Goal: Information Seeking & Learning: Learn about a topic

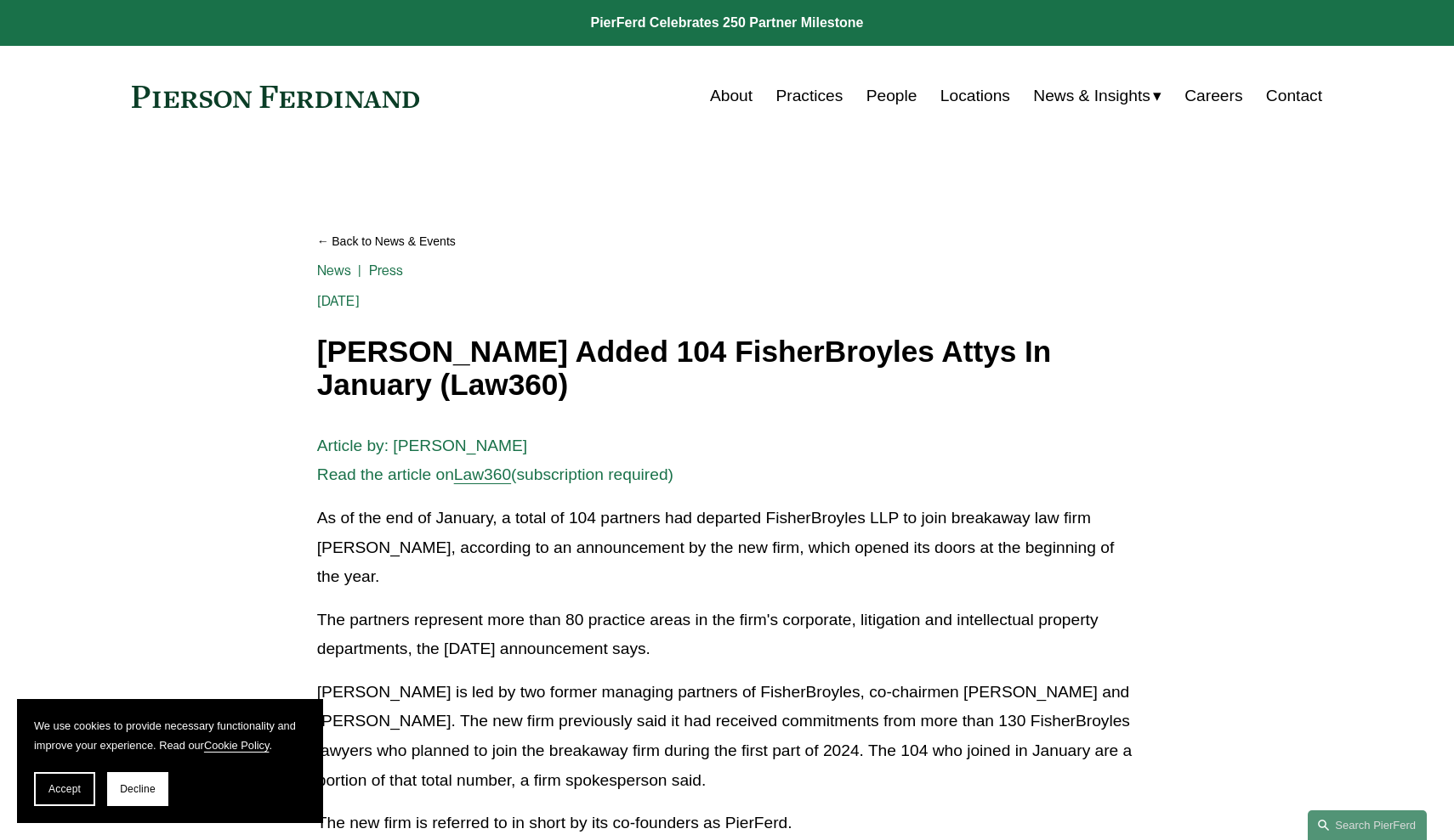
click at [870, 102] on link "People" at bounding box center [891, 96] width 51 height 33
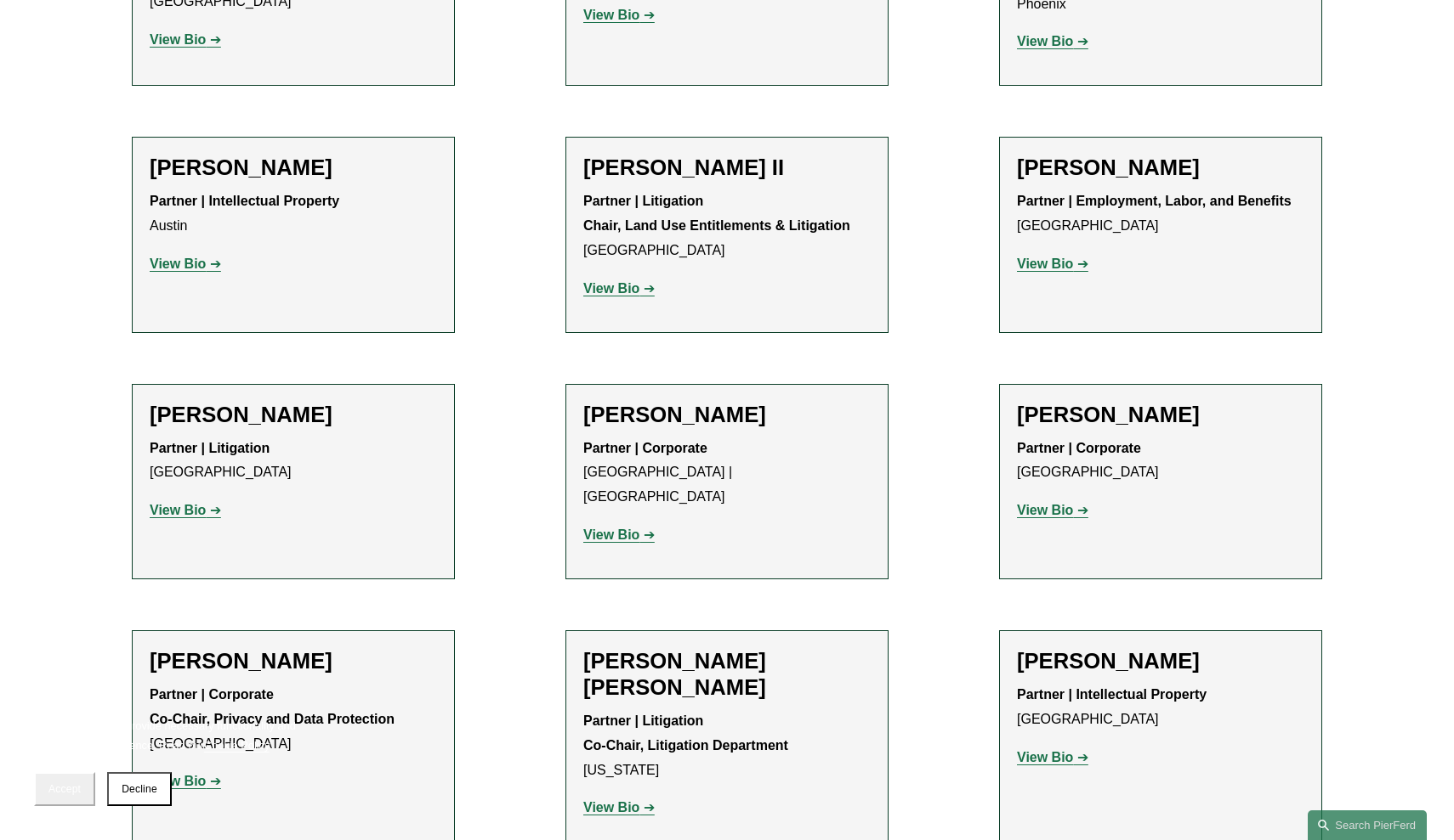
scroll to position [1807, 0]
click at [1052, 257] on strong "View Bio" at bounding box center [1044, 263] width 56 height 14
click at [203, 503] on strong "View Bio" at bounding box center [178, 509] width 56 height 14
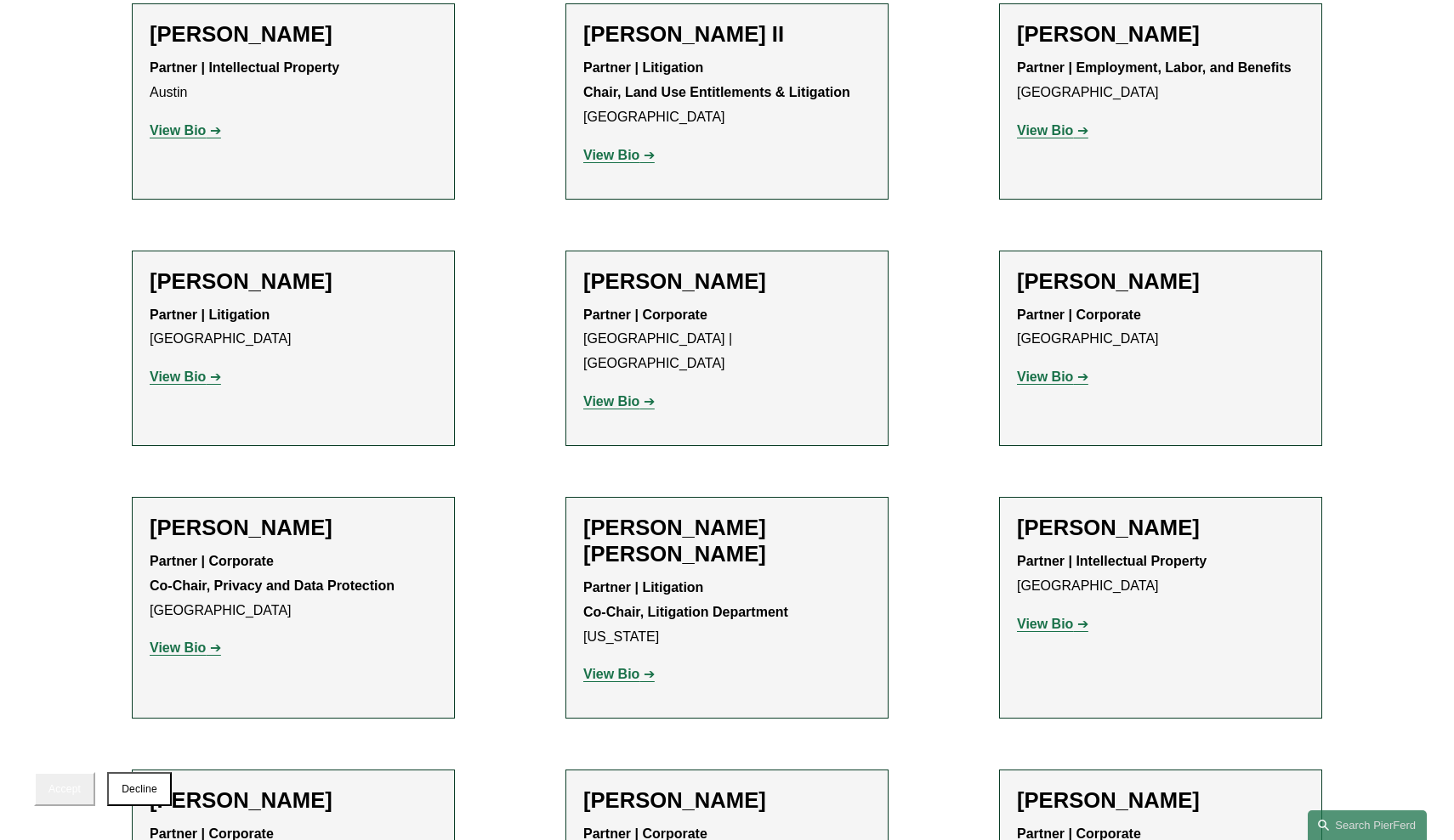
scroll to position [1968, 0]
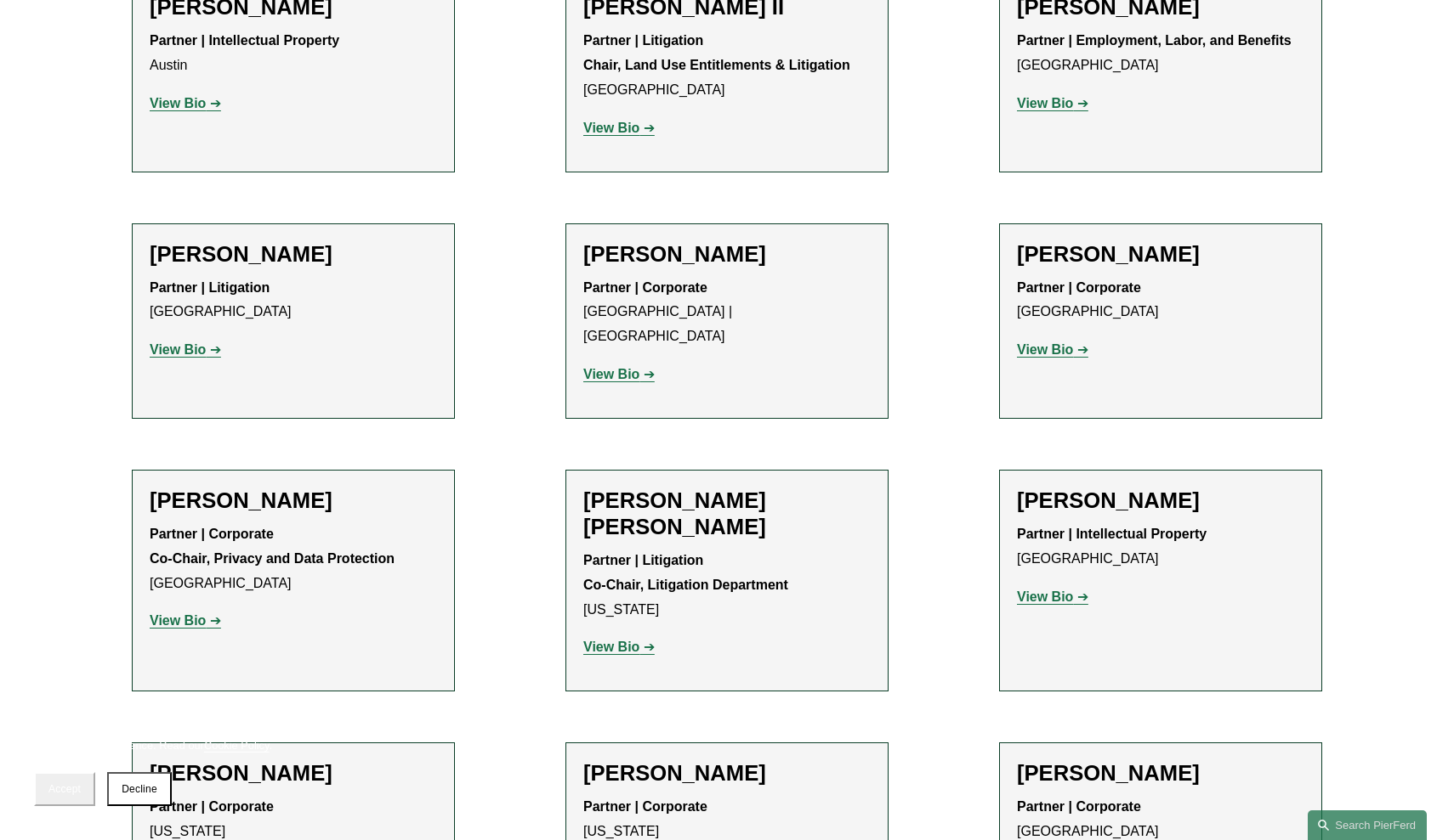
click at [1046, 590] on strong "View Bio" at bounding box center [1044, 597] width 56 height 14
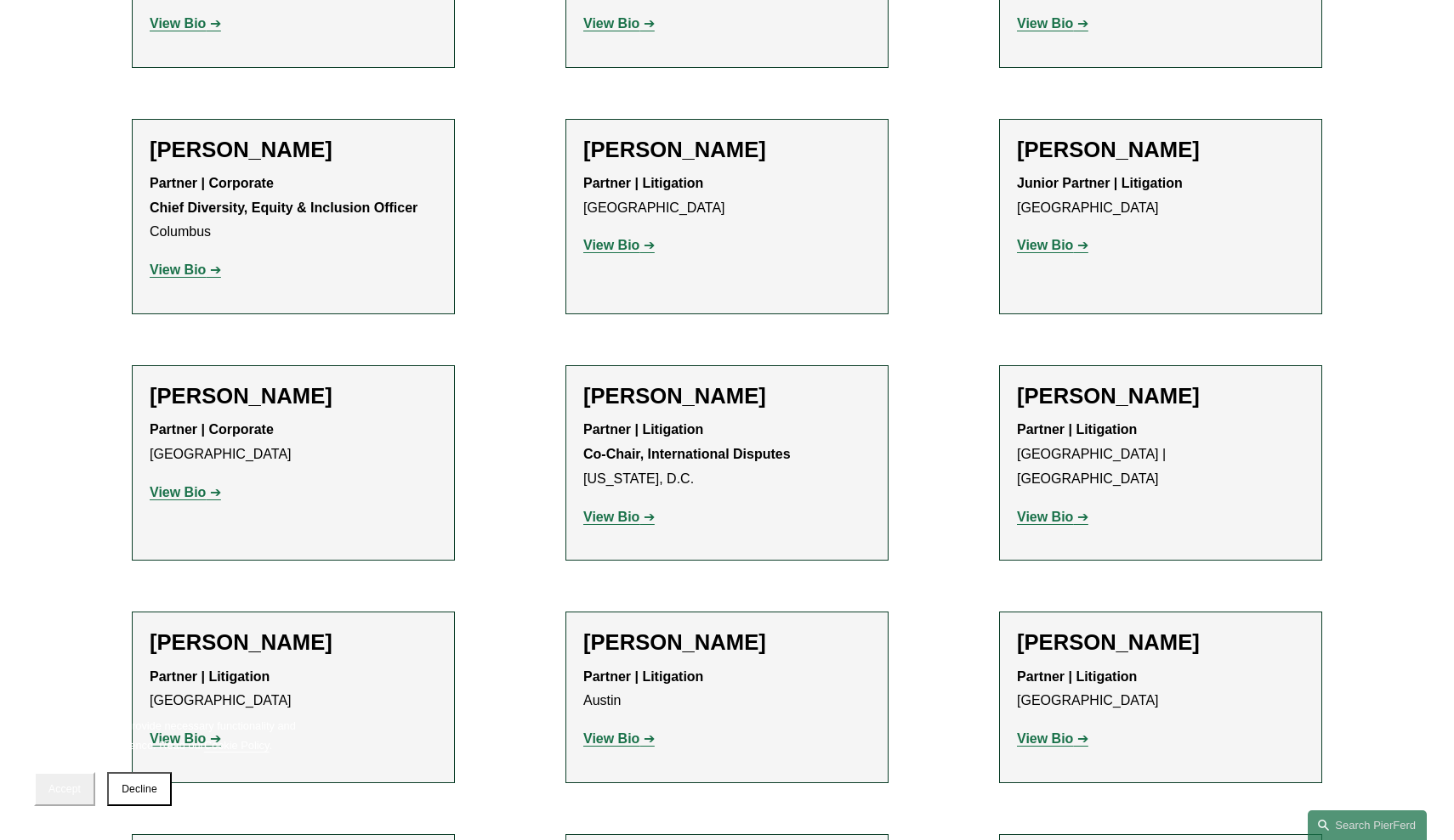
scroll to position [2820, 0]
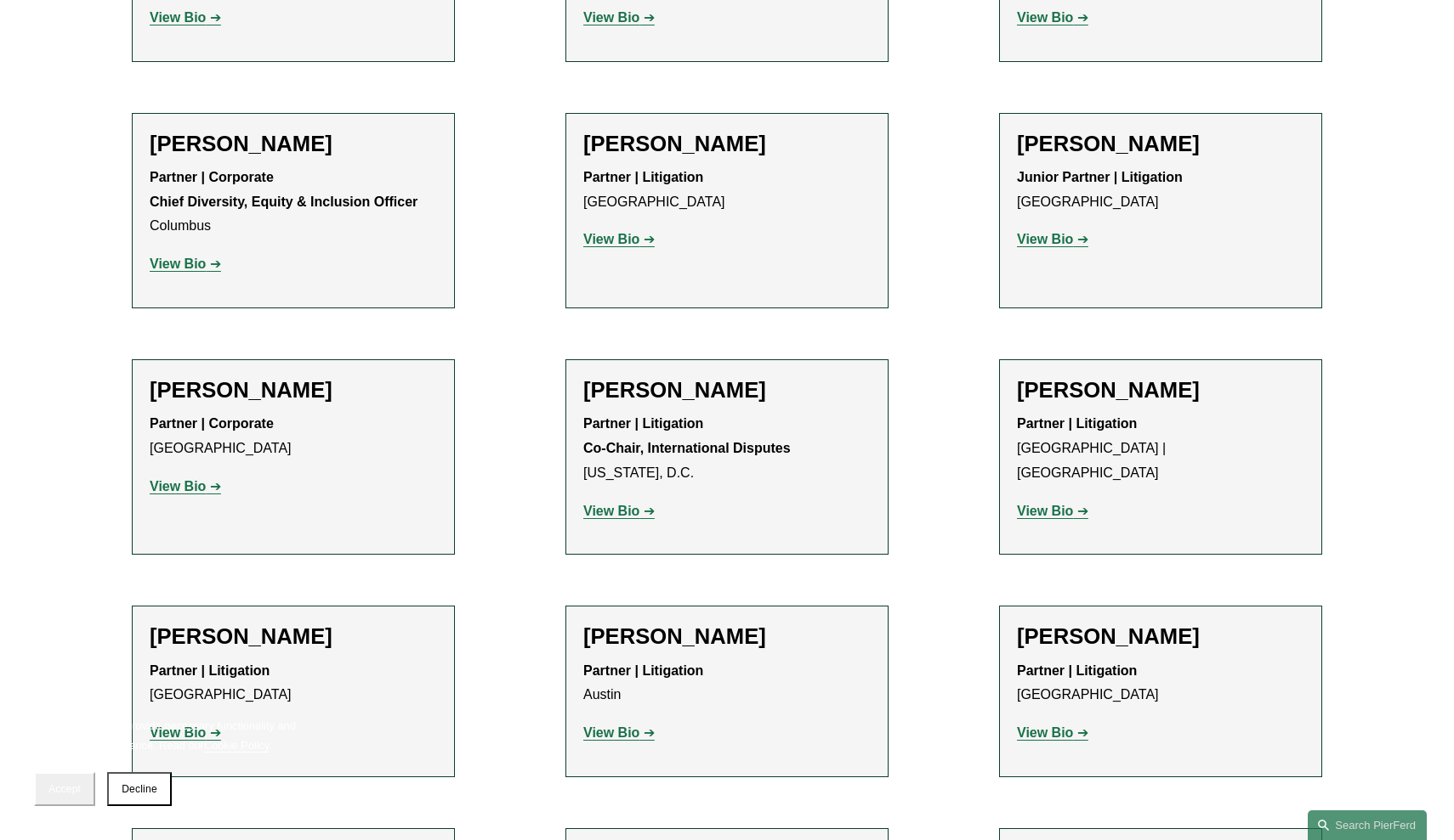
click at [617, 500] on p "View Bio" at bounding box center [726, 512] width 288 height 25
click at [623, 504] on strong "View Bio" at bounding box center [611, 510] width 56 height 14
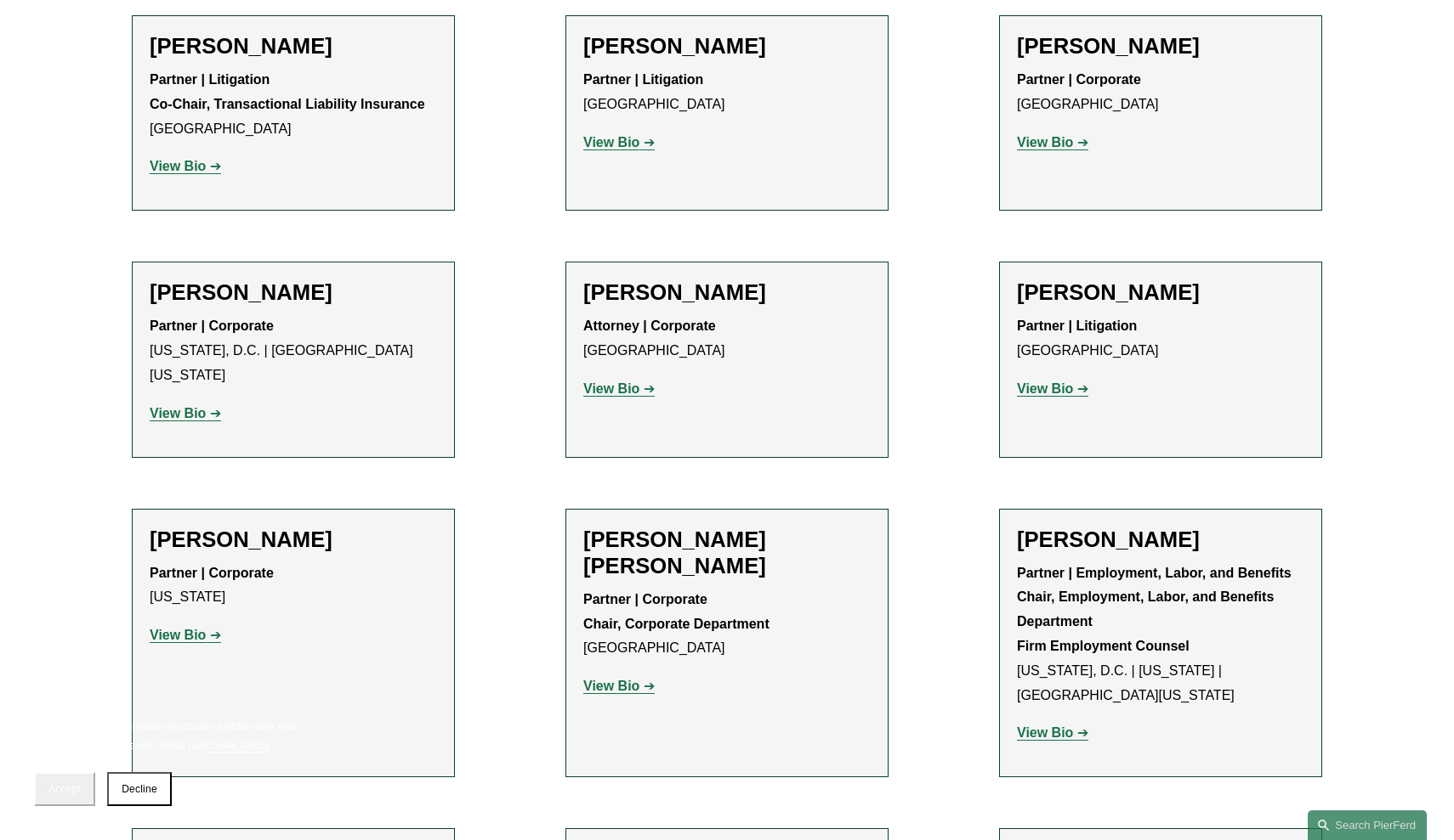
scroll to position [6137, 0]
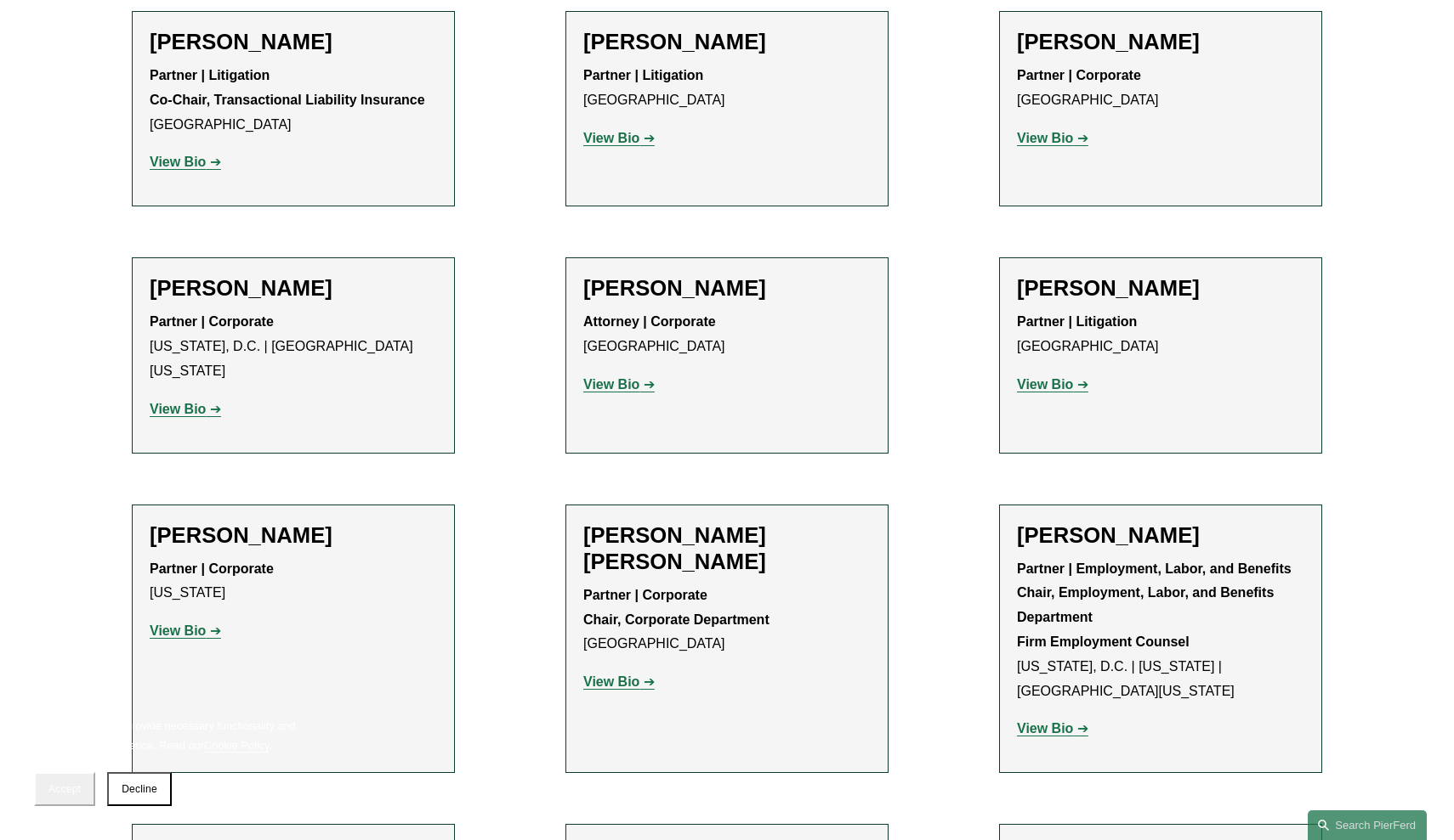
click at [1058, 722] on strong "View Bio" at bounding box center [1044, 729] width 56 height 14
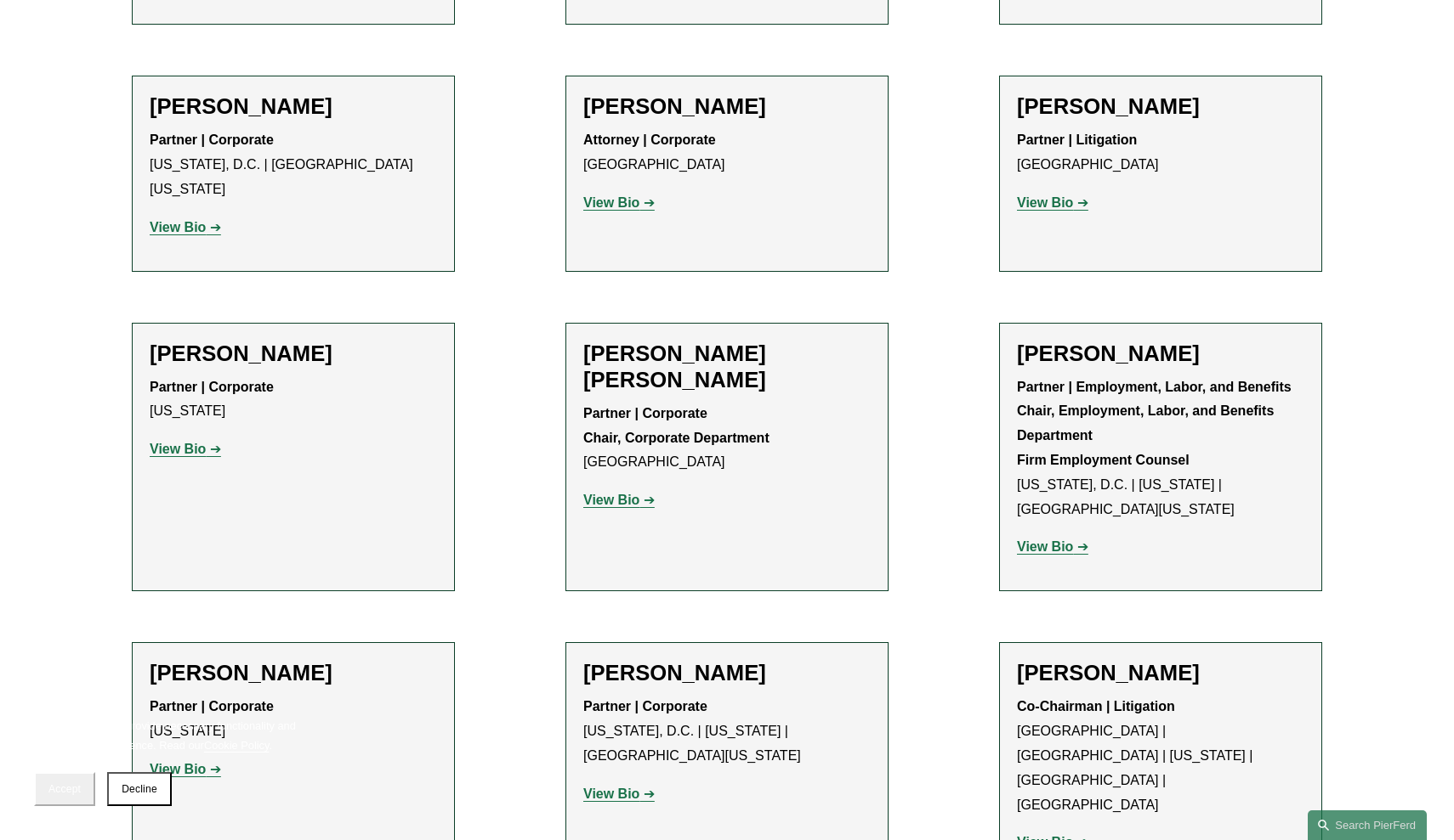
scroll to position [6323, 0]
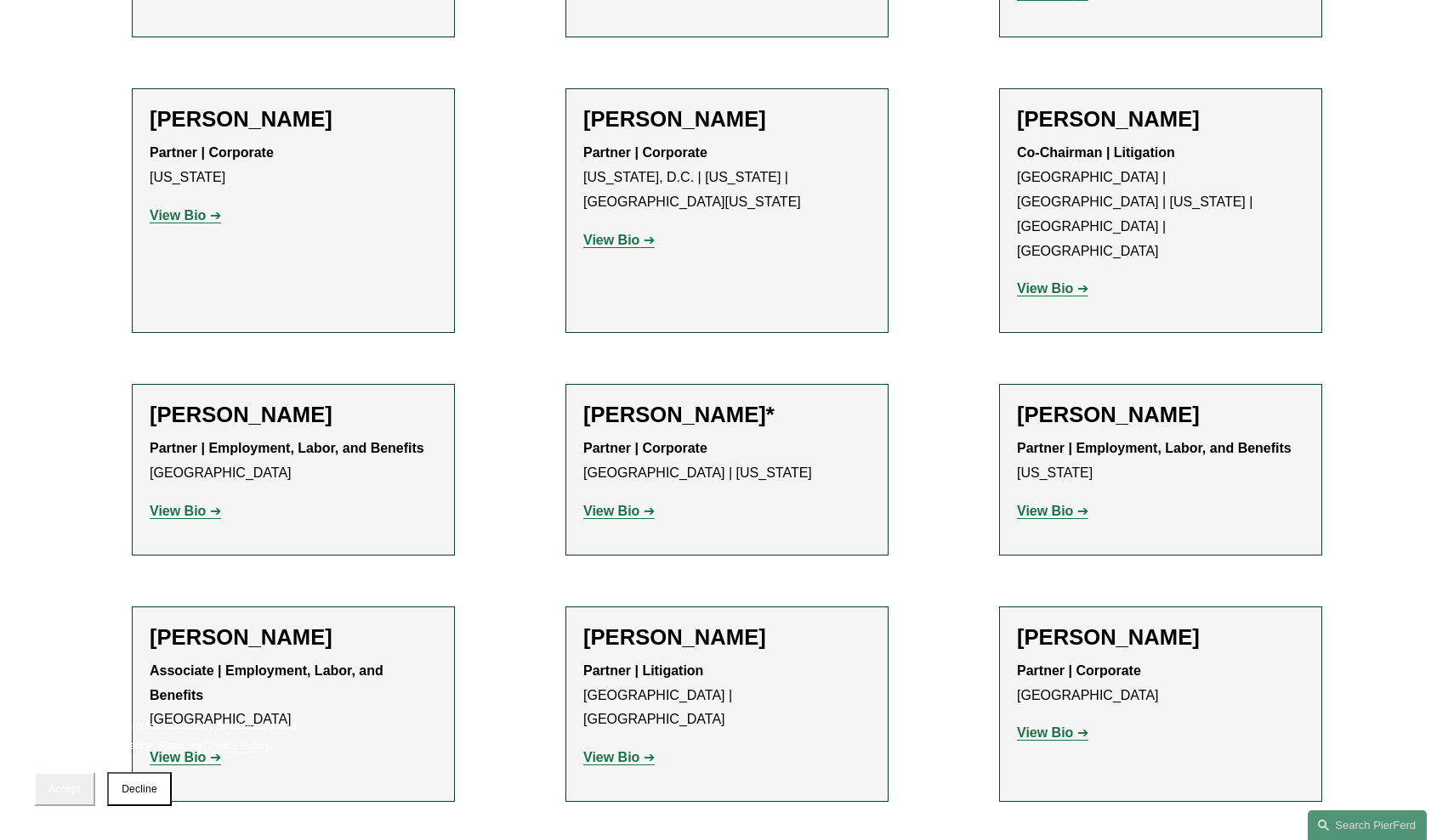
scroll to position [6881, 0]
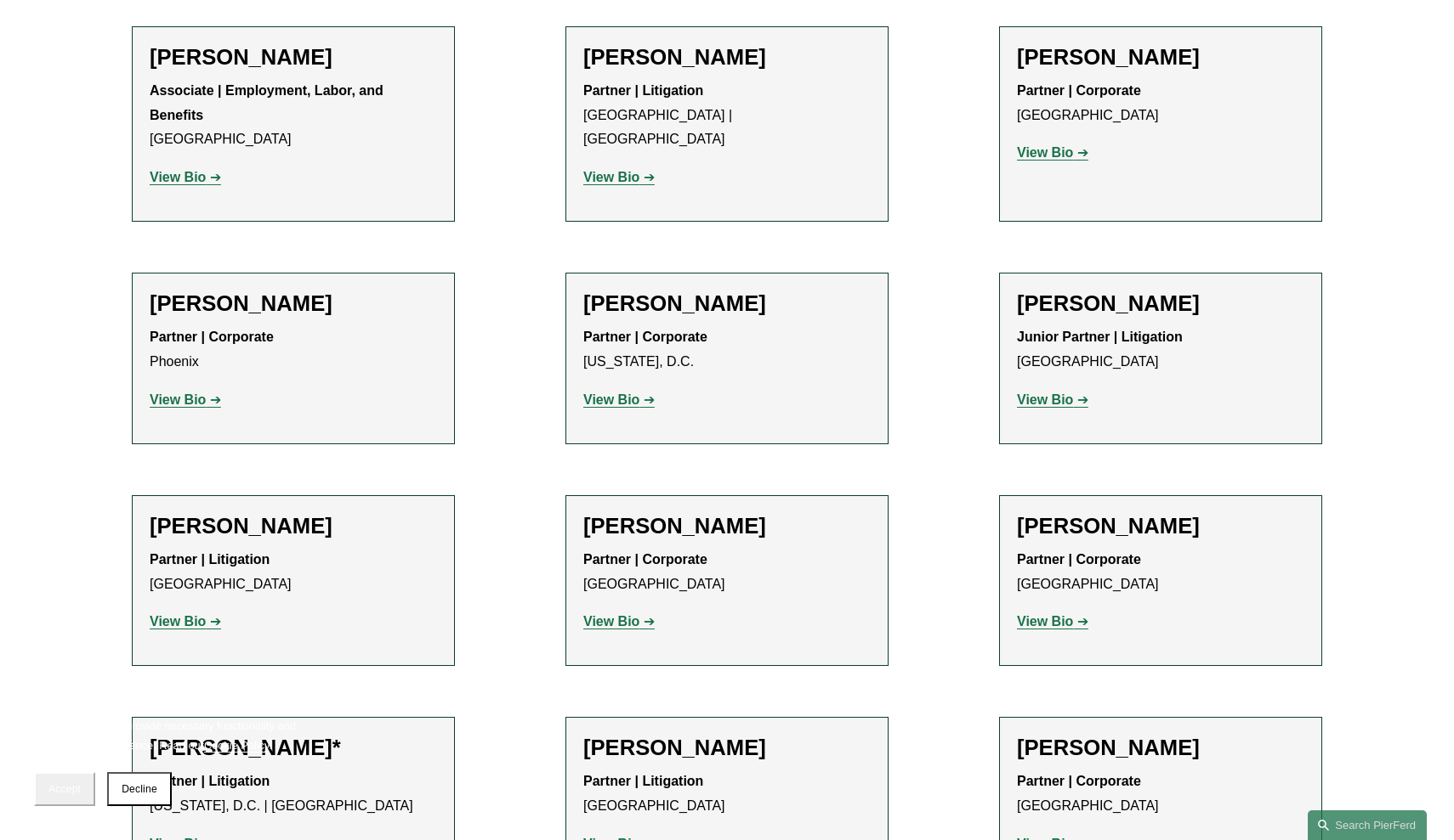
scroll to position [7462, 0]
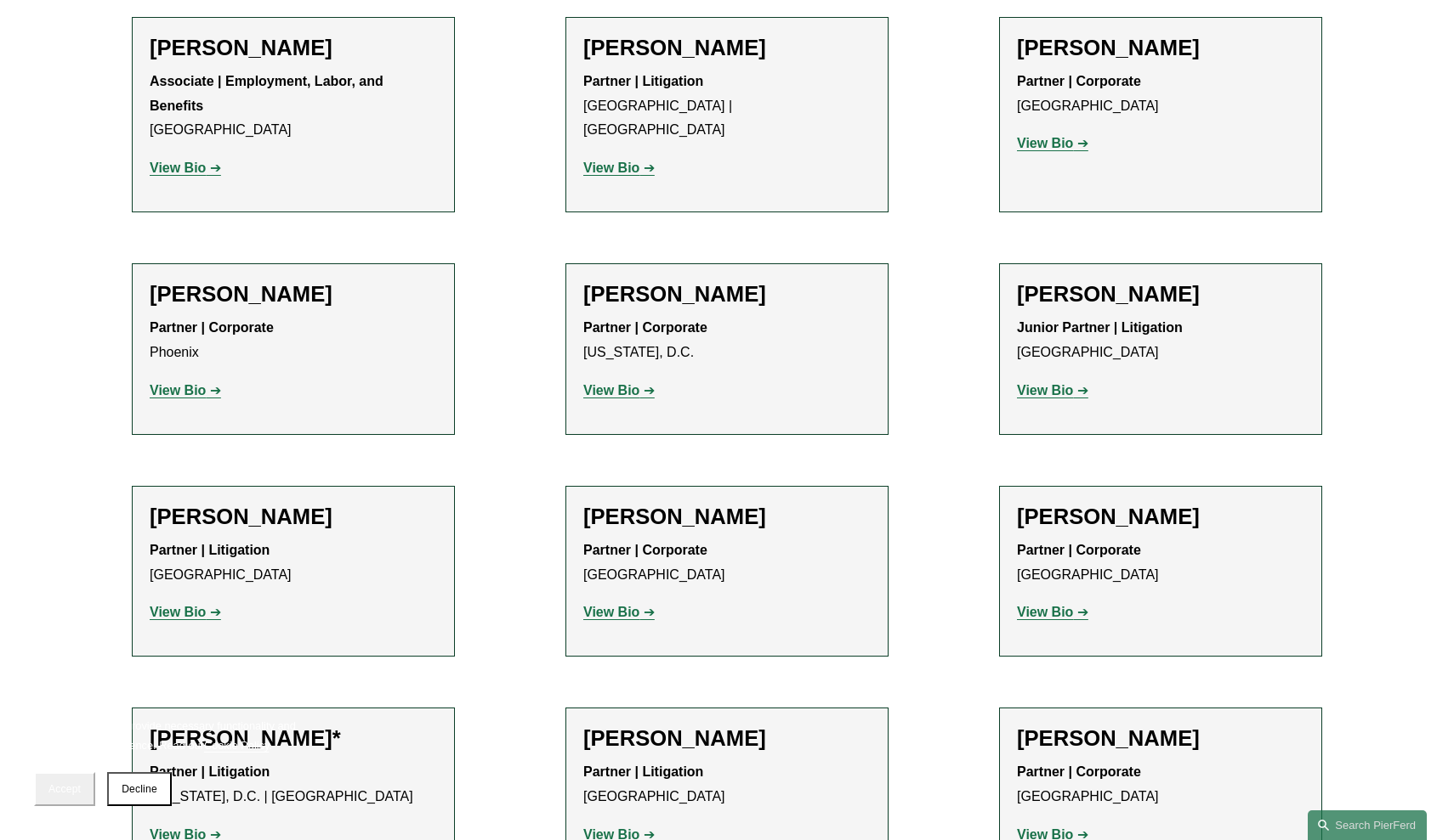
click at [188, 828] on strong "View Bio" at bounding box center [178, 834] width 56 height 14
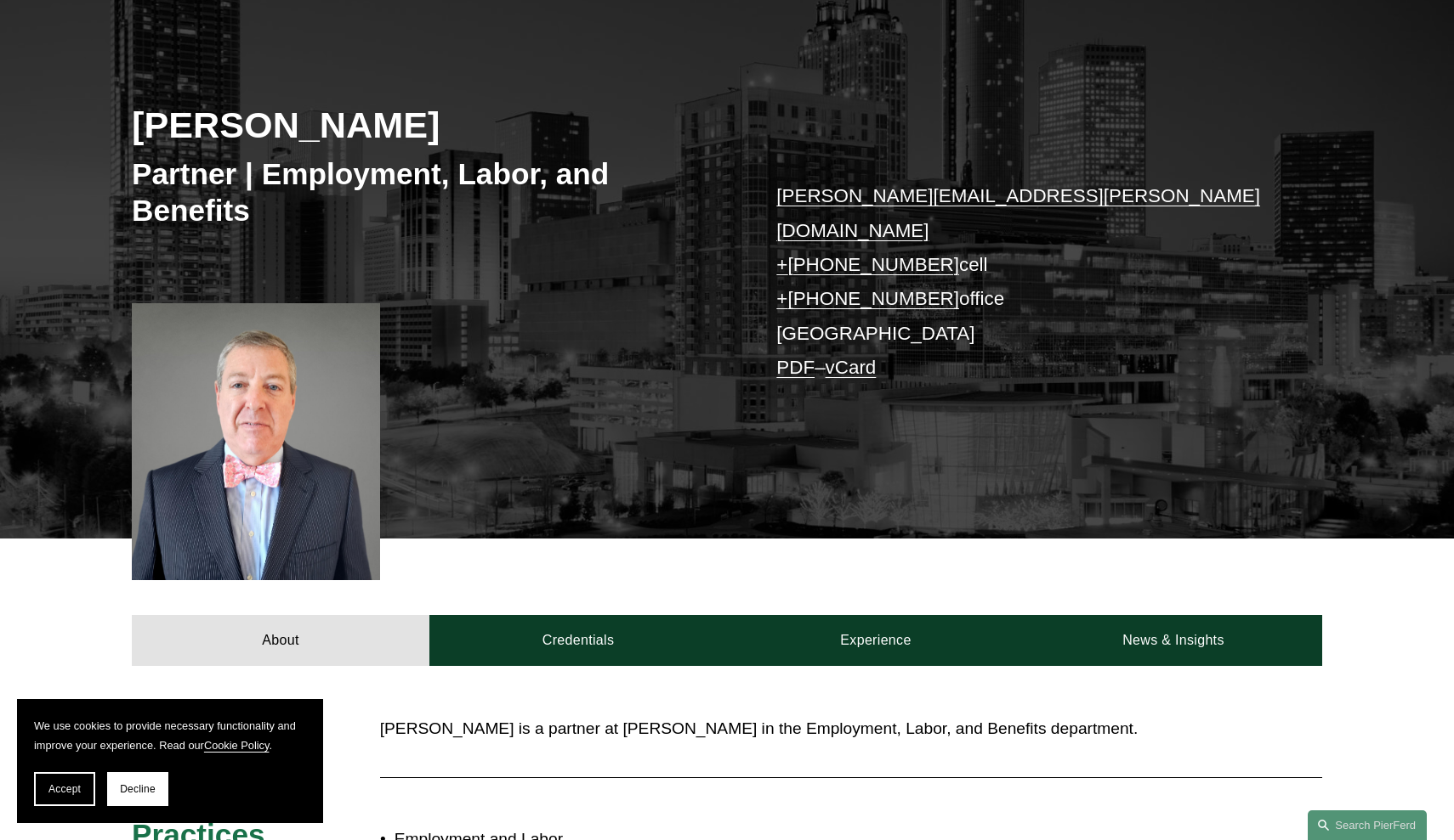
scroll to position [187, 0]
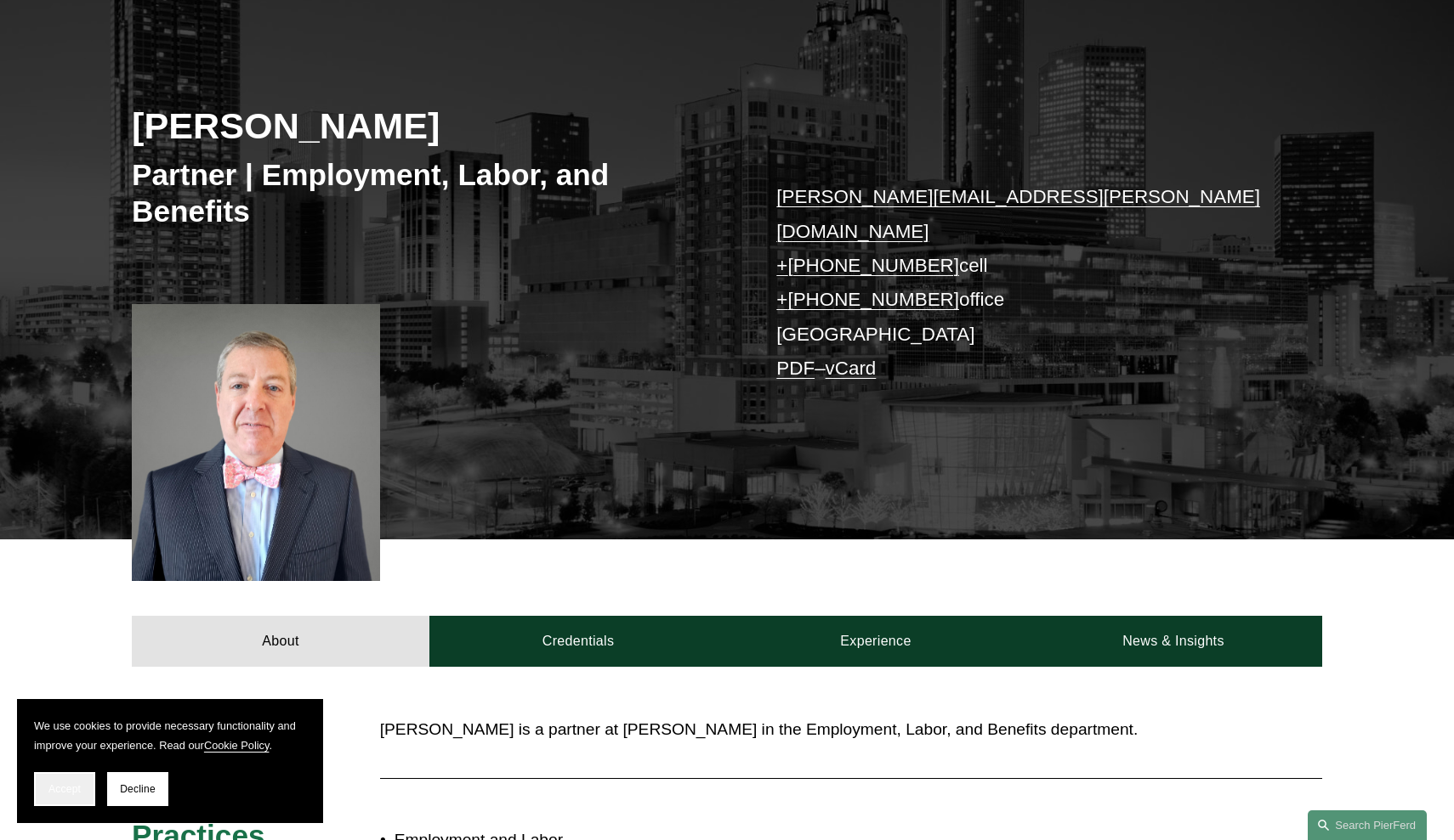
click at [71, 796] on button "Accept" at bounding box center [64, 789] width 62 height 34
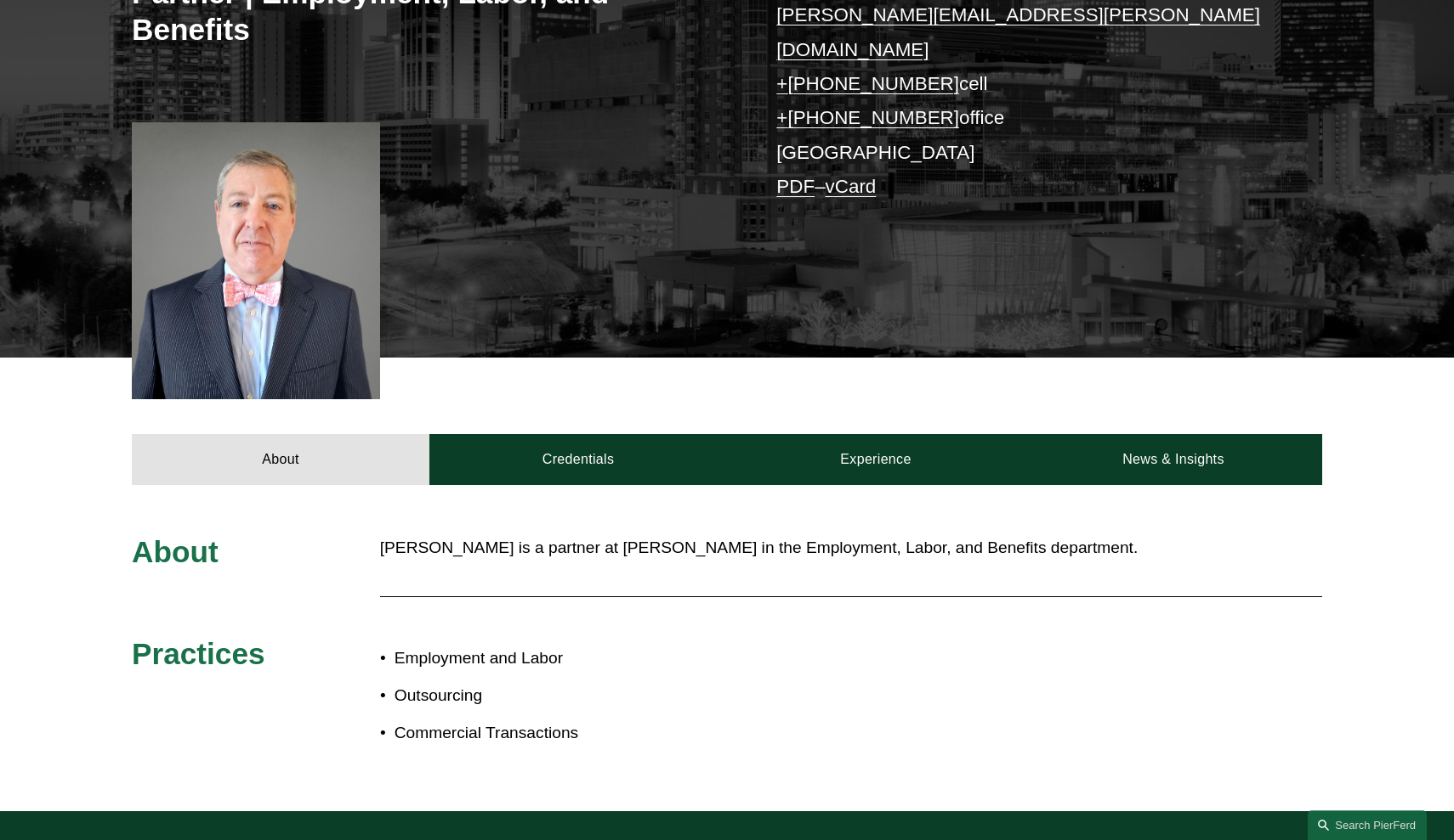
scroll to position [369, 0]
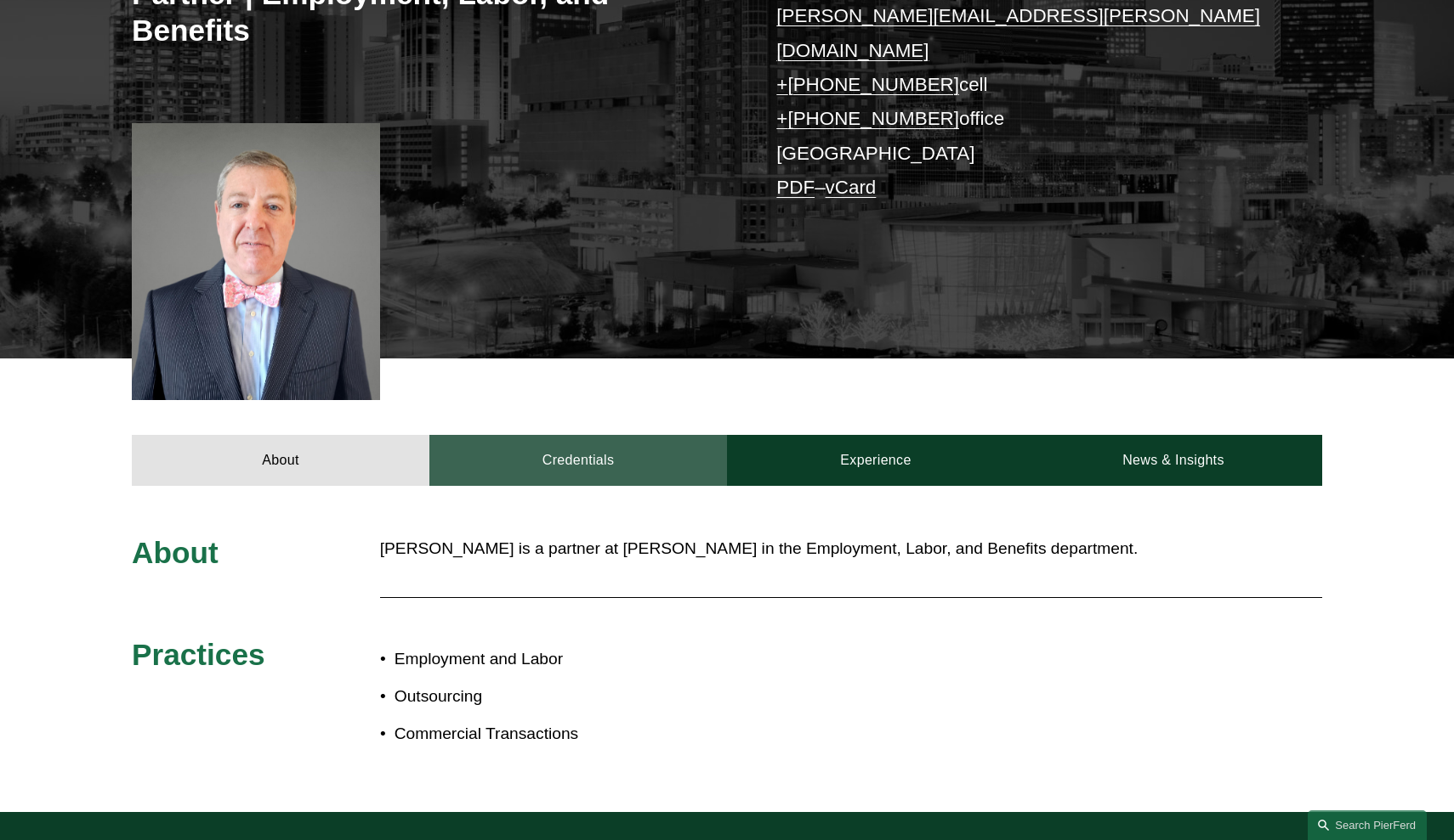
click at [552, 450] on link "Credentials" at bounding box center [577, 460] width 297 height 51
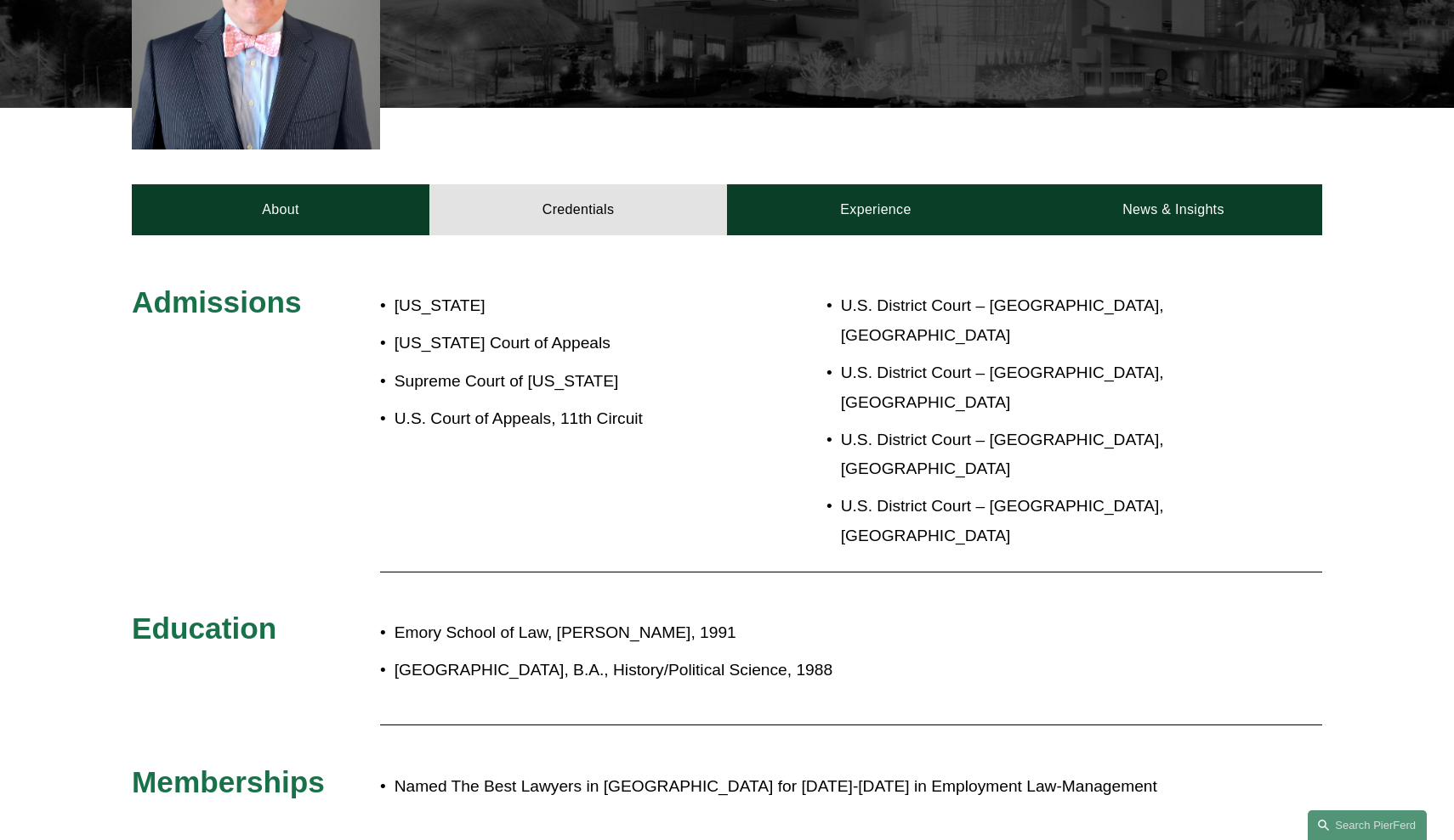
scroll to position [623, 0]
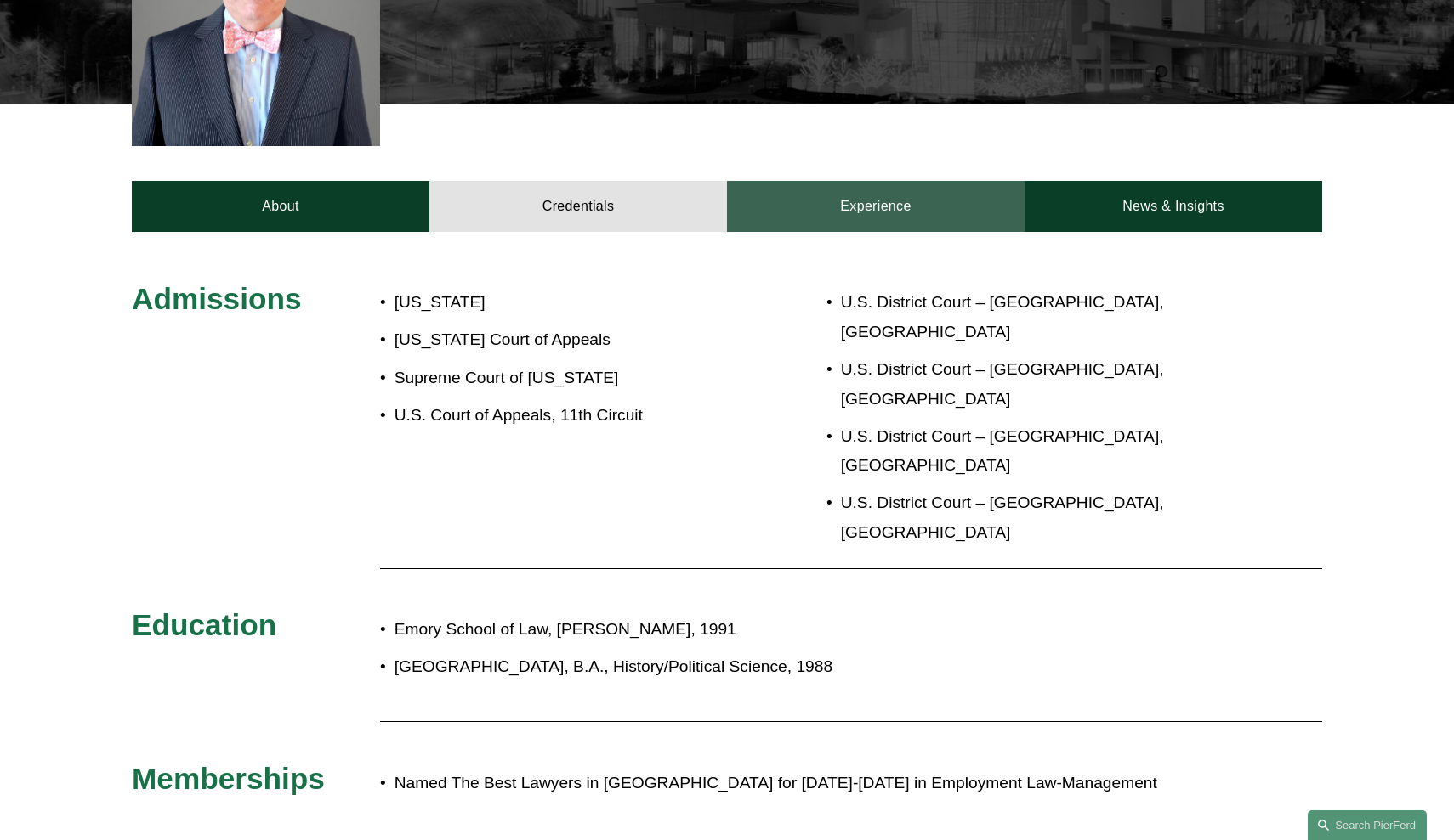
click at [890, 181] on link "Experience" at bounding box center [875, 206] width 297 height 51
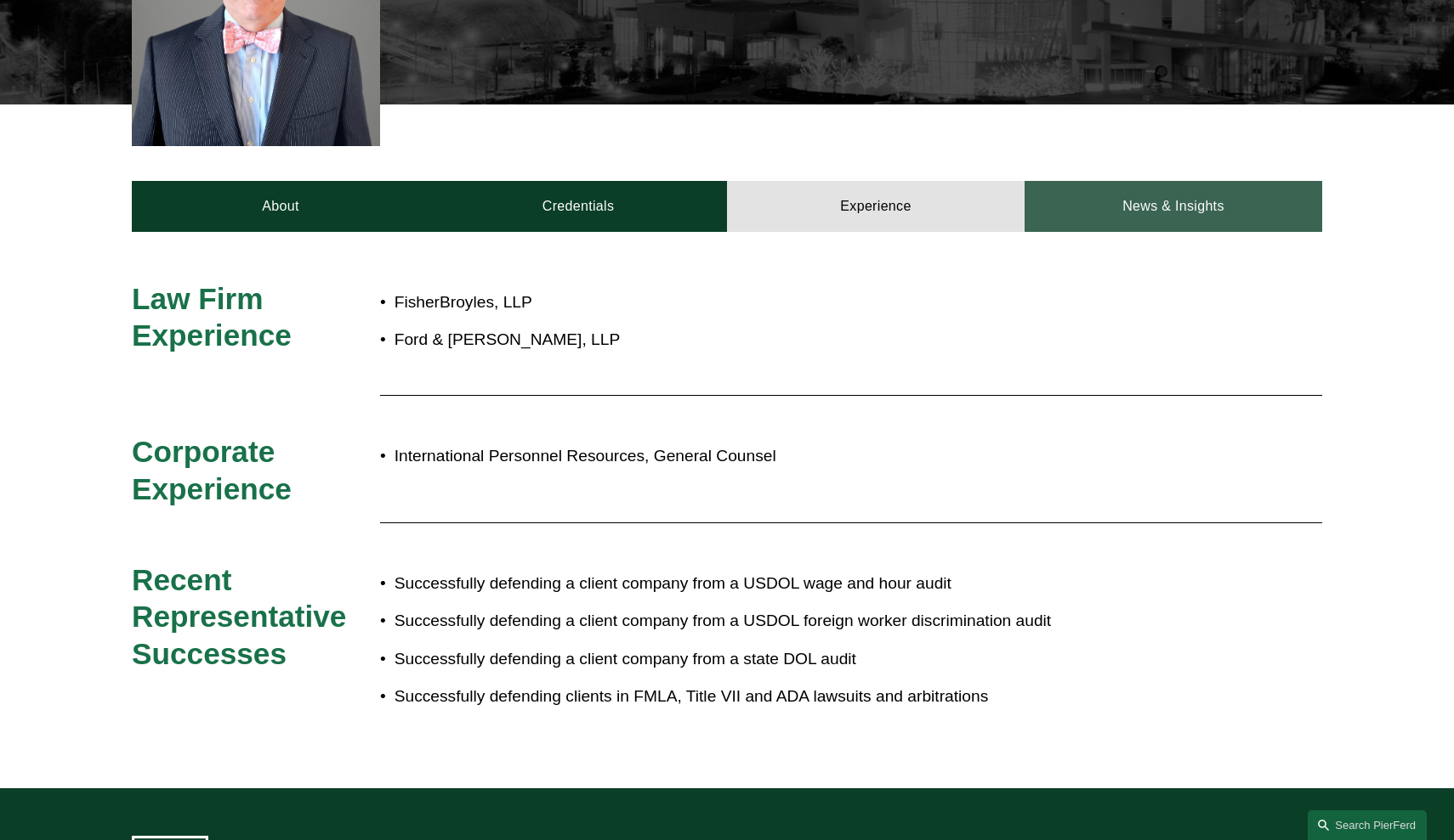
click at [1189, 181] on link "News & Insights" at bounding box center [1172, 206] width 297 height 51
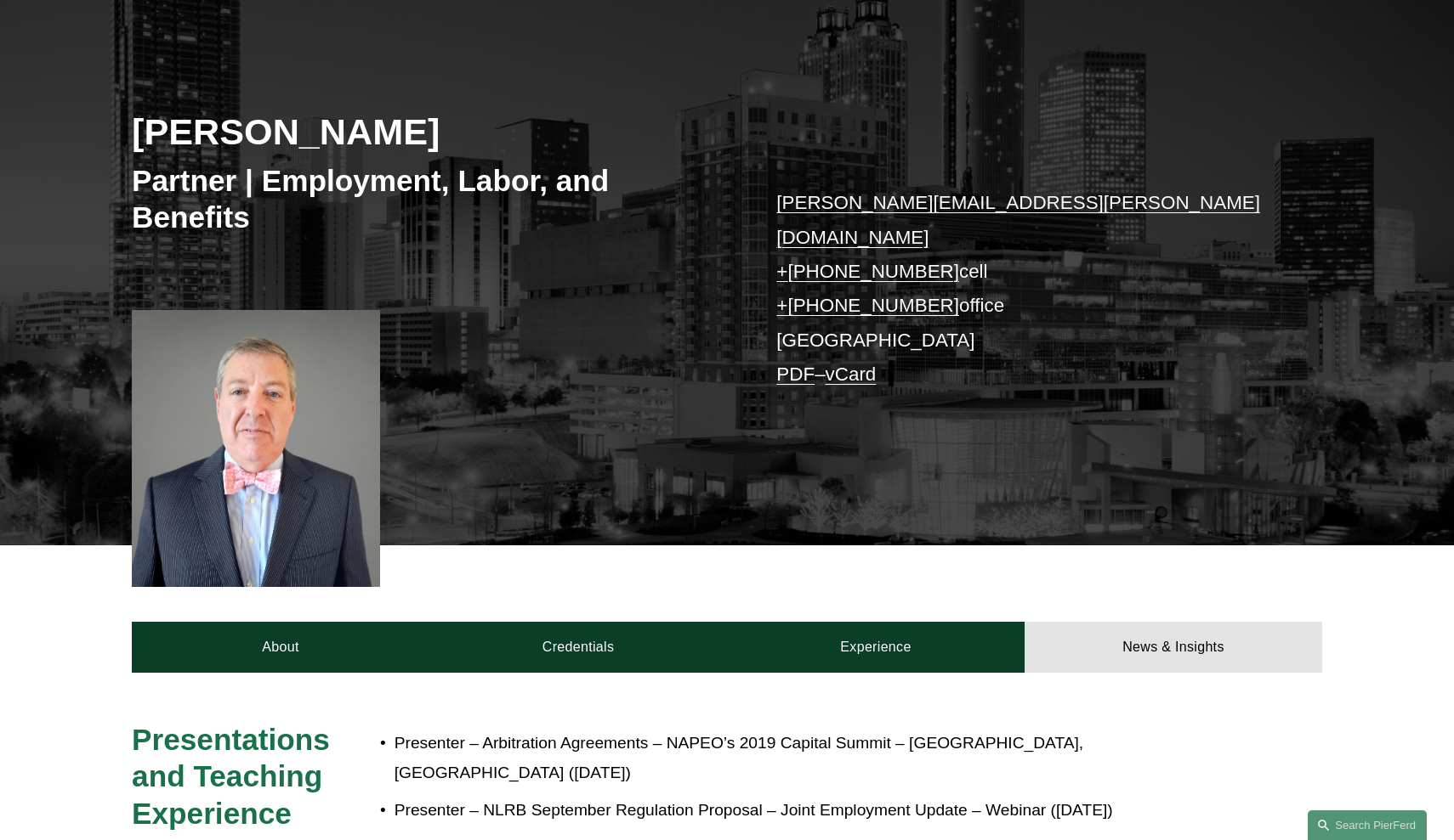
scroll to position [178, 0]
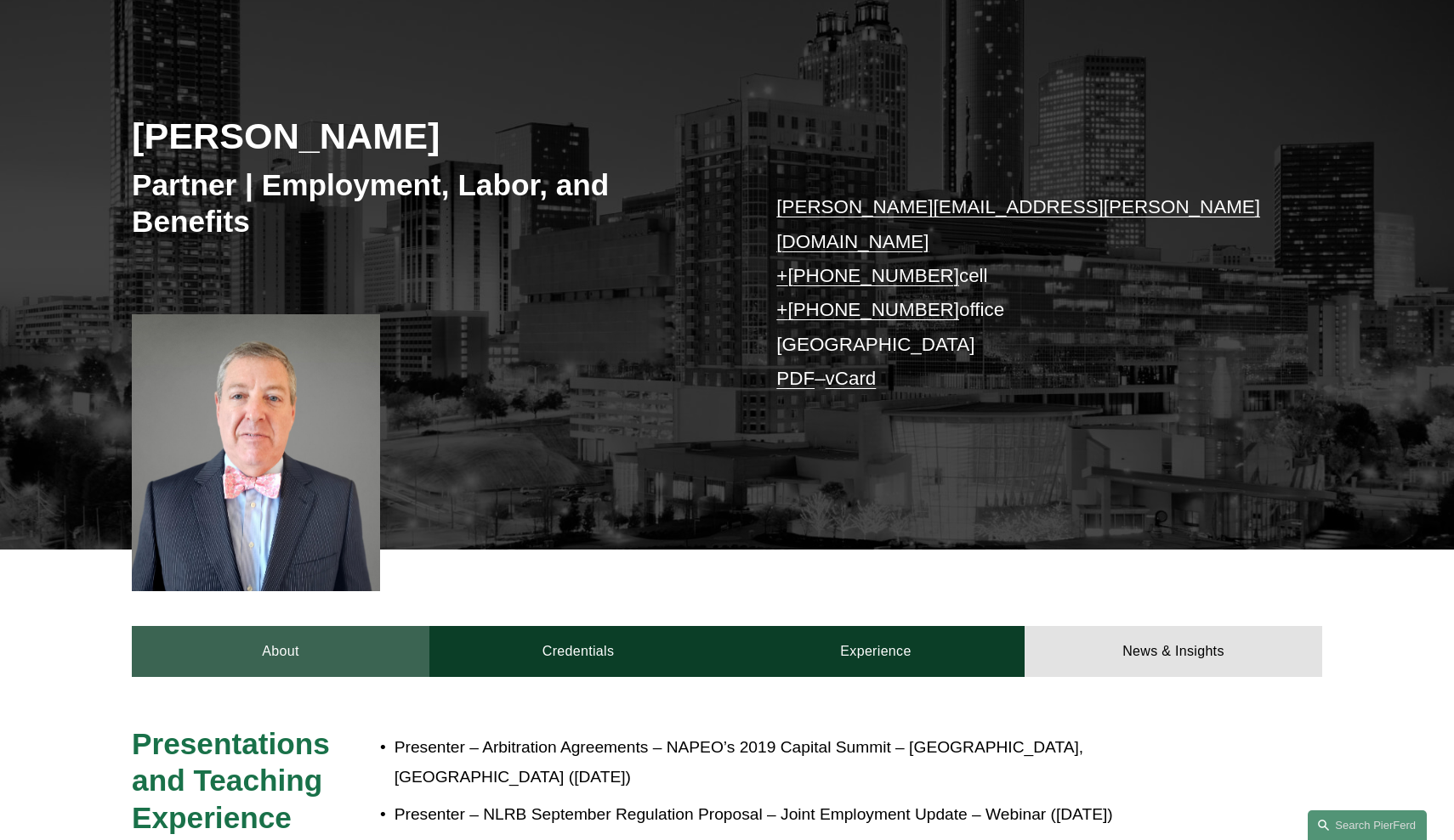
click at [336, 627] on link "About" at bounding box center [280, 652] width 297 height 51
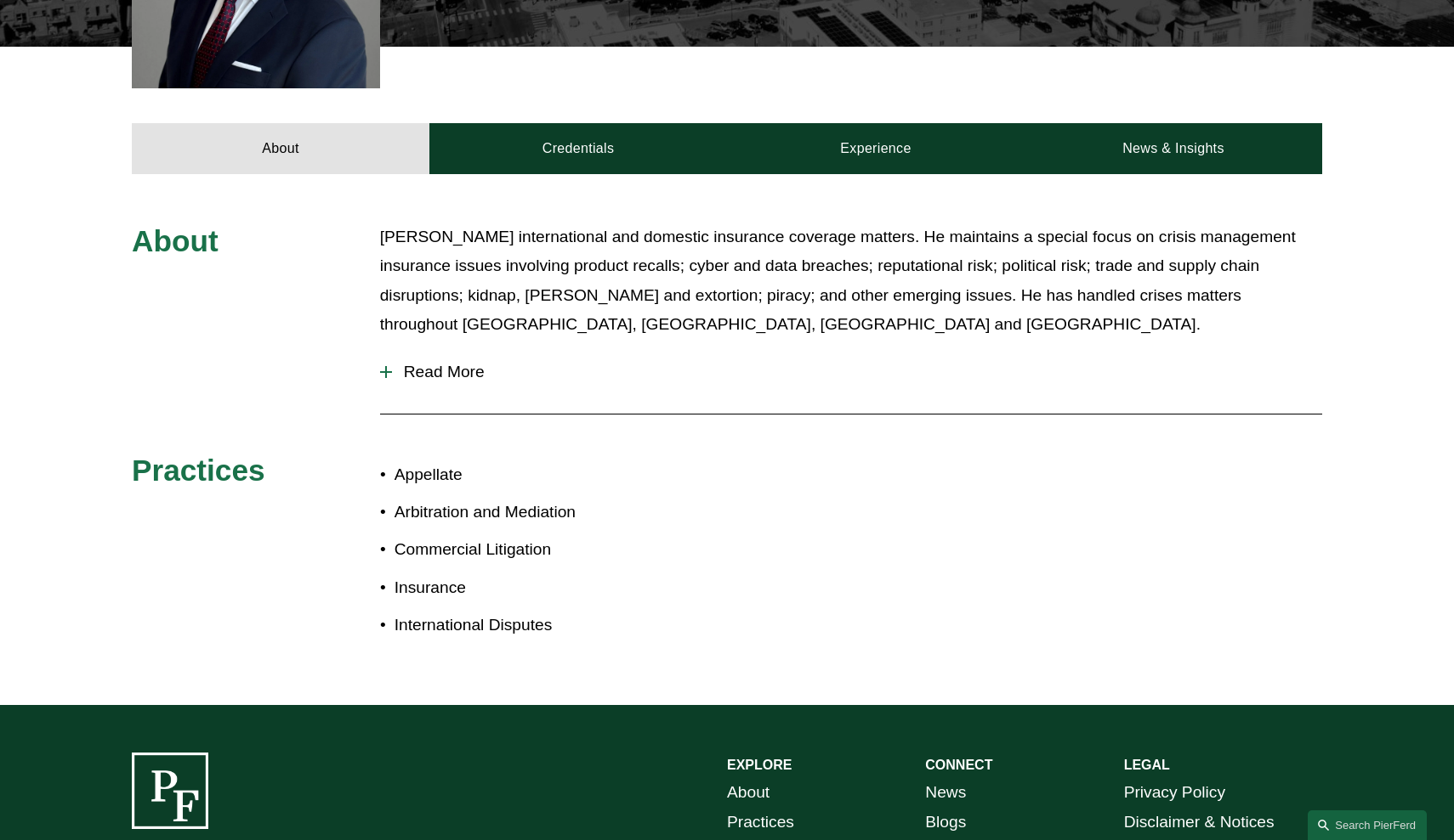
scroll to position [658, 0]
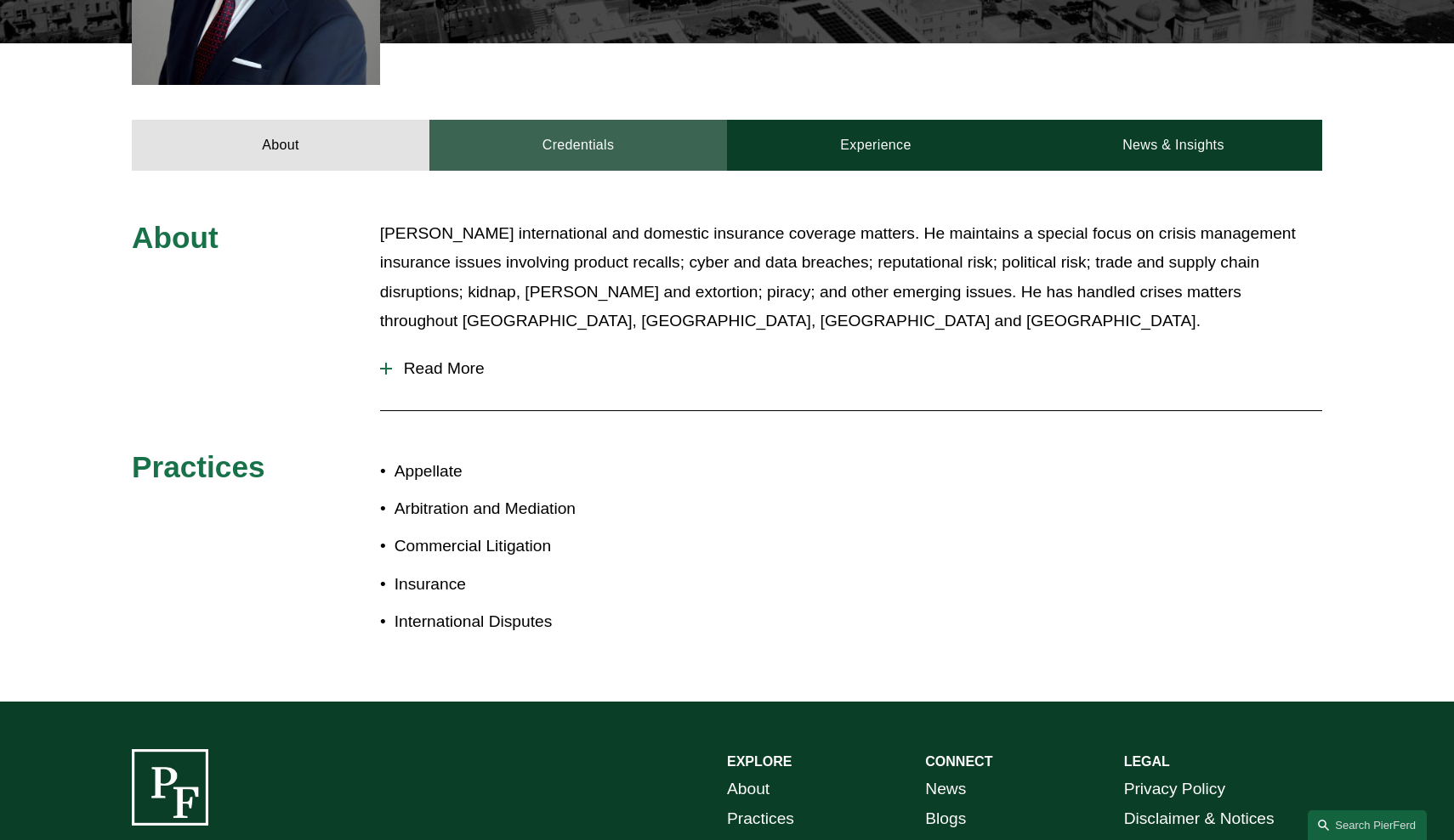
click at [630, 125] on link "Credentials" at bounding box center [577, 145] width 297 height 51
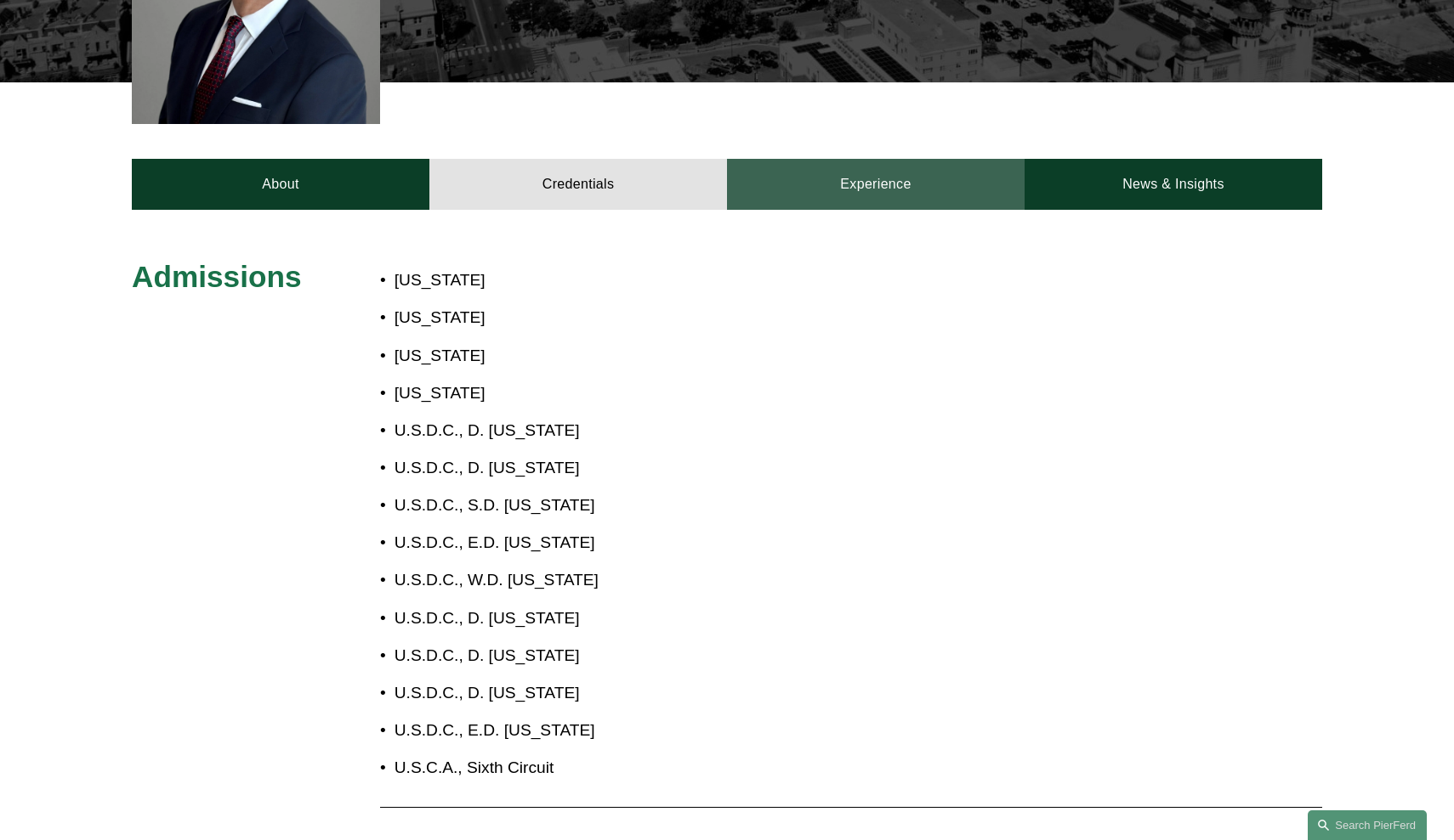
scroll to position [421, 0]
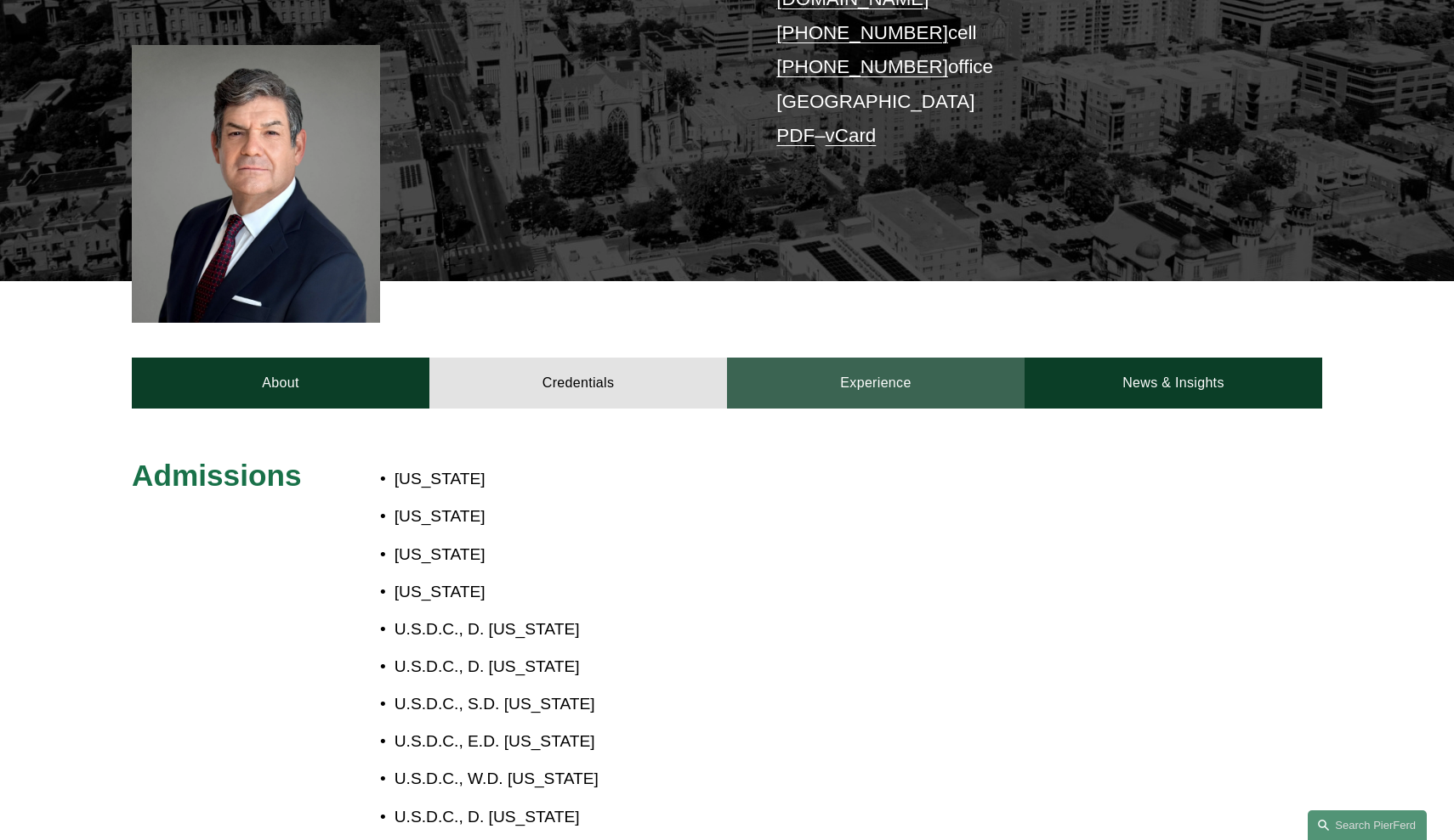
click at [838, 358] on link "Experience" at bounding box center [875, 383] width 297 height 51
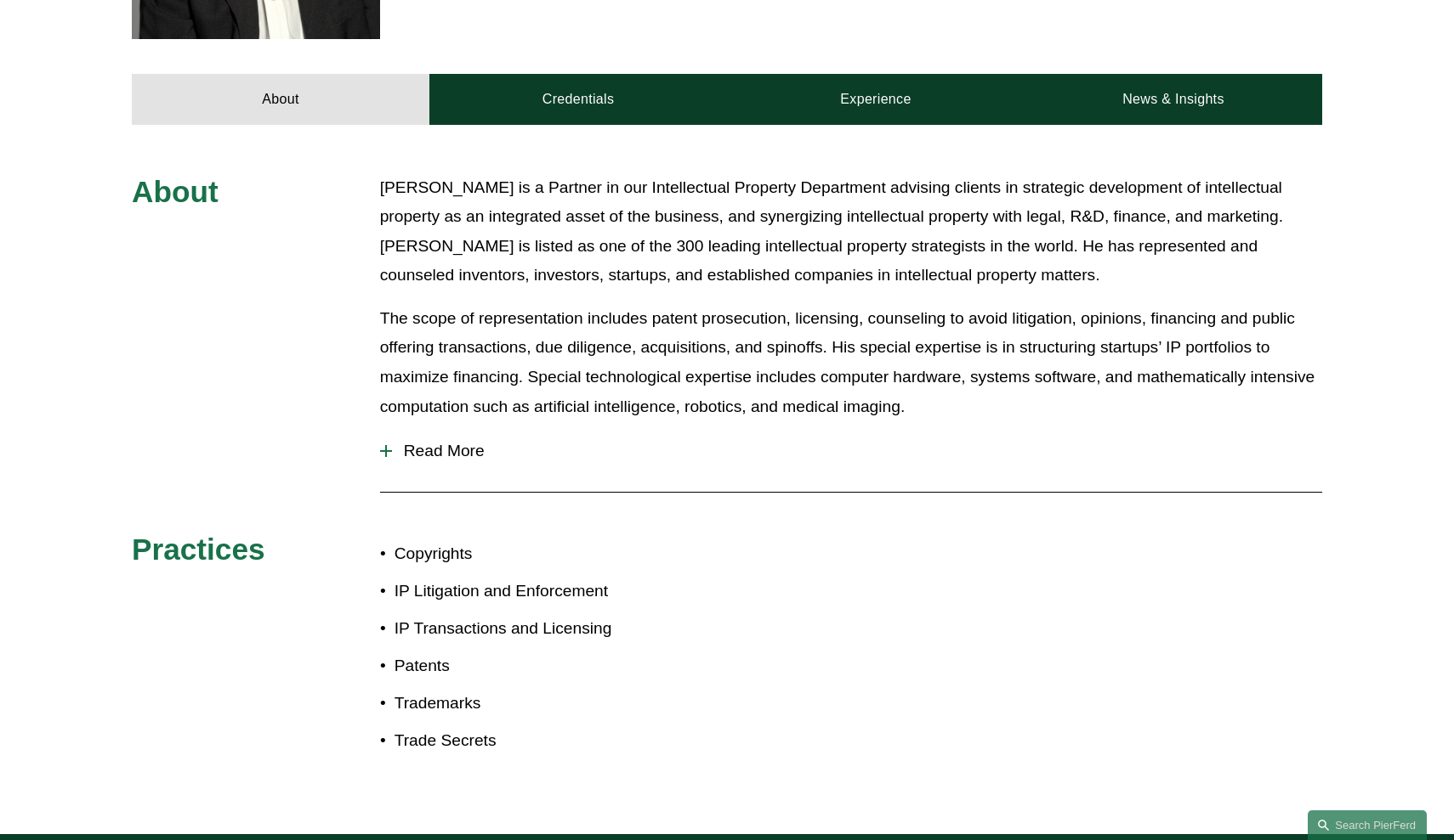
scroll to position [702, 0]
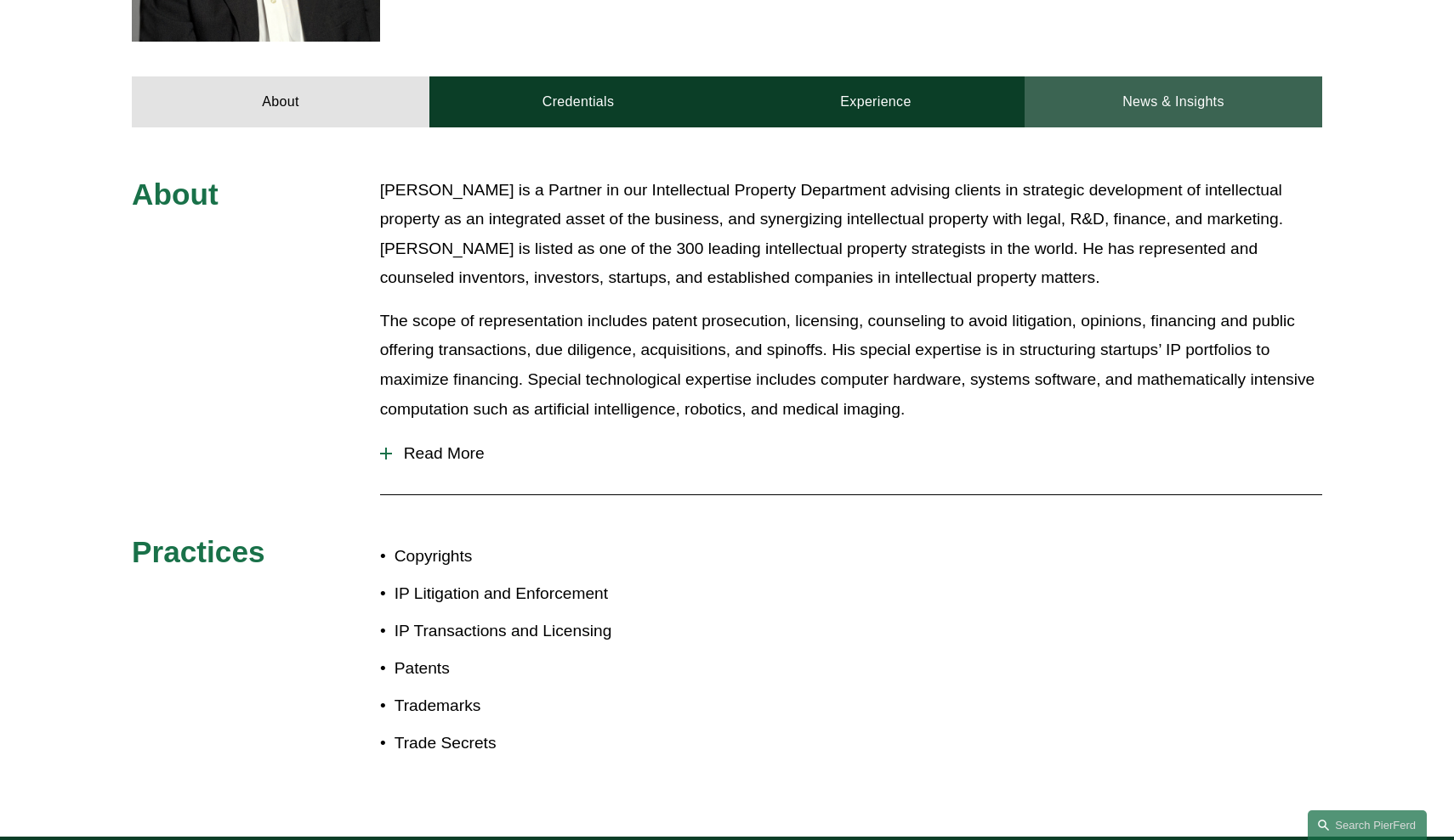
click at [1082, 77] on link "News & Insights" at bounding box center [1172, 102] width 297 height 51
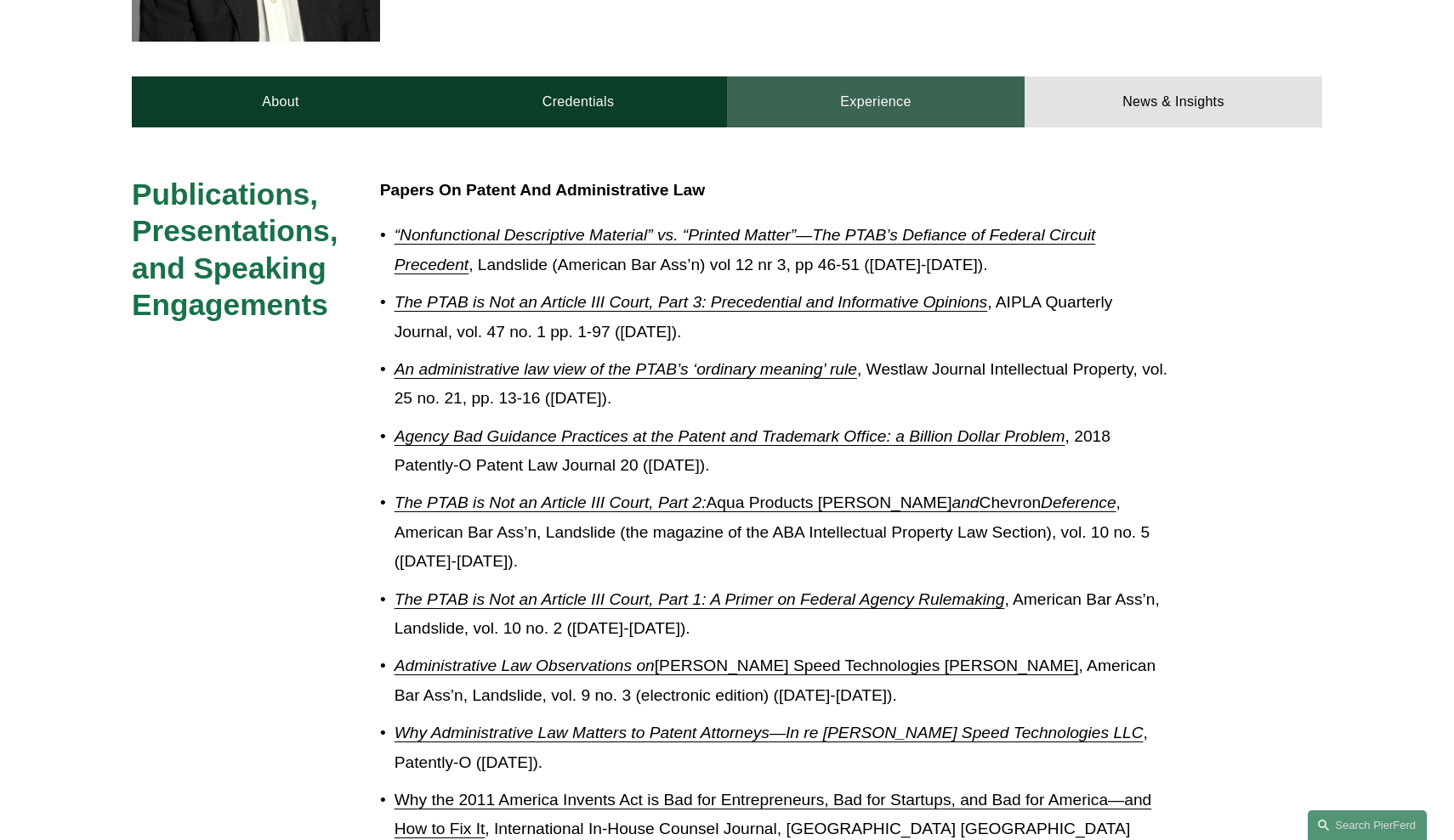
click at [928, 80] on link "Experience" at bounding box center [875, 102] width 297 height 51
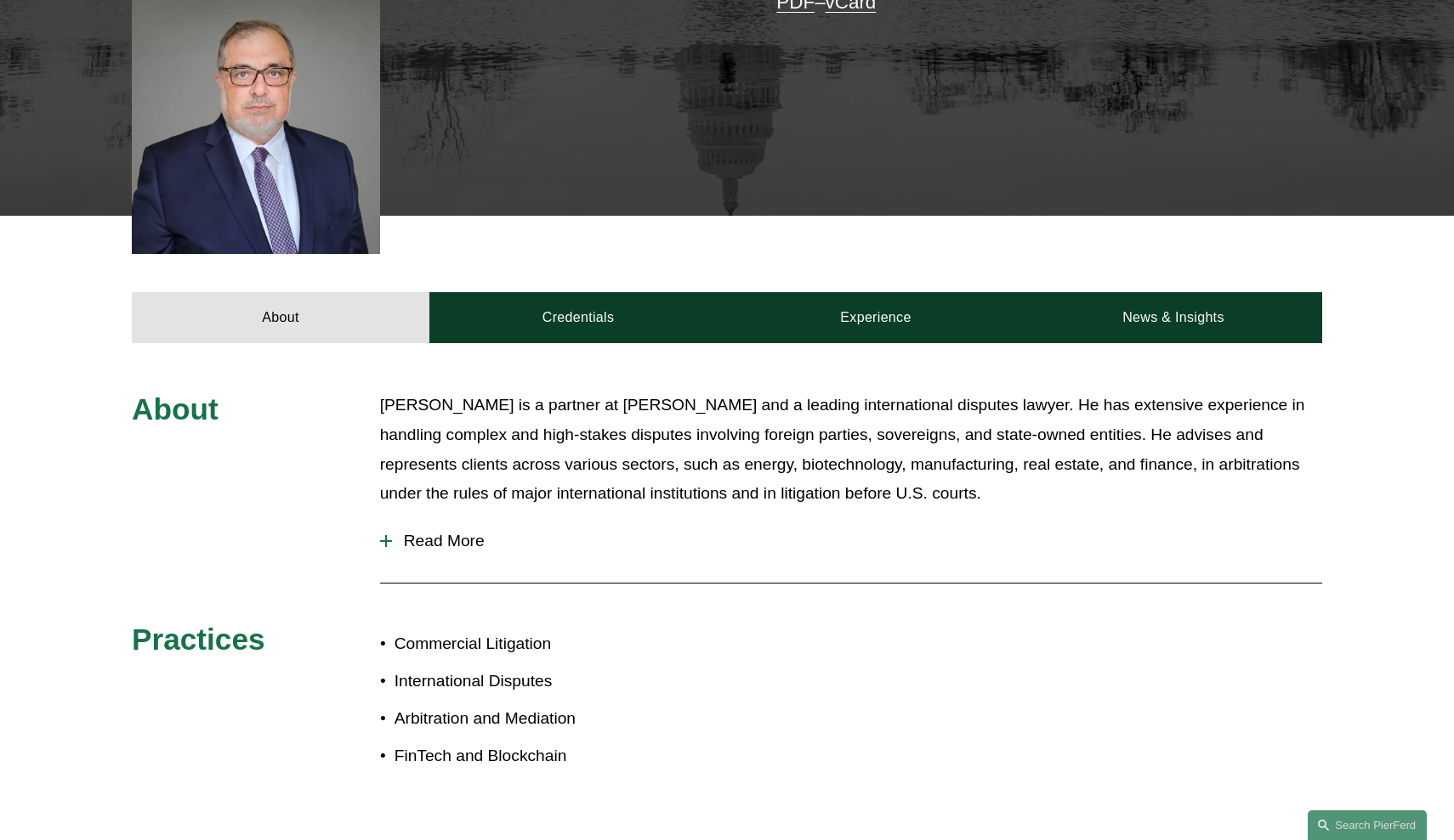
scroll to position [485, 0]
click at [716, 328] on link "Credentials" at bounding box center [577, 317] width 297 height 51
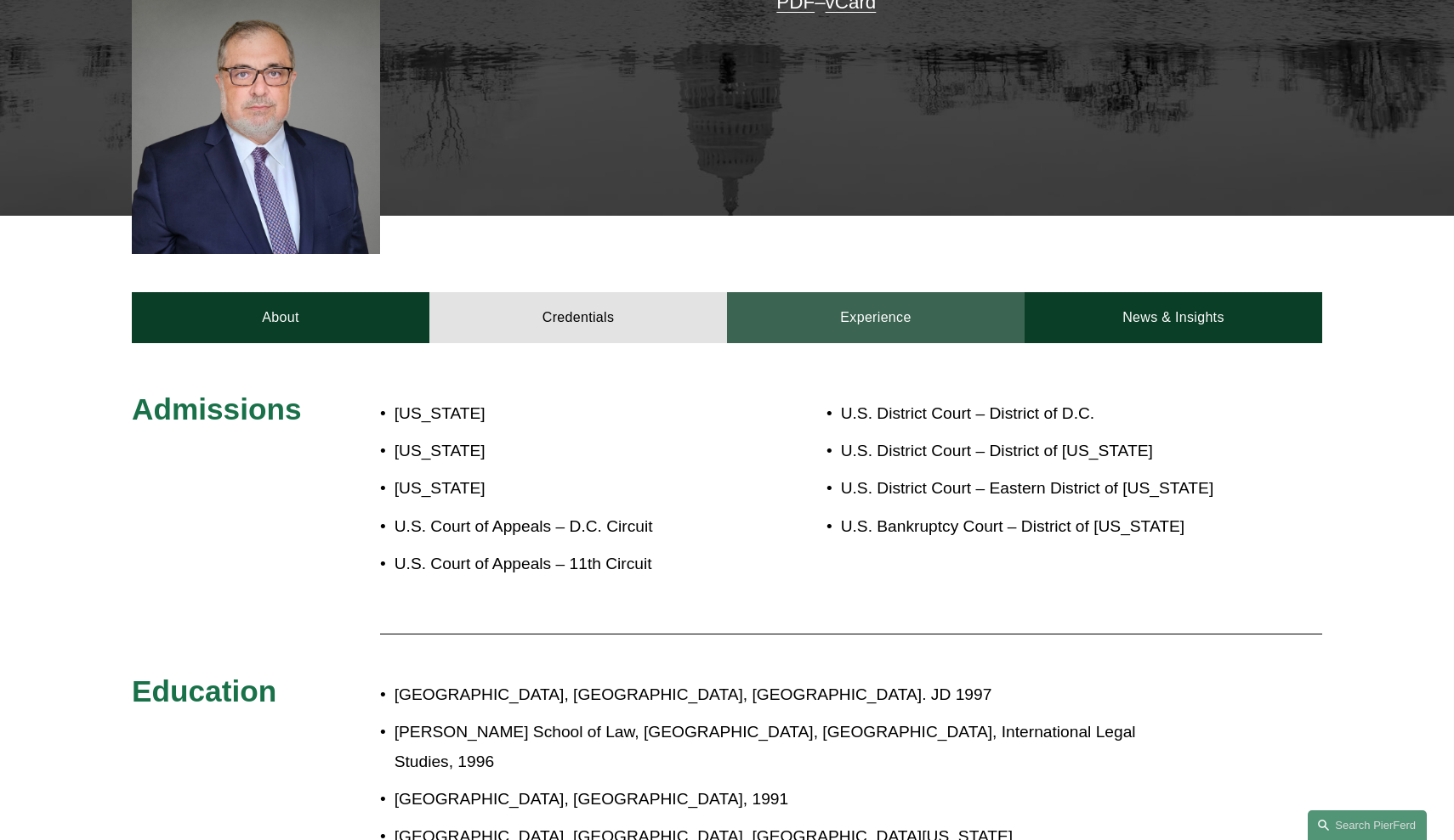
click at [894, 315] on link "Experience" at bounding box center [875, 317] width 297 height 51
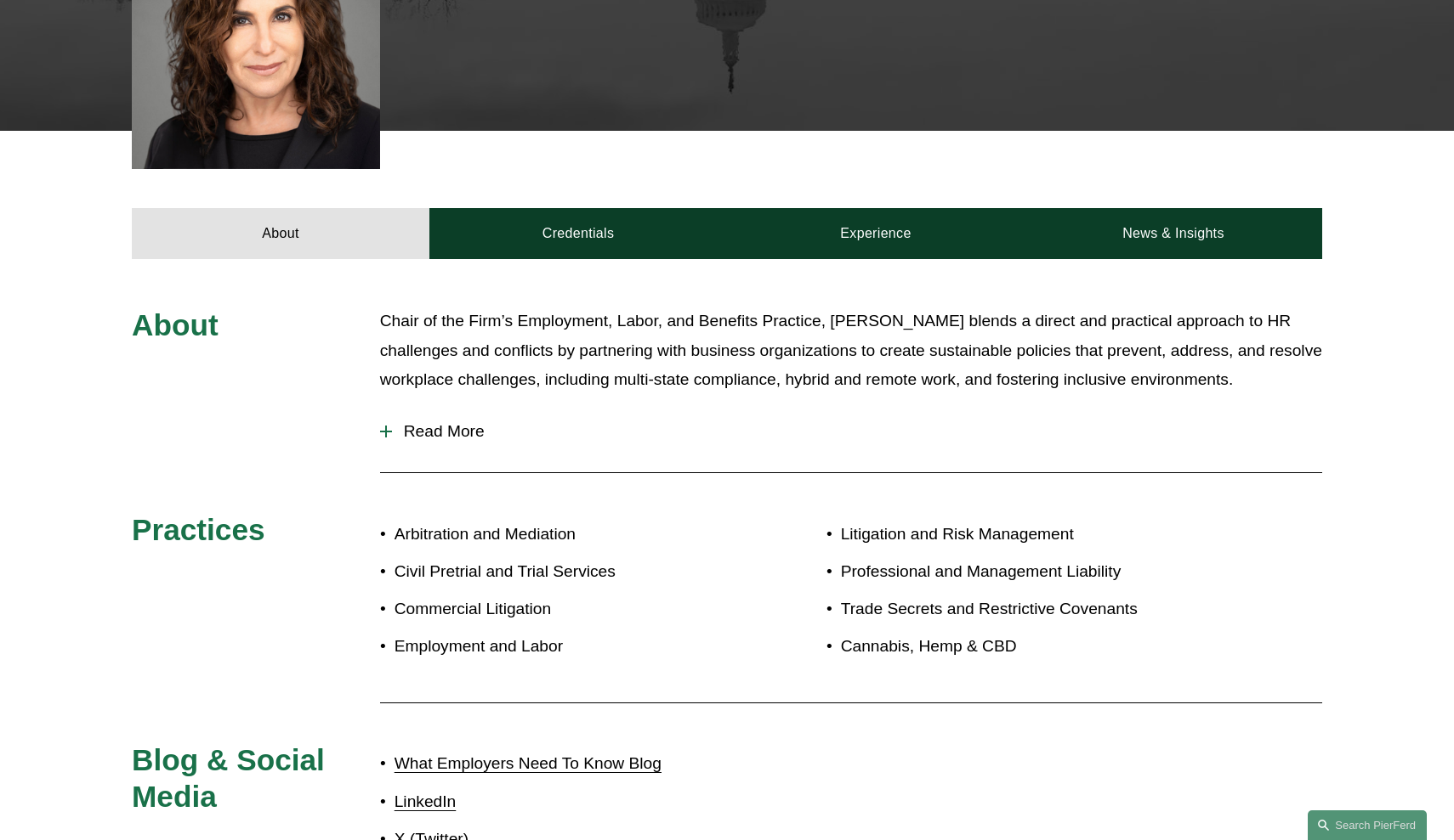
scroll to position [708, 0]
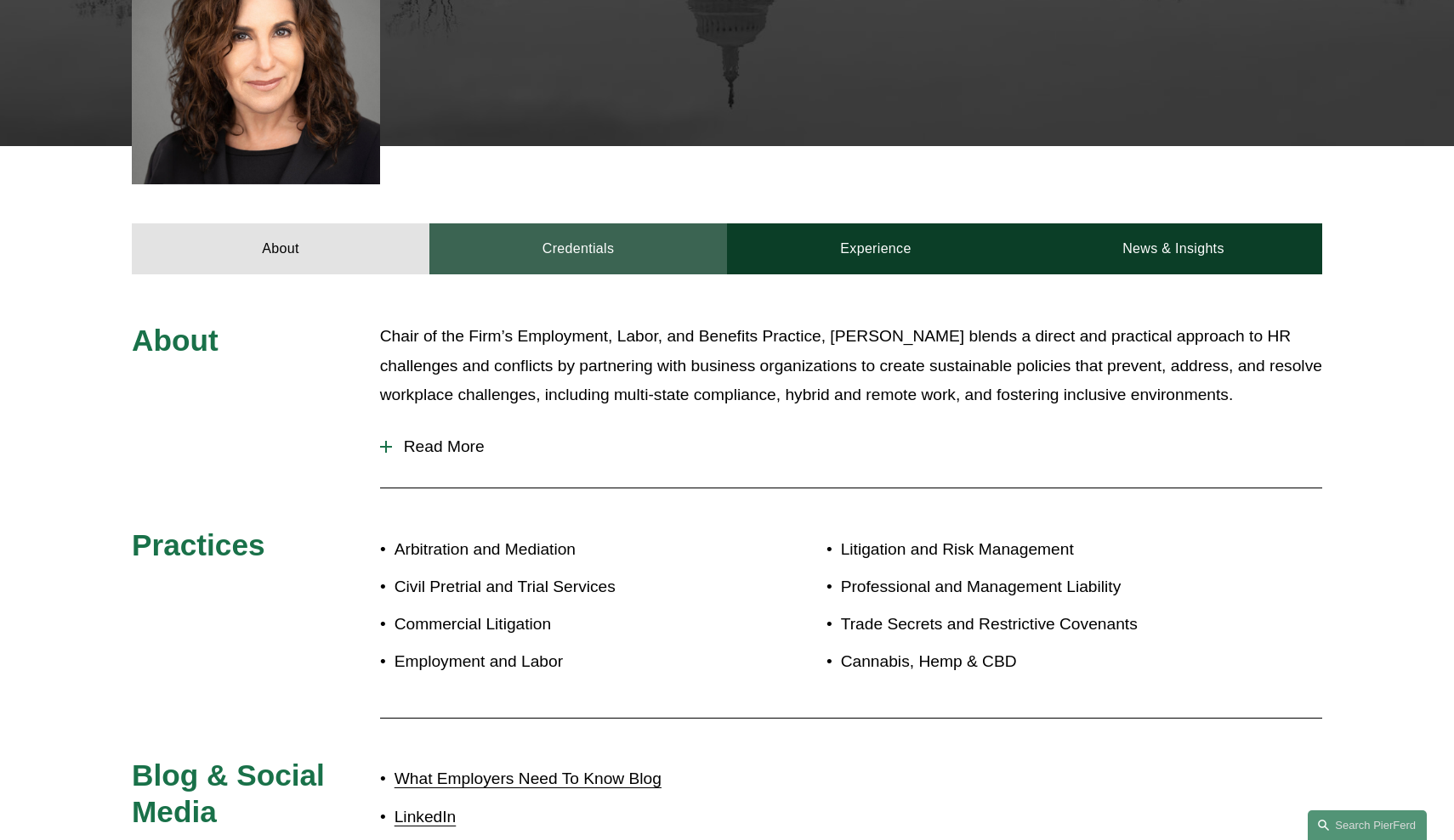
click at [601, 227] on link "Credentials" at bounding box center [577, 249] width 297 height 51
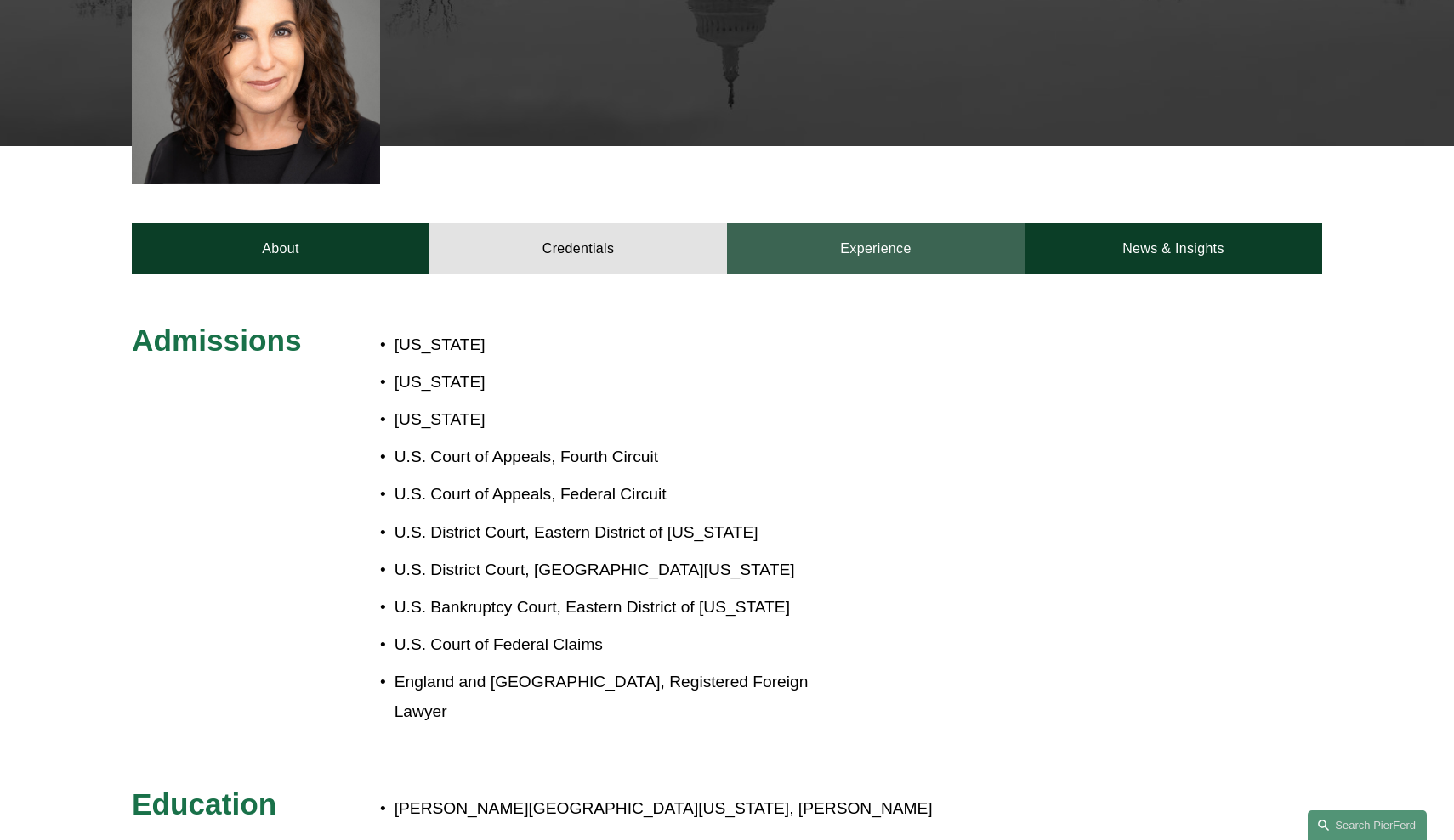
click at [943, 233] on link "Experience" at bounding box center [875, 249] width 297 height 51
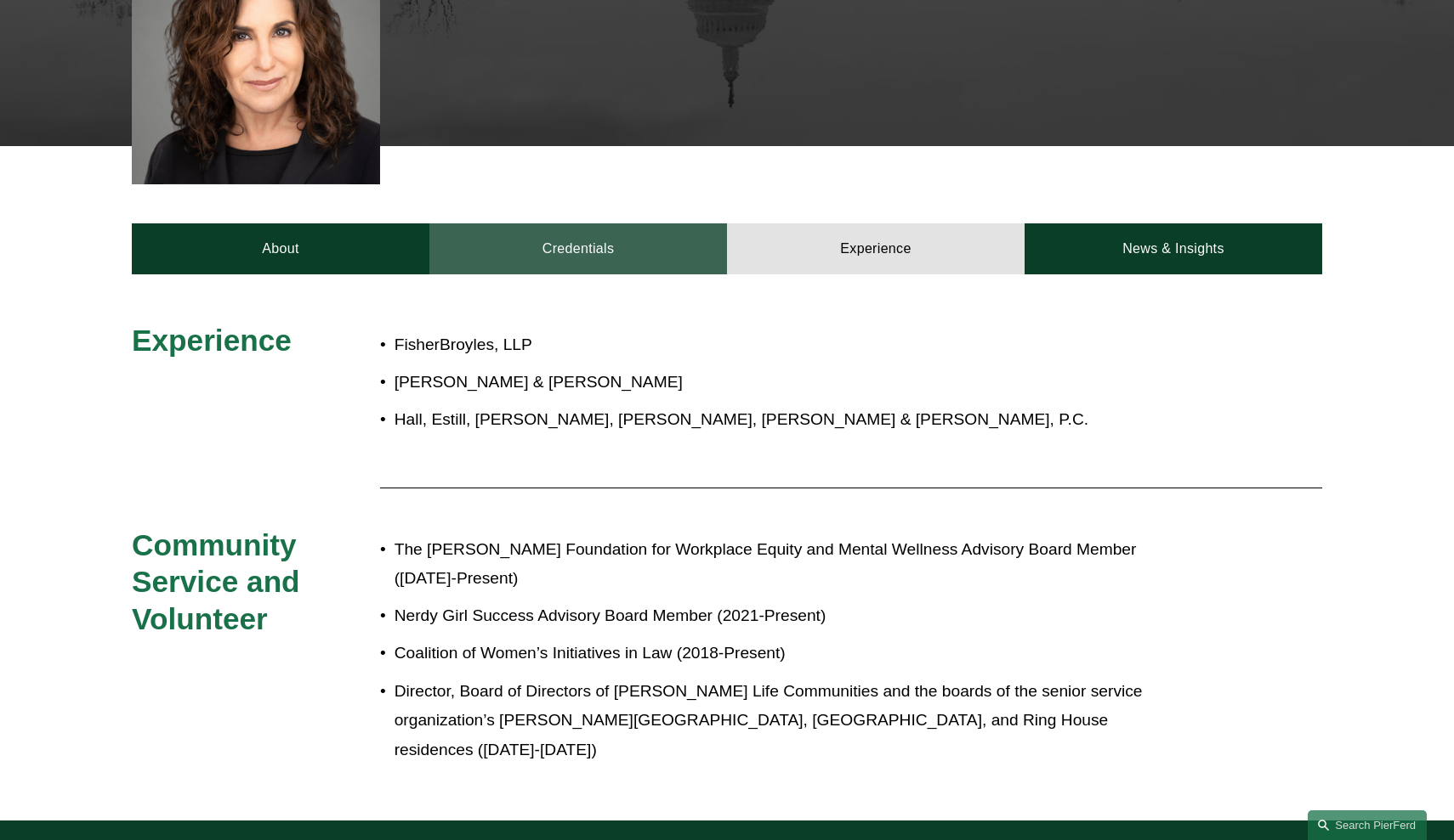
click at [676, 224] on link "Credentials" at bounding box center [577, 249] width 297 height 51
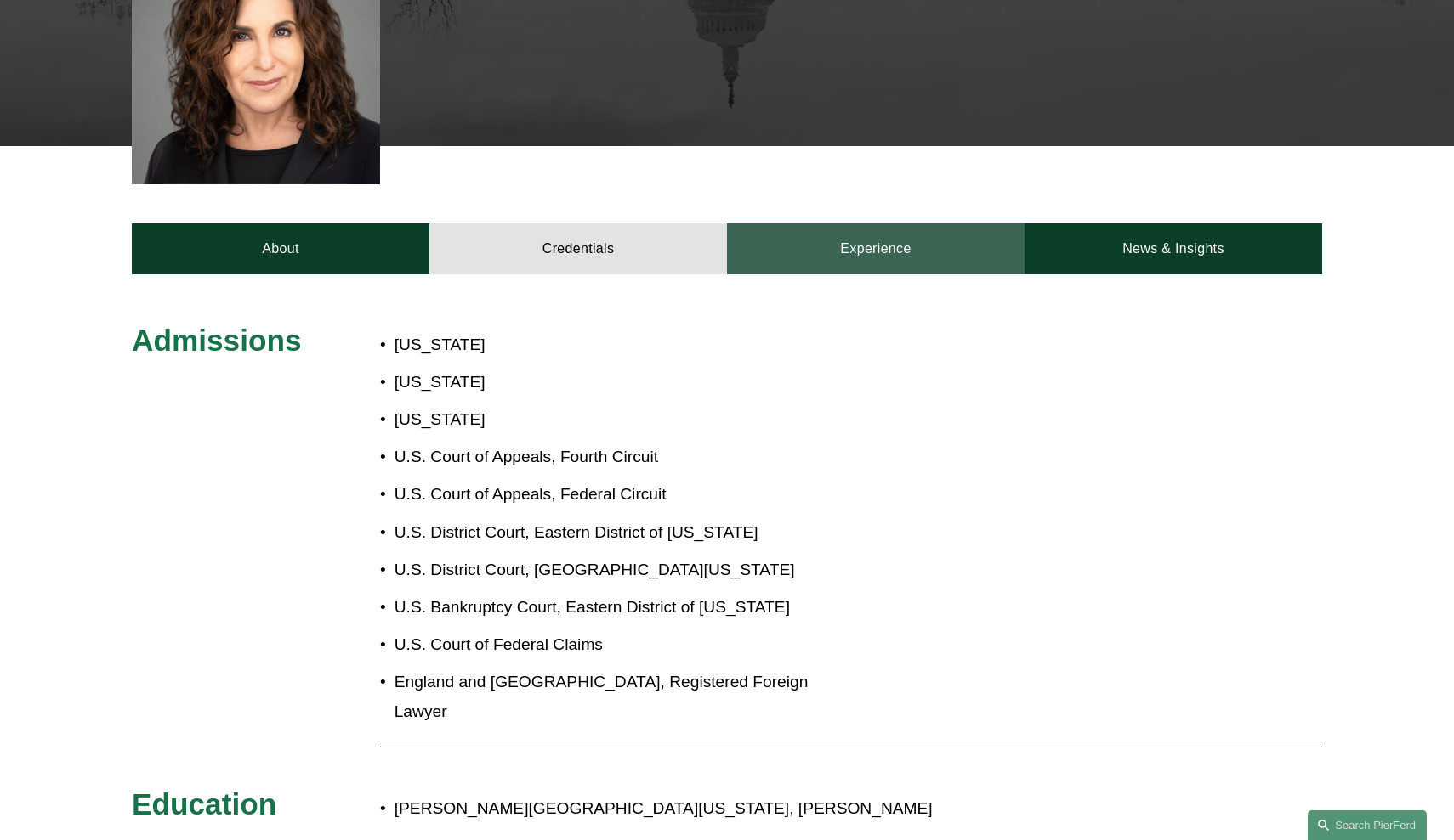
click at [875, 224] on link "Experience" at bounding box center [875, 249] width 297 height 51
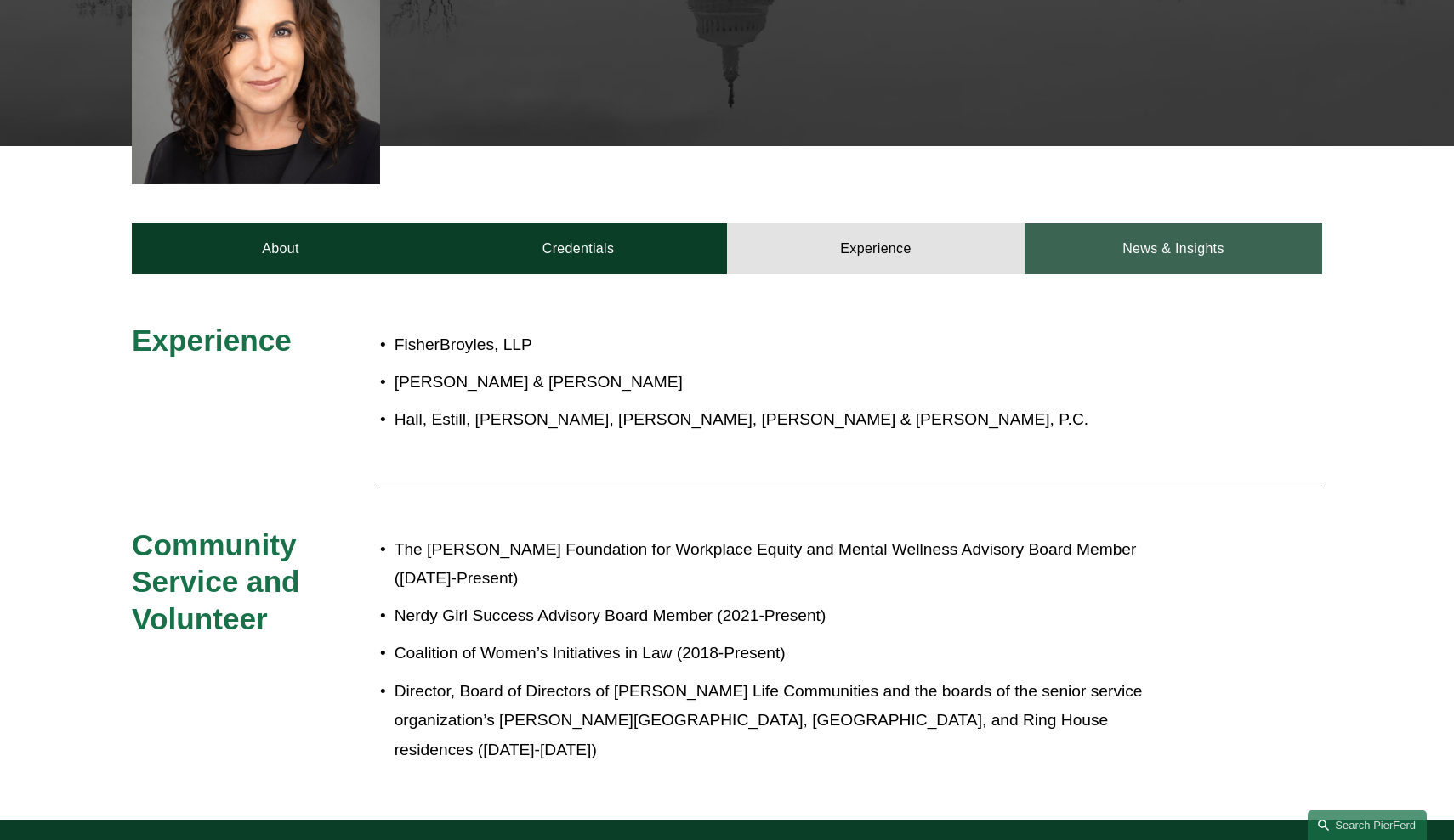
click at [1169, 224] on link "News & Insights" at bounding box center [1172, 249] width 297 height 51
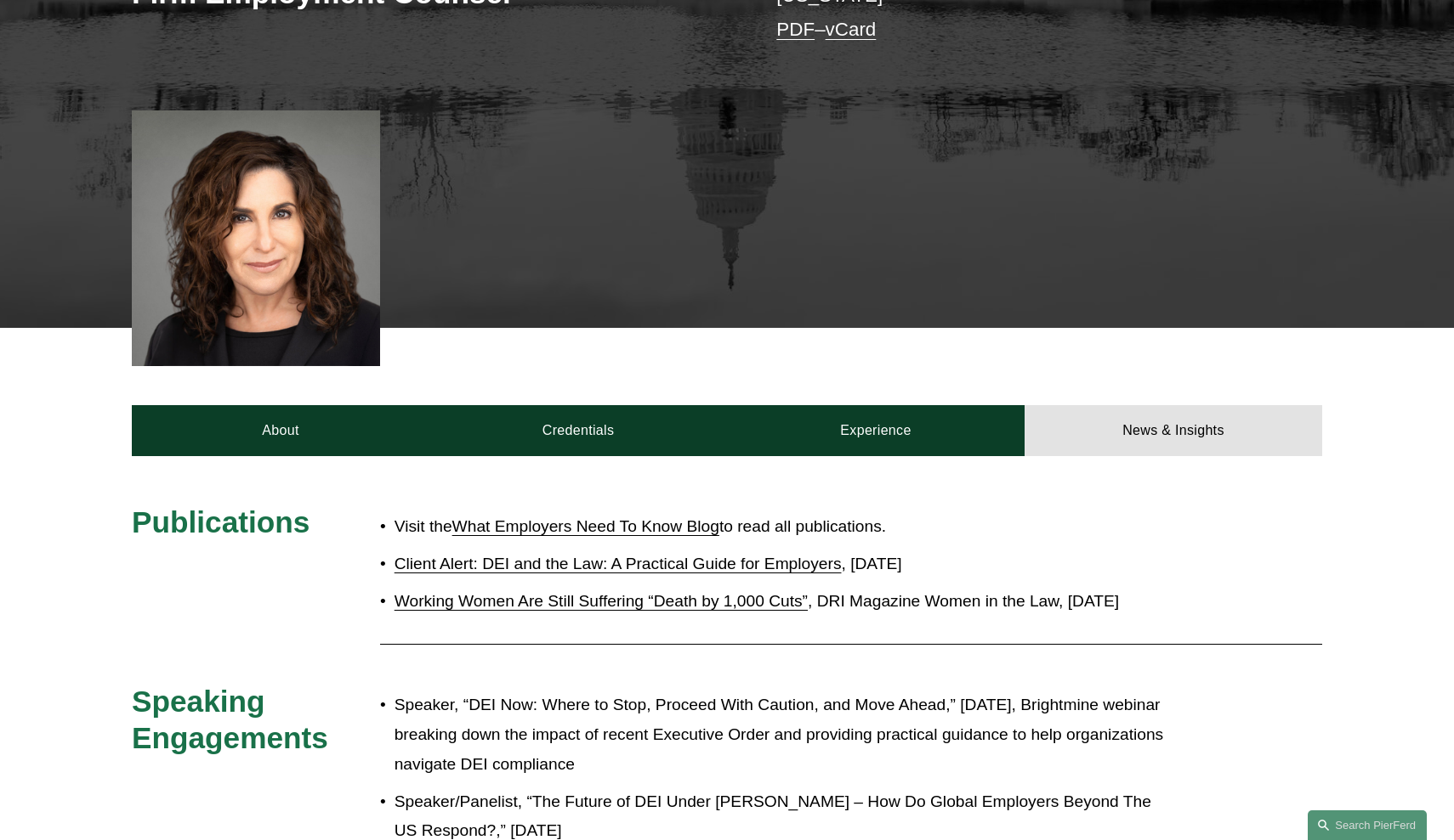
scroll to position [34, 0]
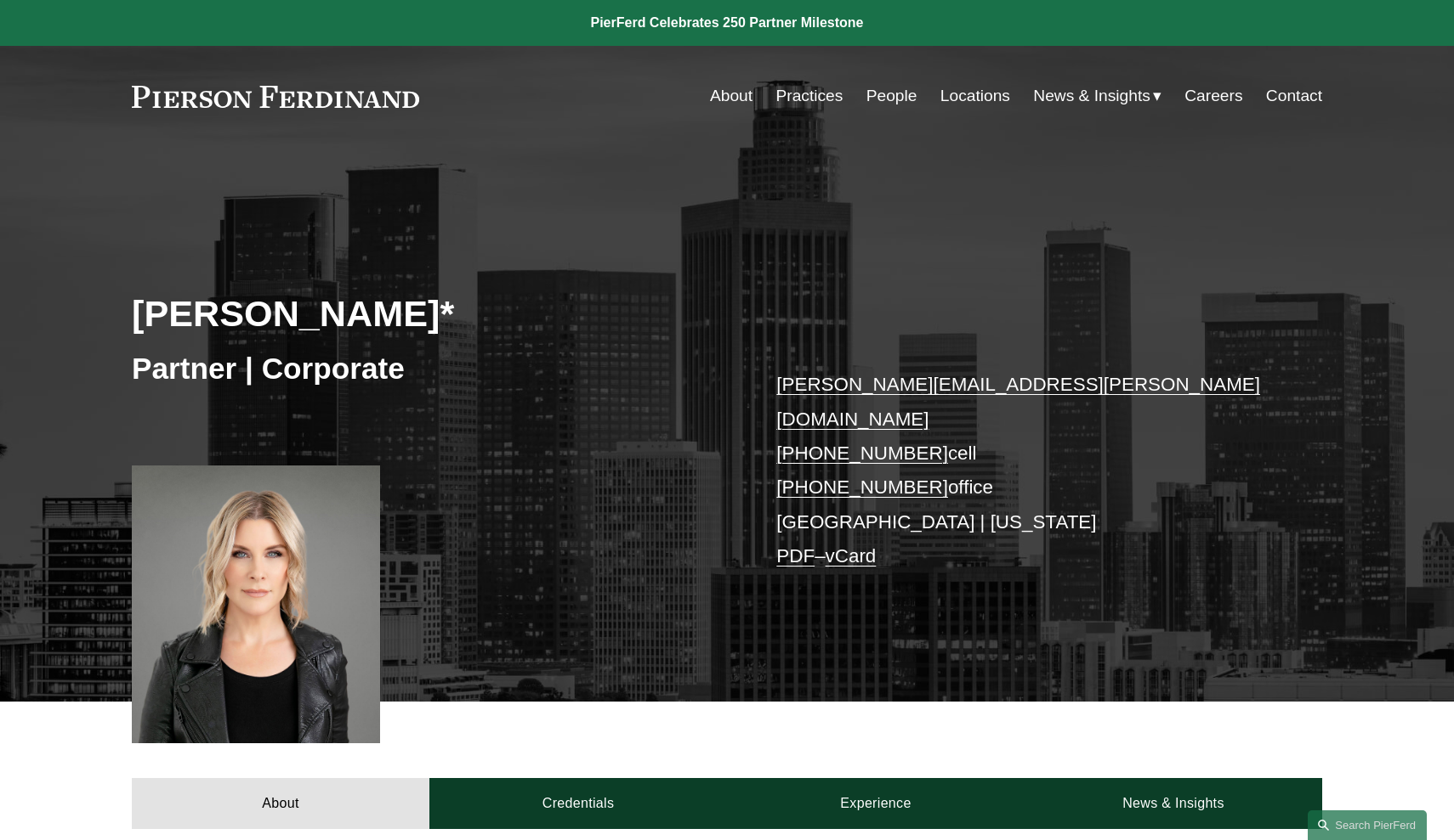
click at [297, 639] on div at bounding box center [256, 604] width 248 height 278
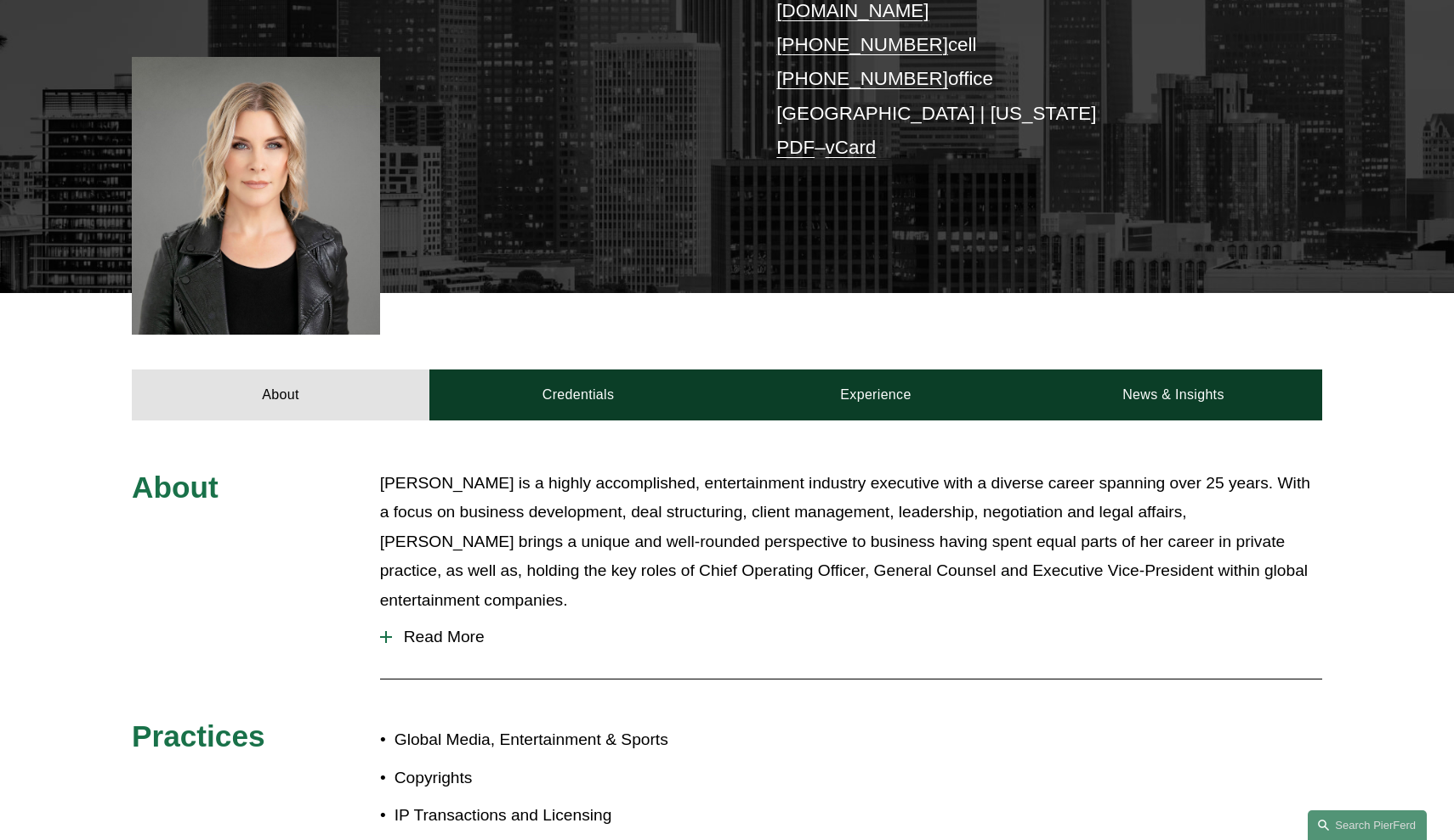
scroll to position [409, 0]
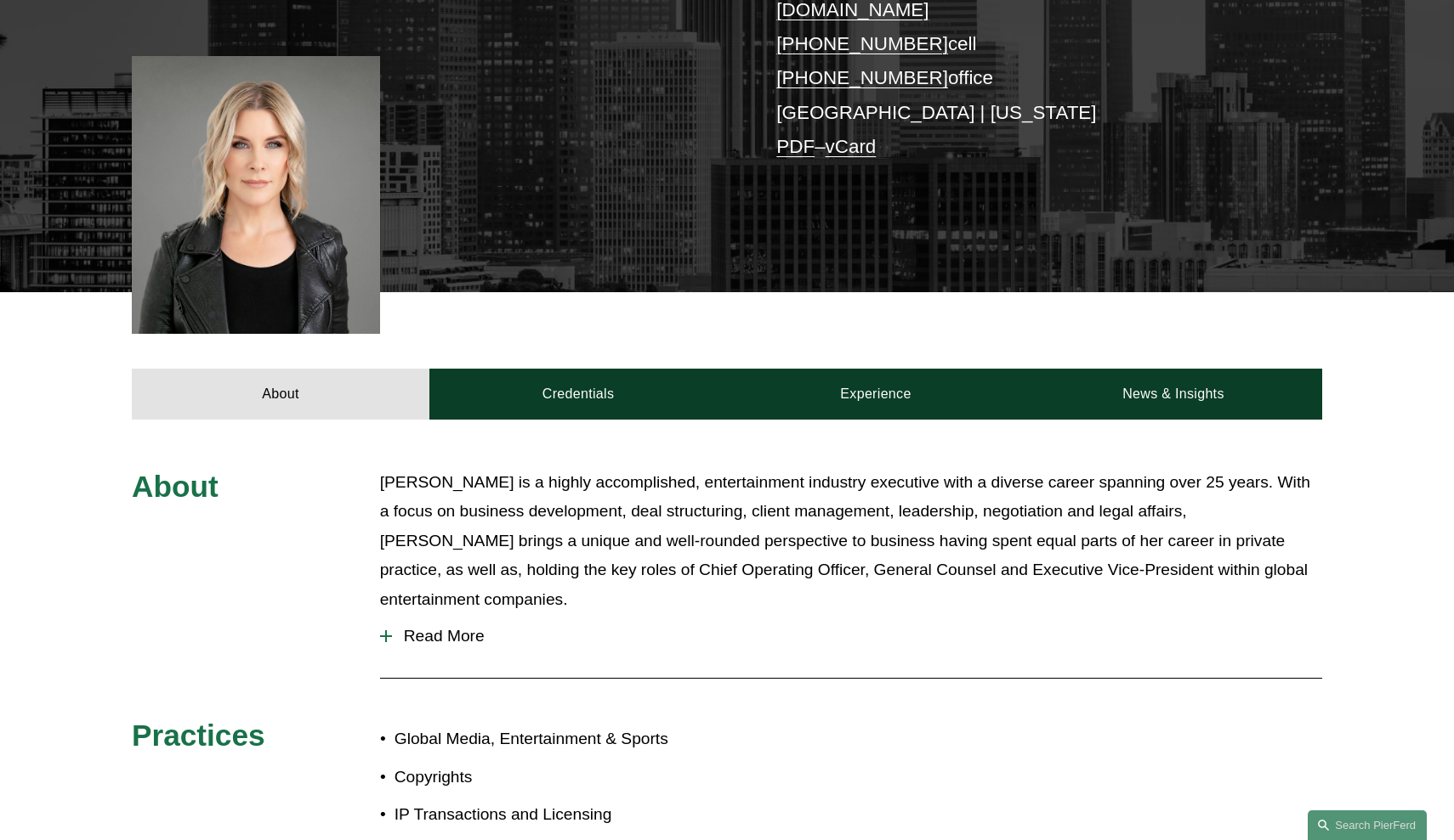
click at [428, 627] on span "Read More" at bounding box center [857, 635] width 930 height 18
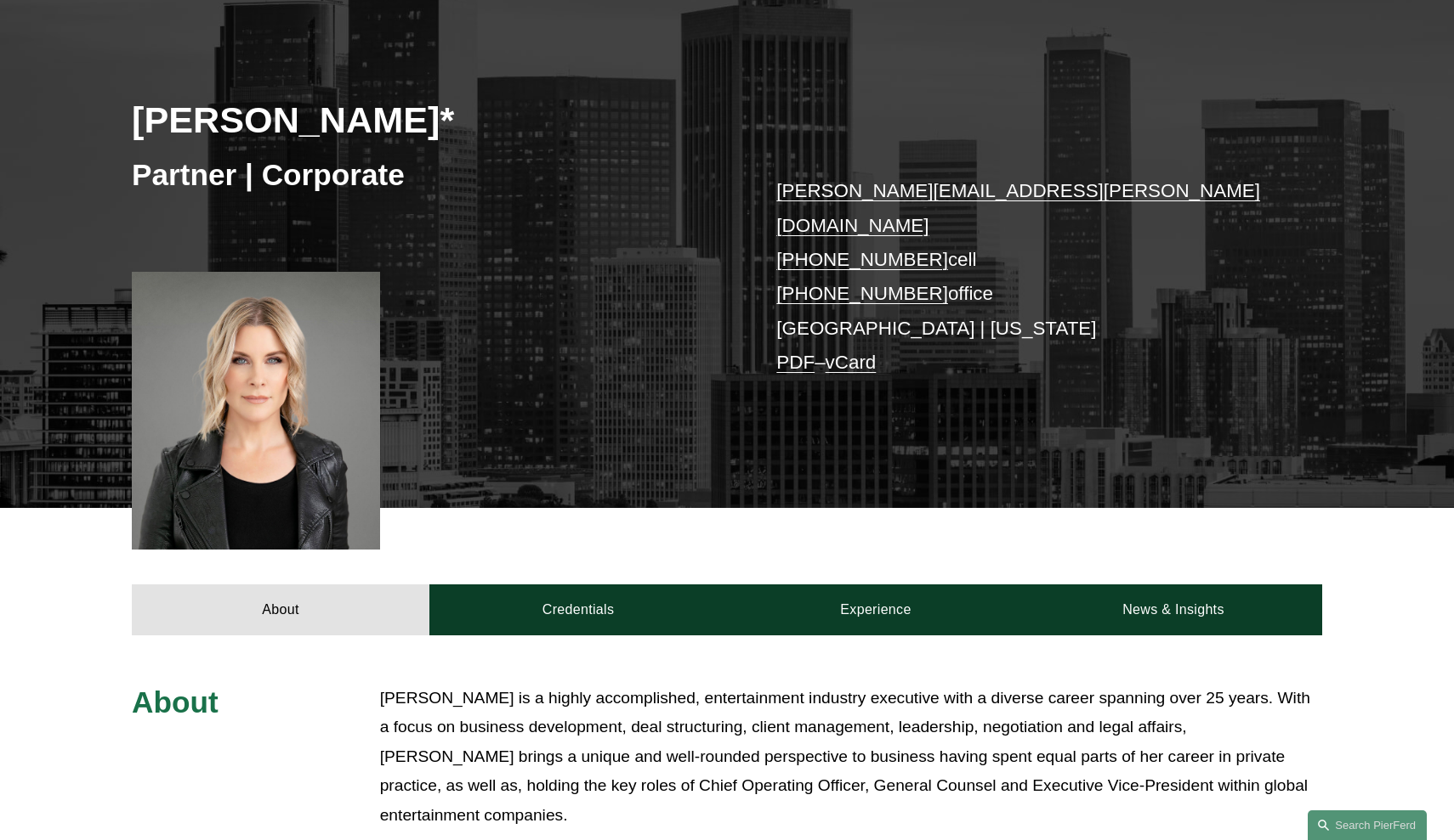
scroll to position [233, 0]
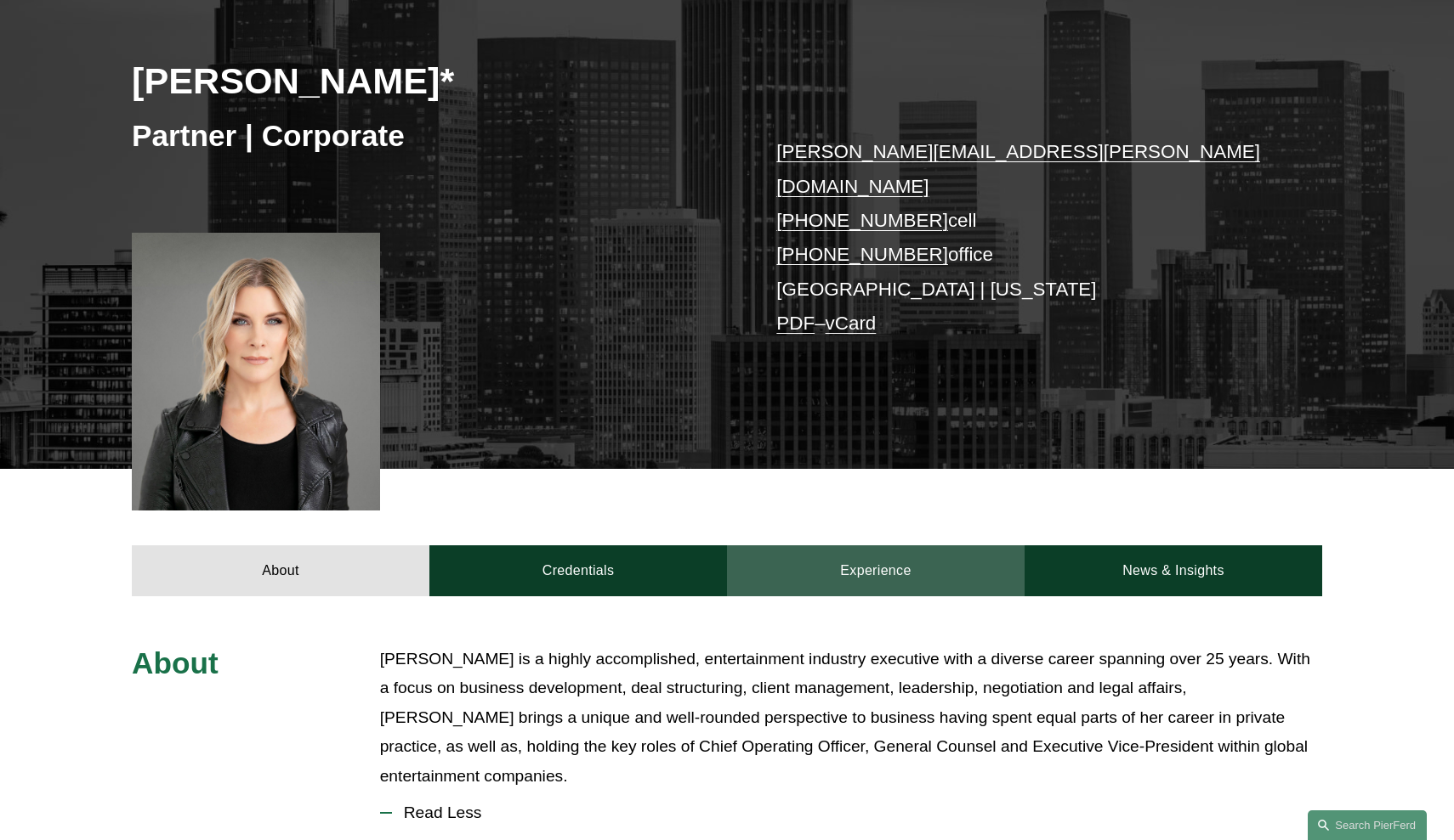
click at [904, 546] on link "Experience" at bounding box center [875, 571] width 297 height 51
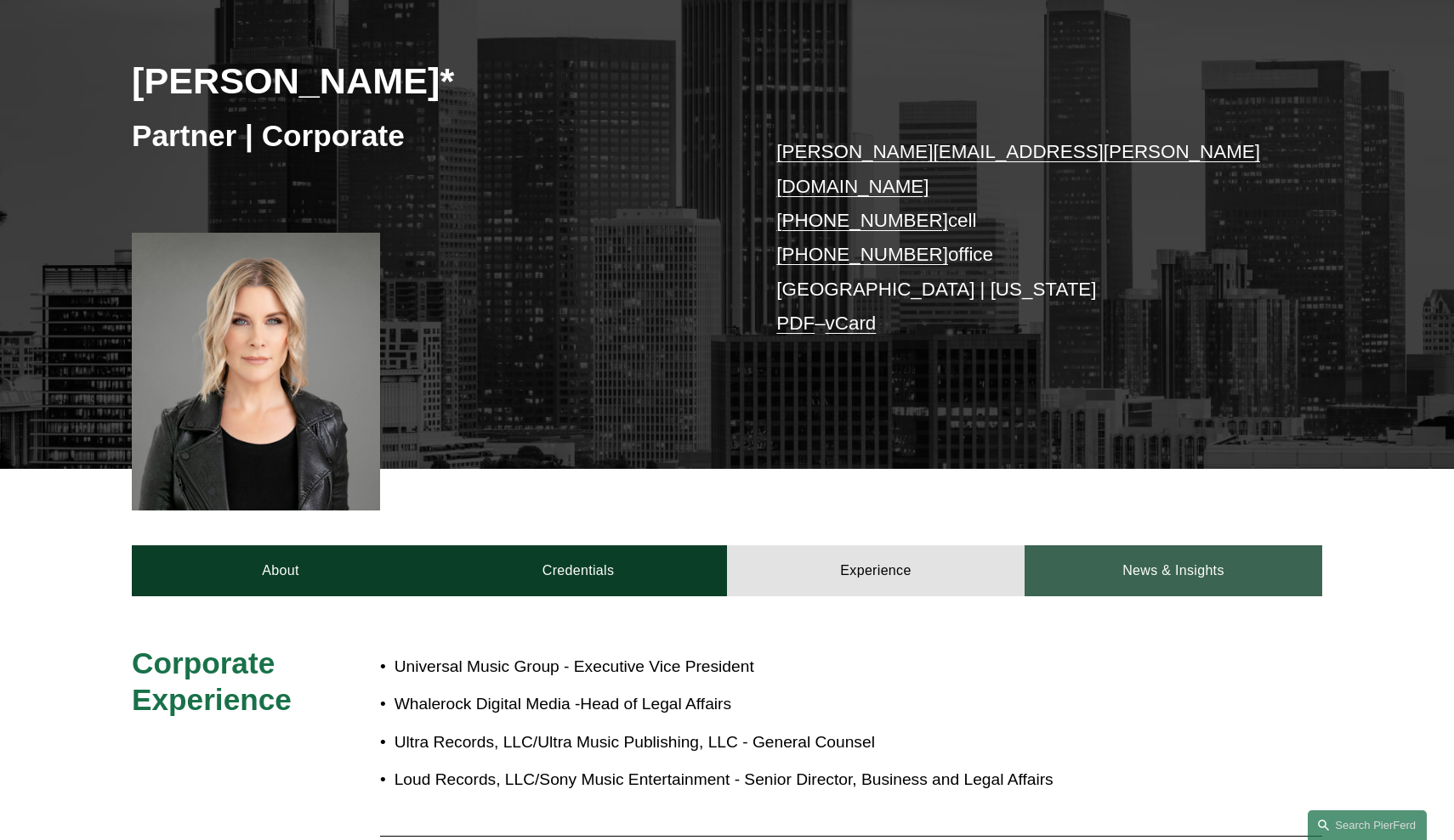
click at [1114, 546] on link "News & Insights" at bounding box center [1172, 571] width 297 height 51
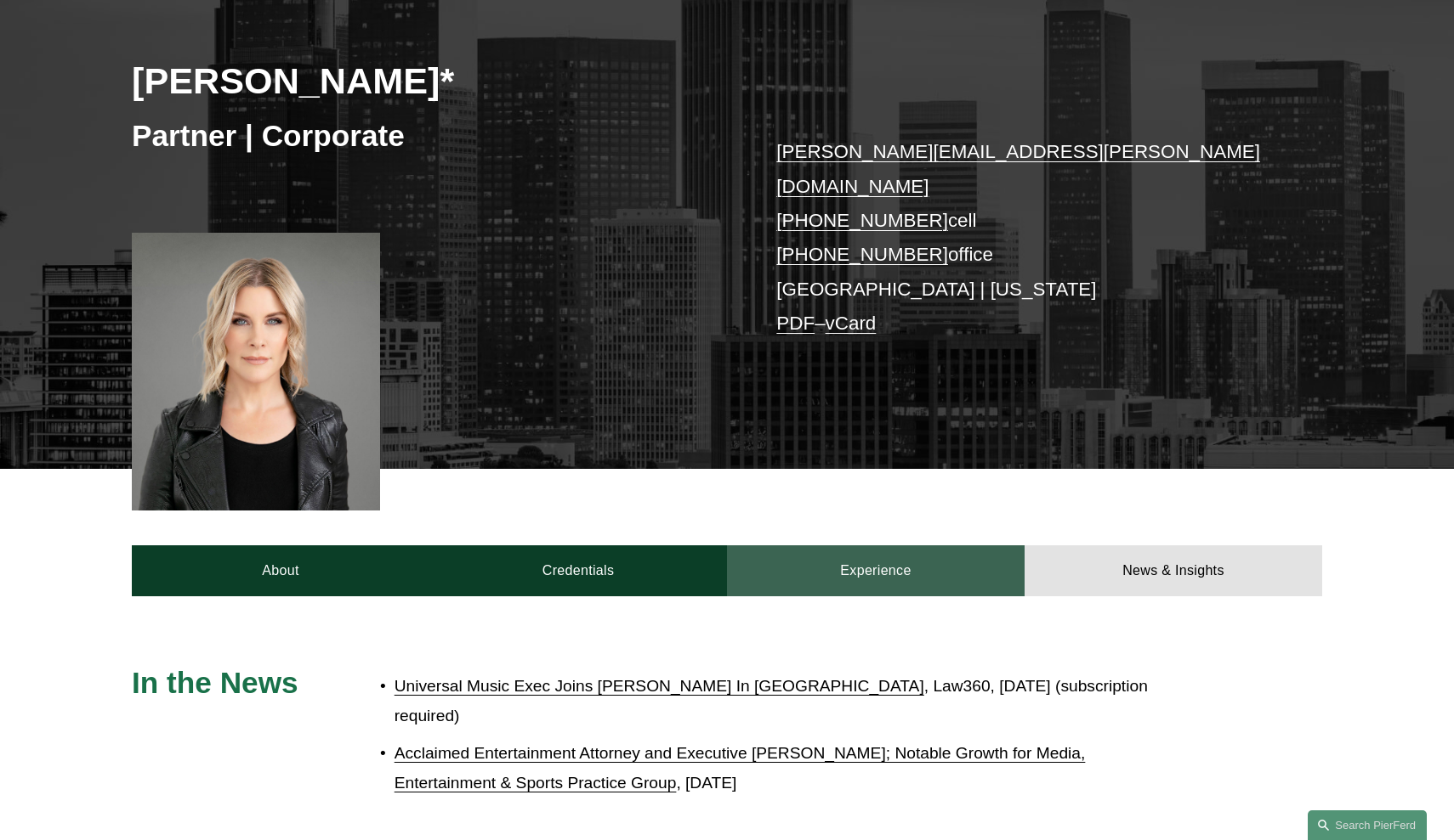
click at [868, 546] on link "Experience" at bounding box center [875, 571] width 297 height 51
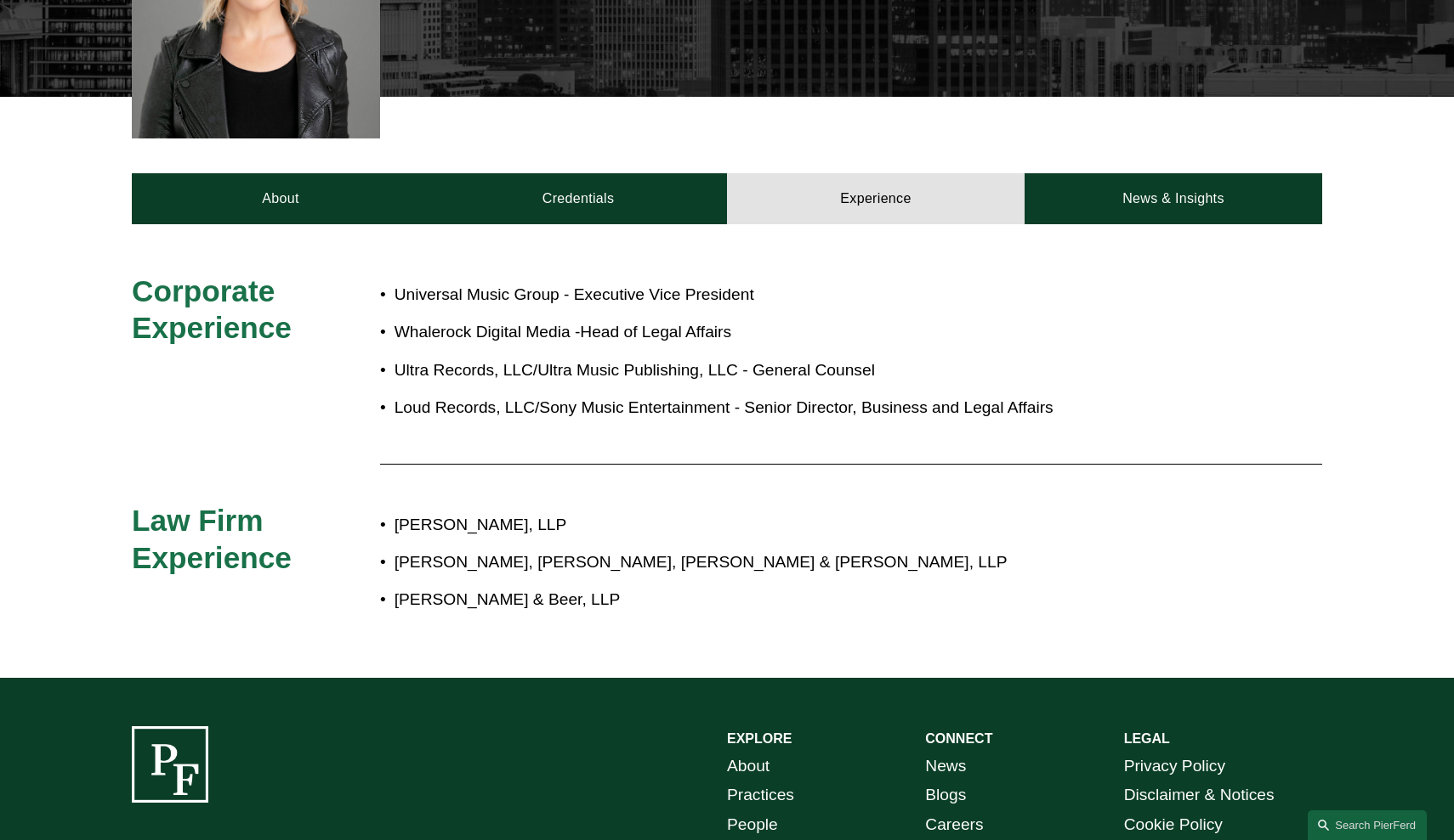
scroll to position [603, 0]
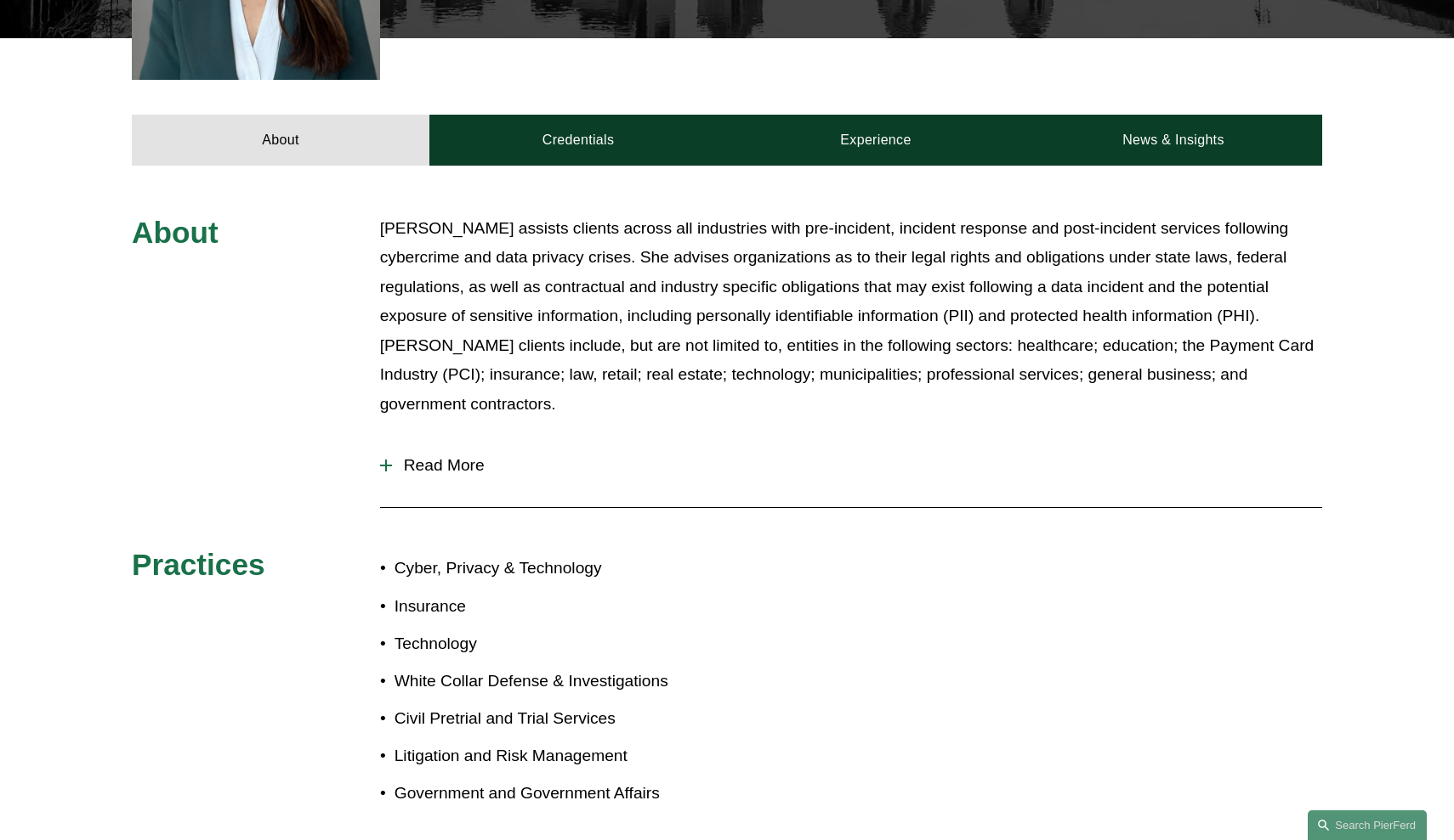
scroll to position [510, 0]
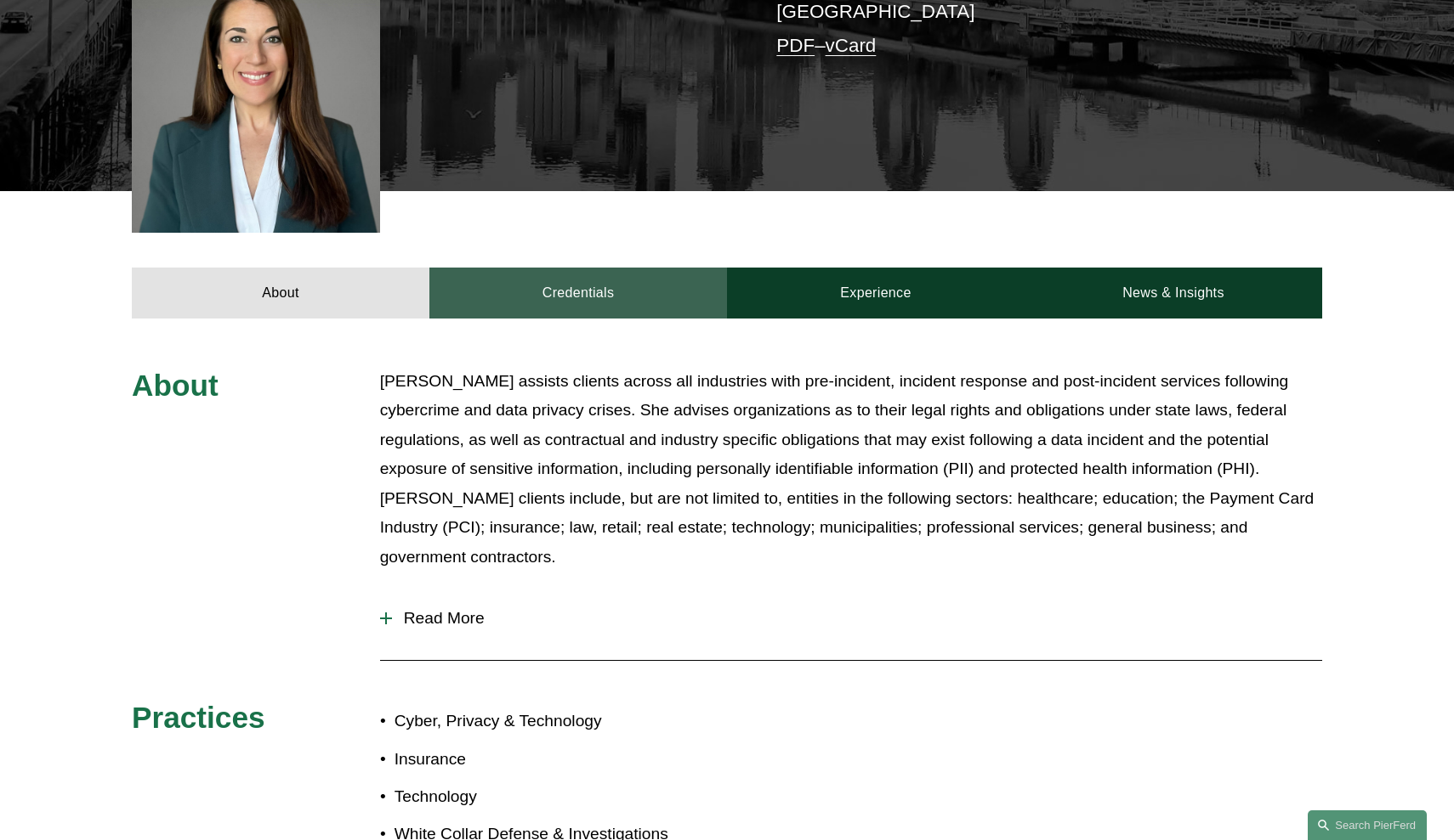
click at [658, 267] on link "Credentials" at bounding box center [577, 292] width 297 height 51
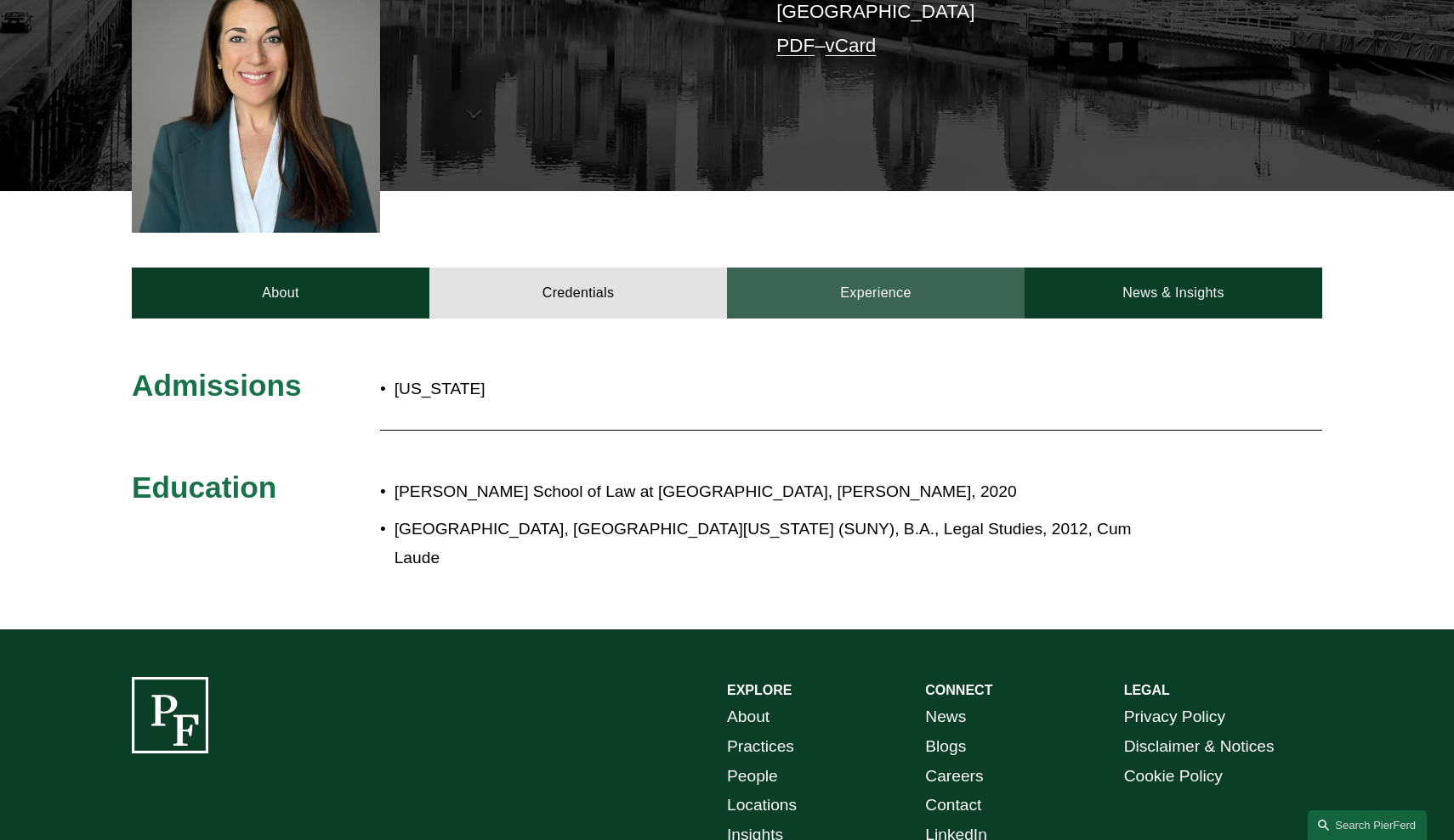
click at [869, 267] on link "Experience" at bounding box center [875, 292] width 297 height 51
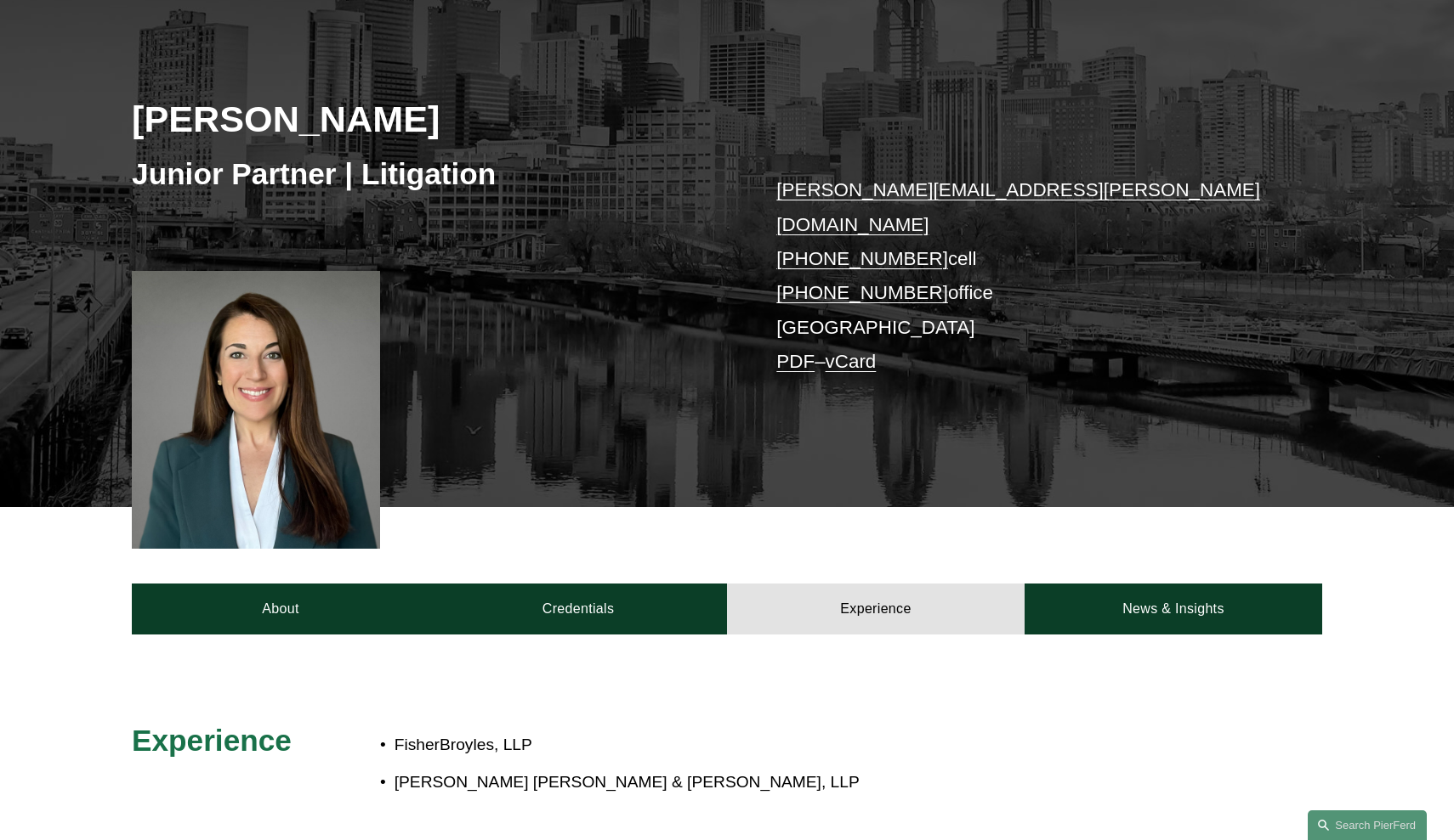
scroll to position [67, 0]
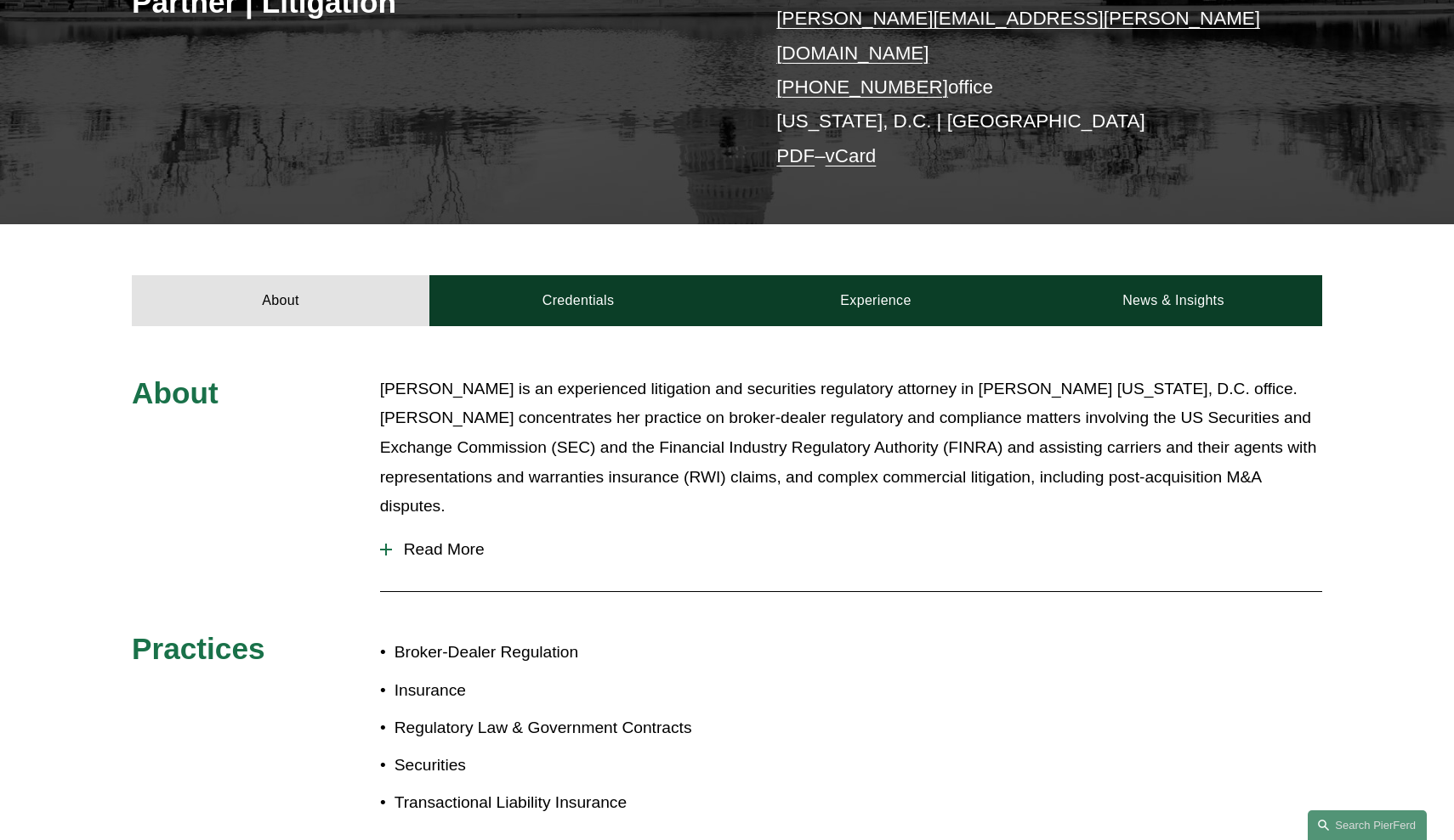
scroll to position [384, 0]
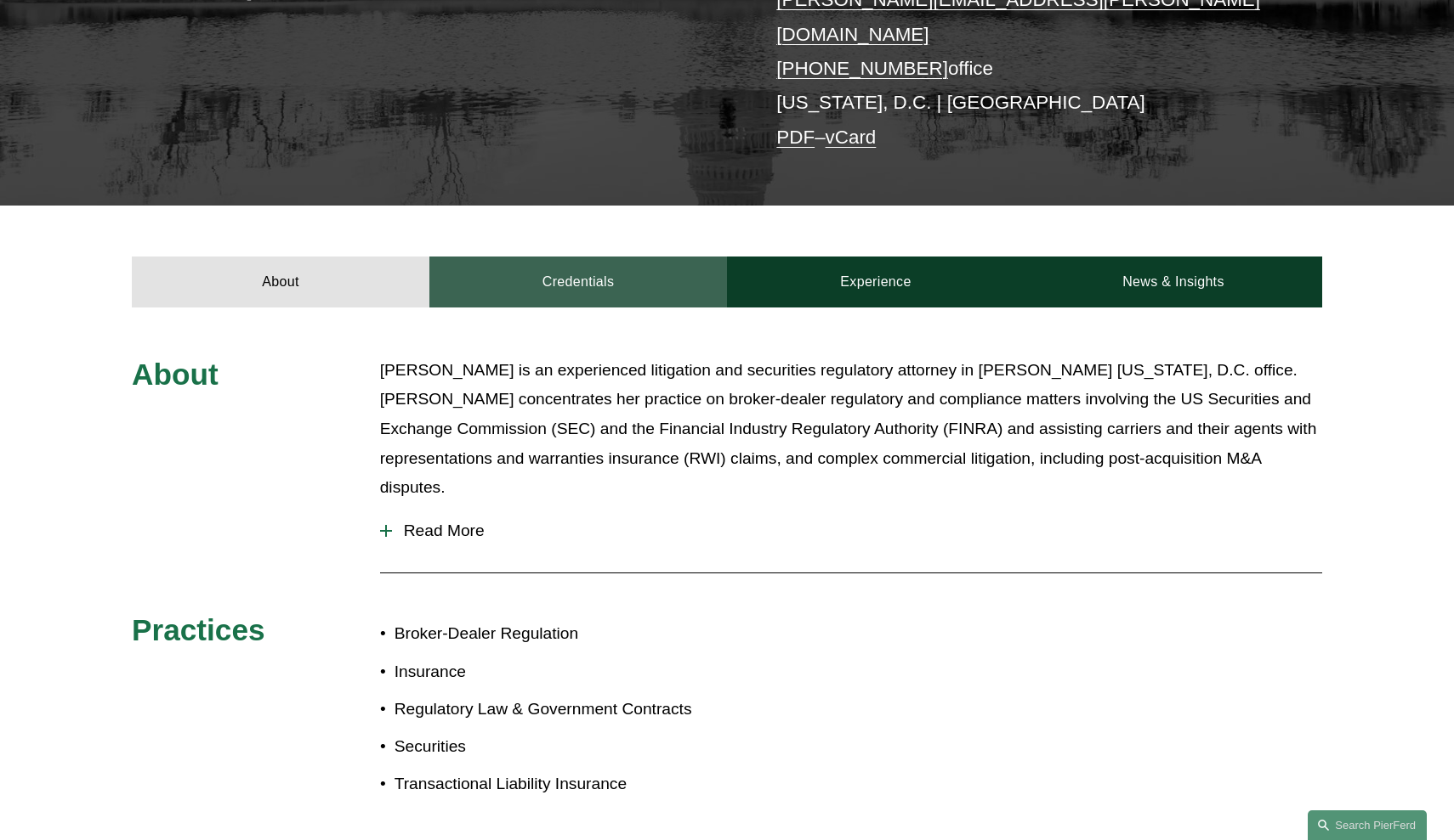
click at [569, 285] on link "Credentials" at bounding box center [577, 282] width 297 height 51
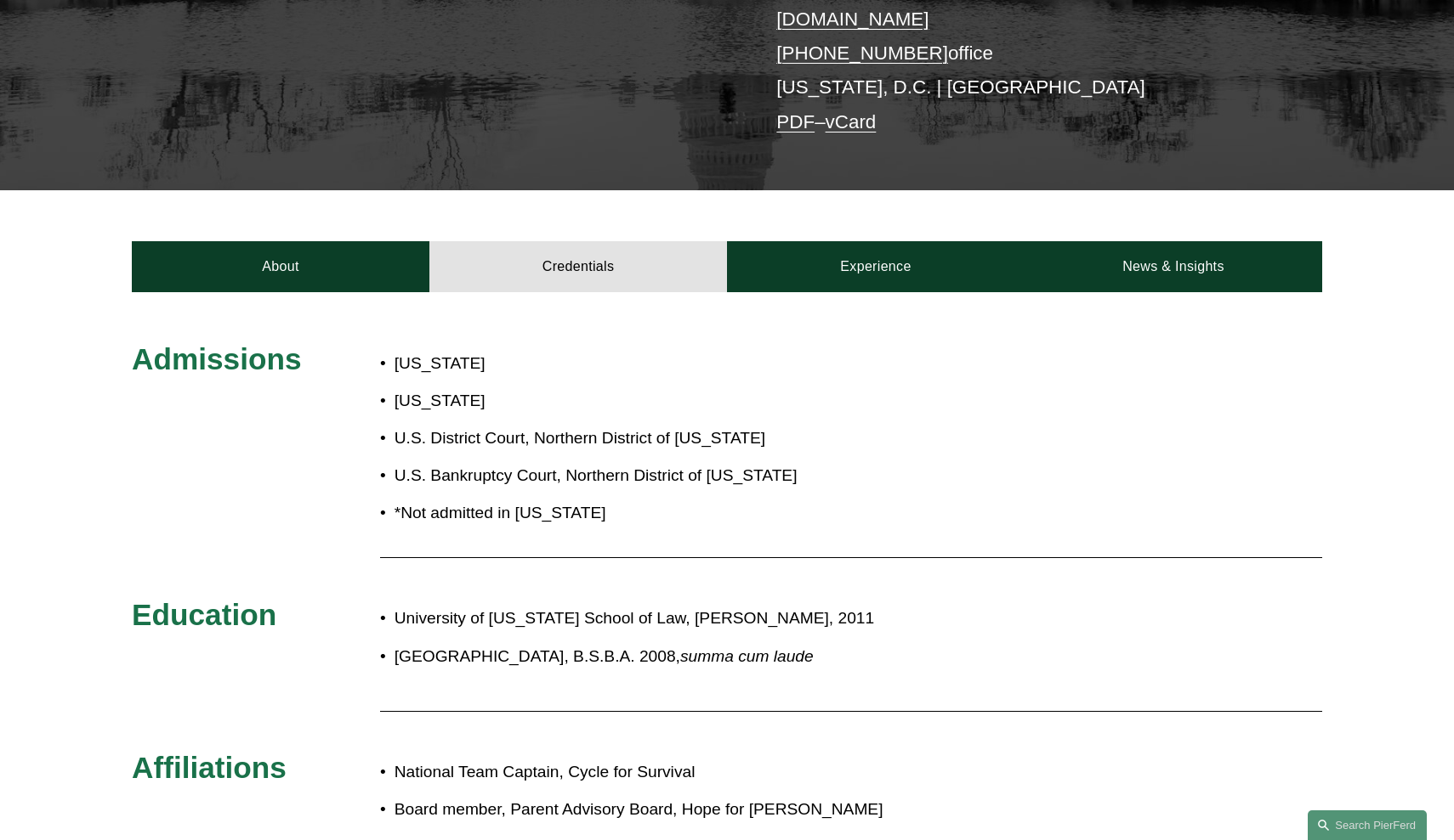
scroll to position [406, 0]
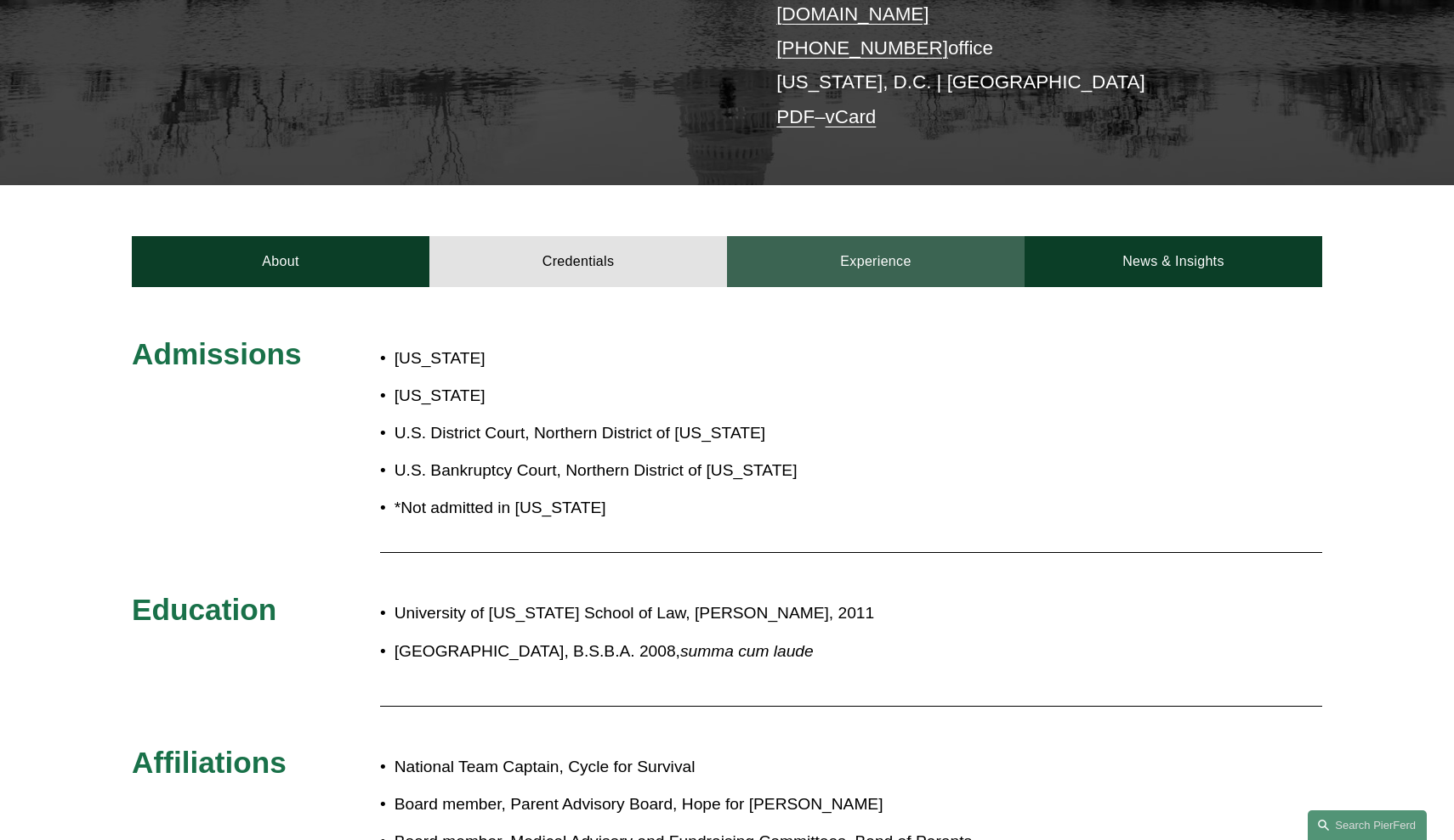
click at [869, 236] on link "Experience" at bounding box center [875, 261] width 297 height 51
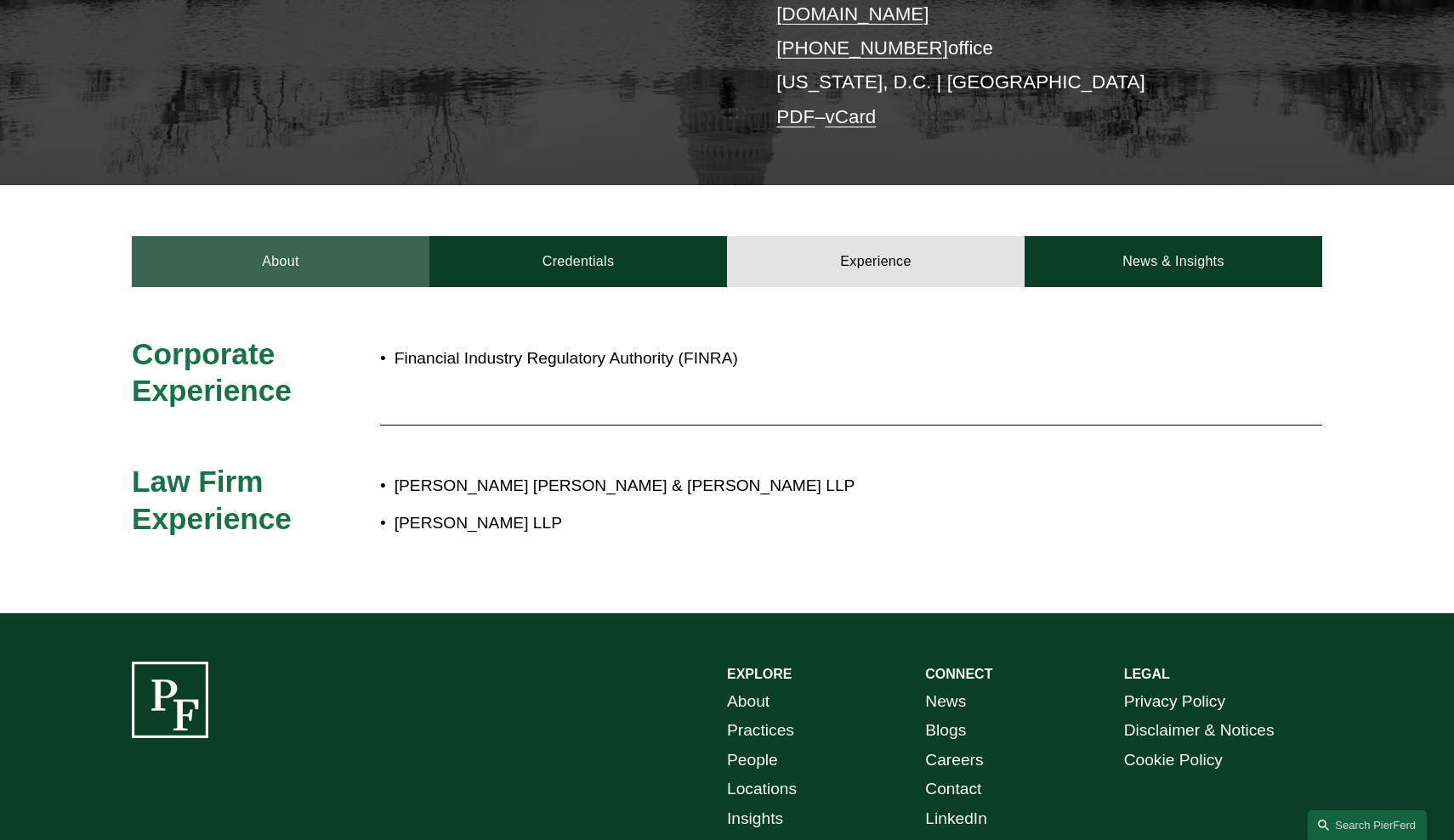
click at [332, 264] on link "About" at bounding box center [280, 261] width 297 height 51
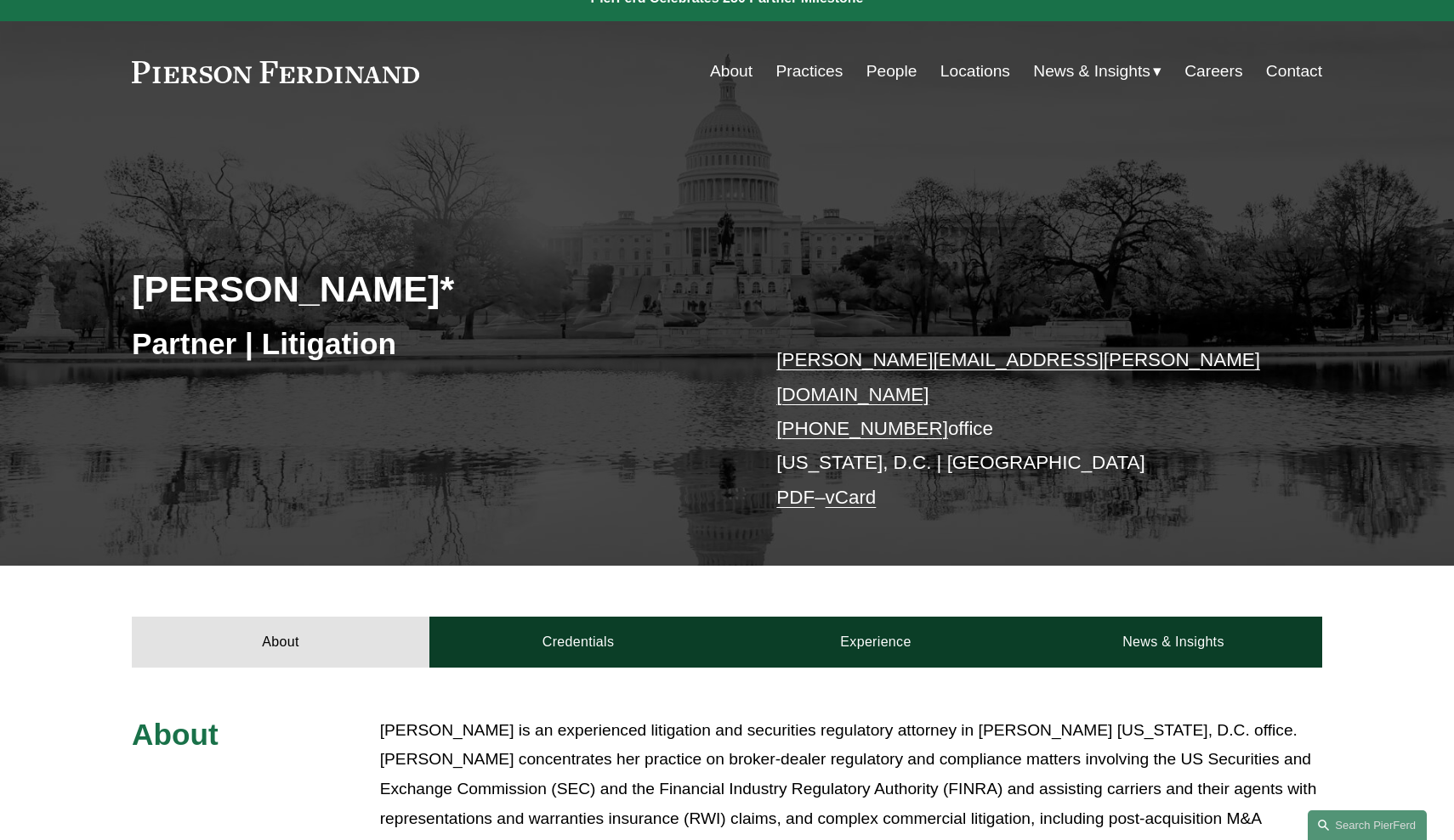
scroll to position [24, 0]
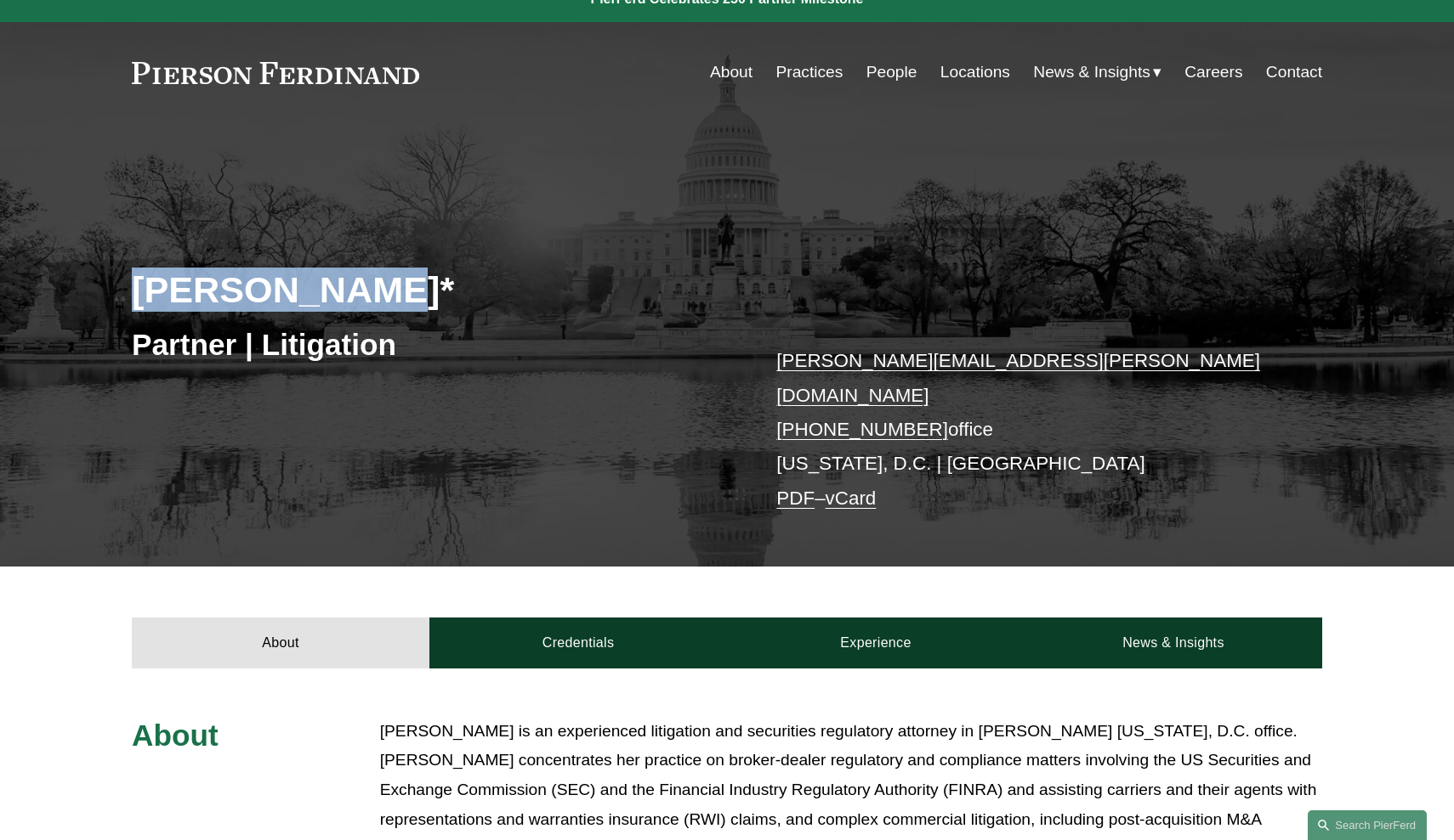
drag, startPoint x: 369, startPoint y: 283, endPoint x: 129, endPoint y: 303, distance: 240.8
click at [129, 303] on div "Emily Goebel* Partner | Litigation emily.goebel@pierferd.com +1.703.977.7092 of…" at bounding box center [727, 365] width 1454 height 401
copy h2 "Emily Goebel"
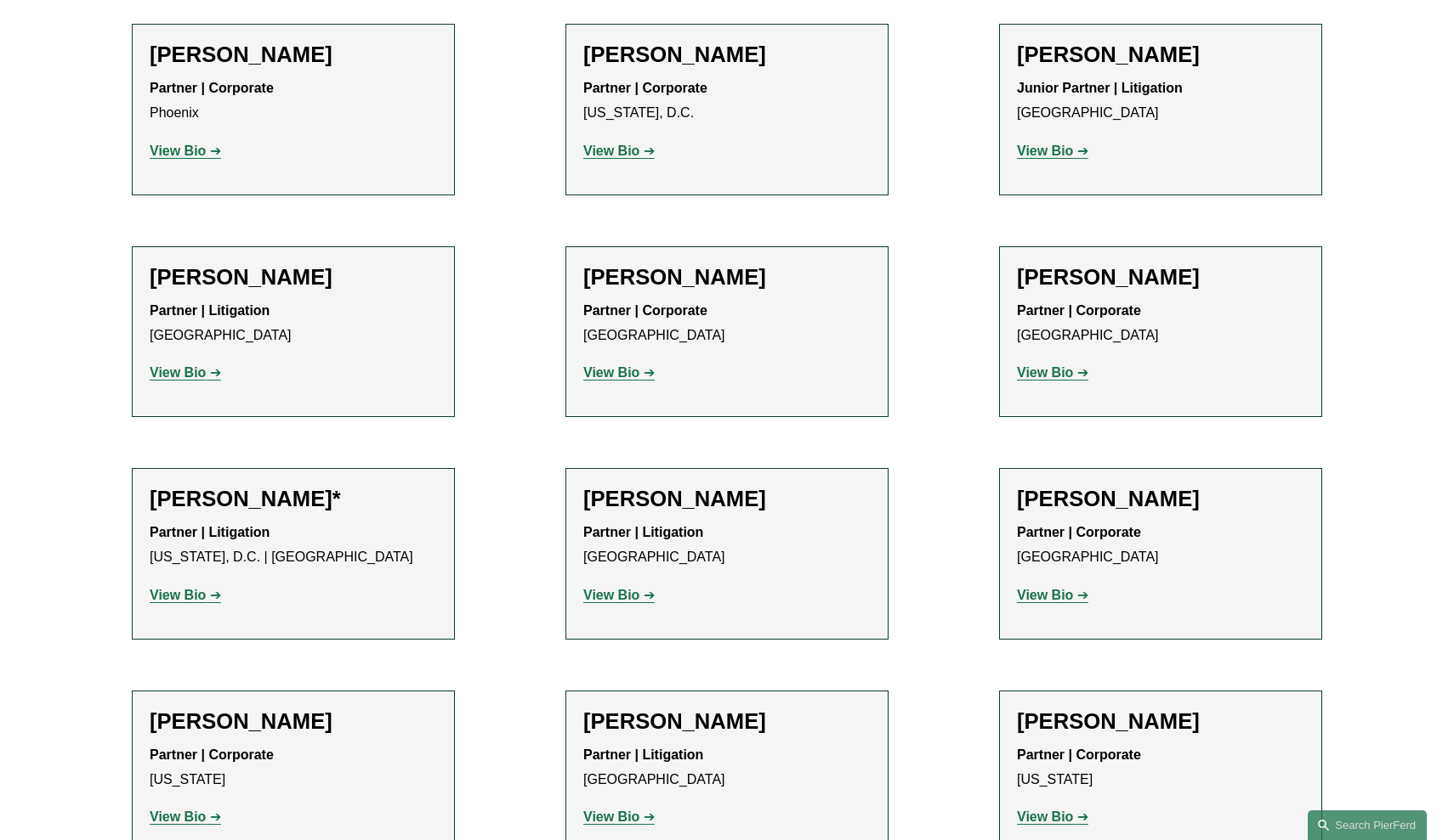
scroll to position [7699, 0]
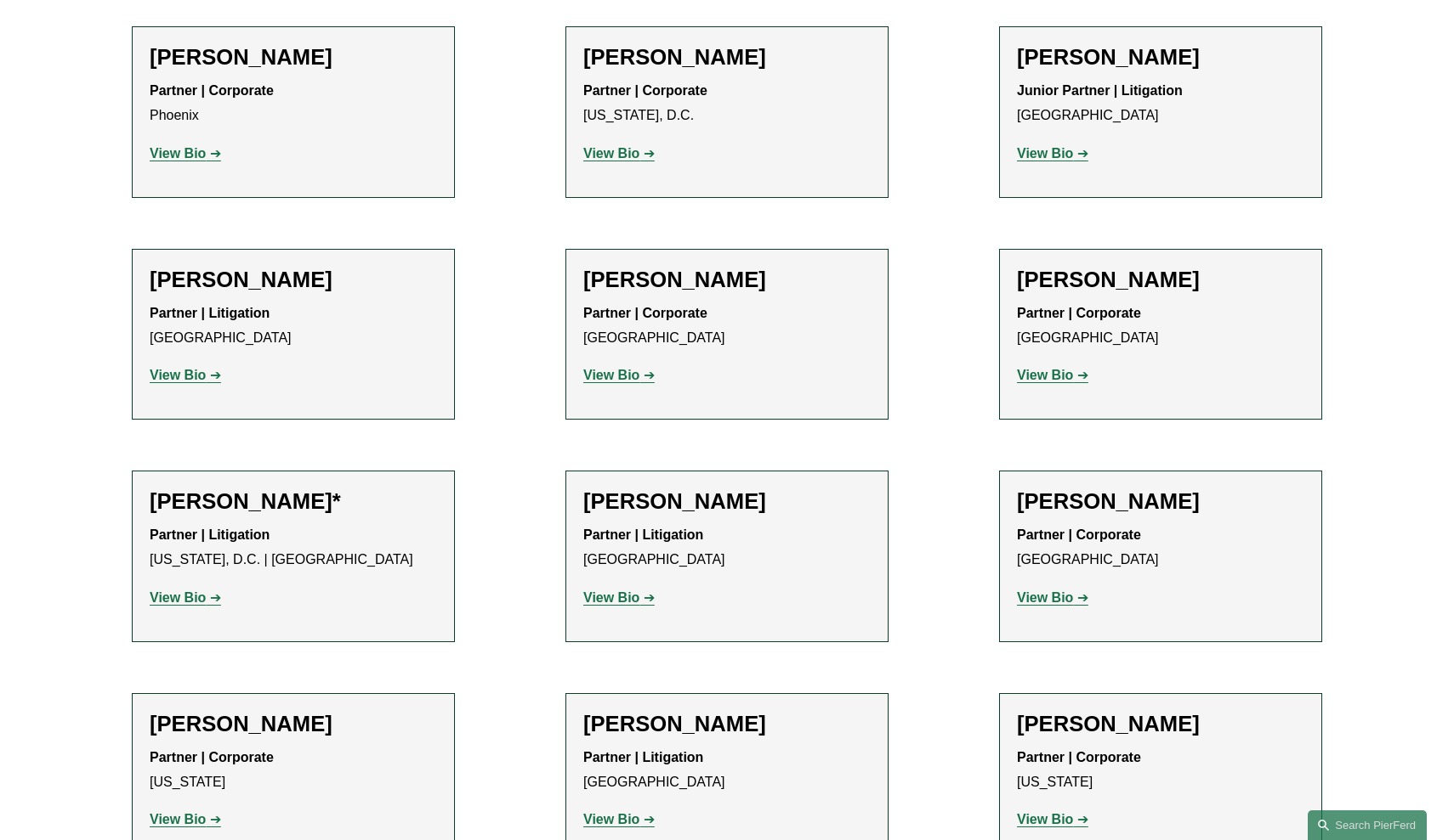
click at [1022, 812] on strong "View Bio" at bounding box center [1044, 819] width 56 height 14
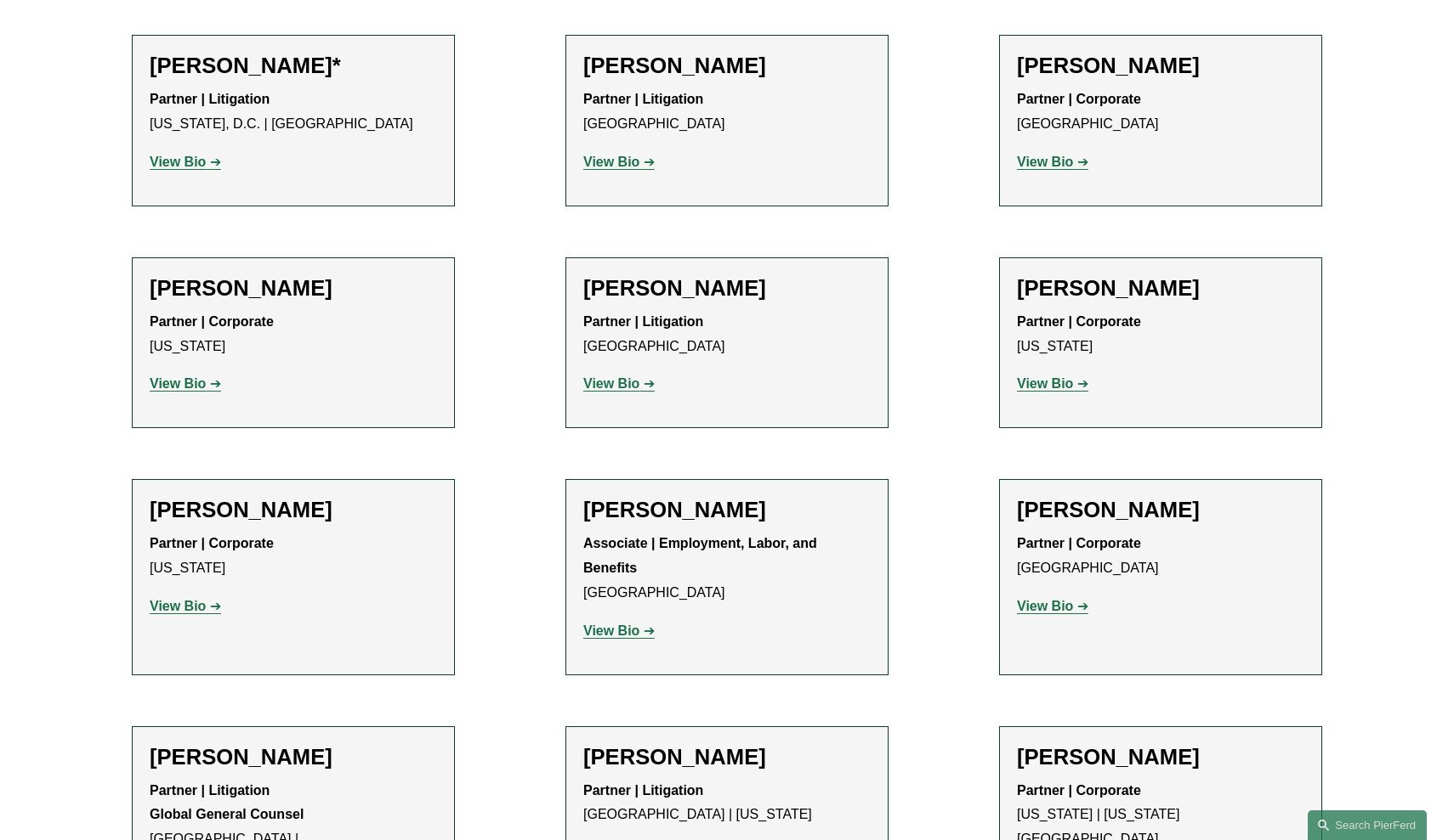
scroll to position [8136, 0]
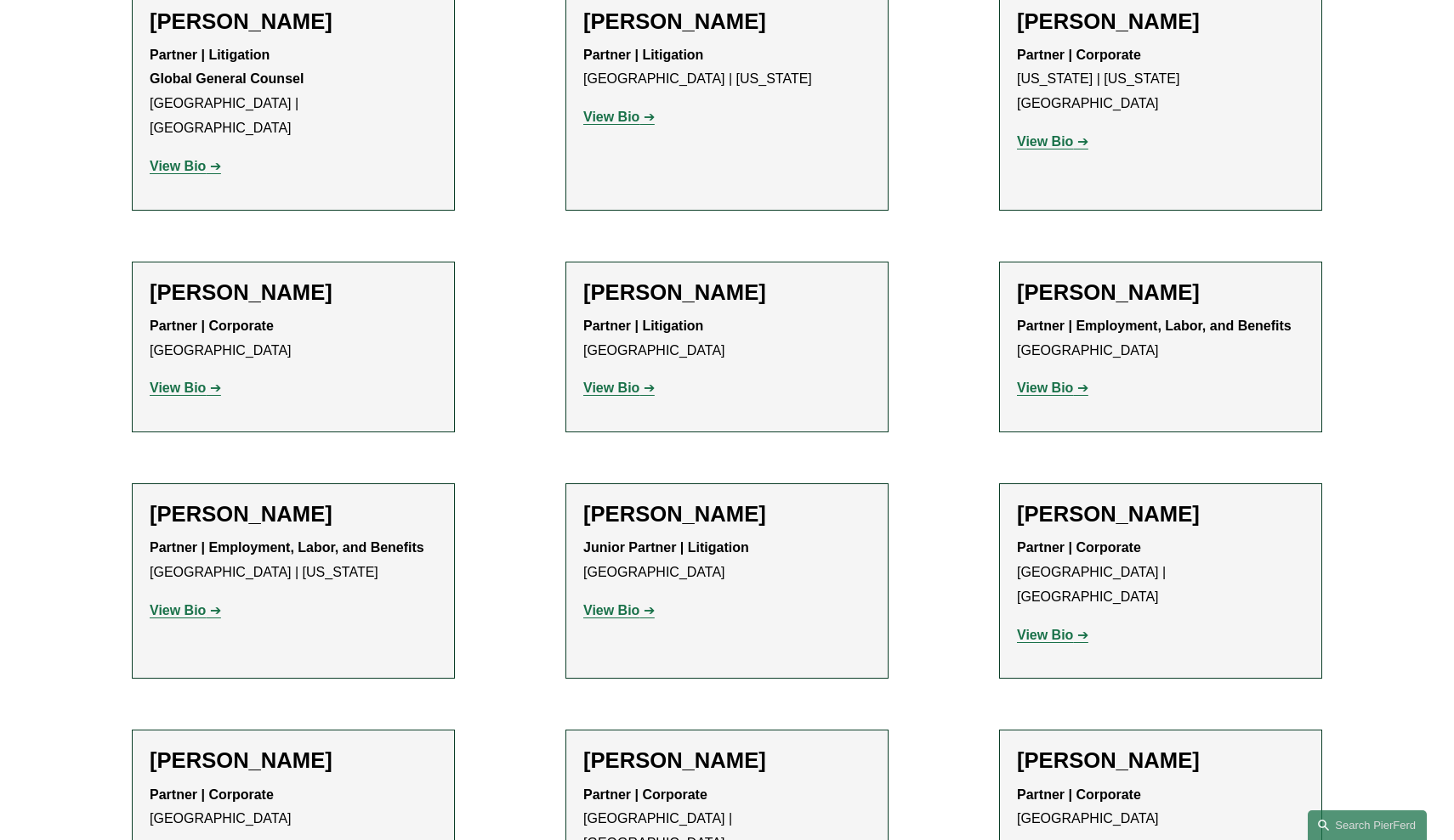
scroll to position [8870, 0]
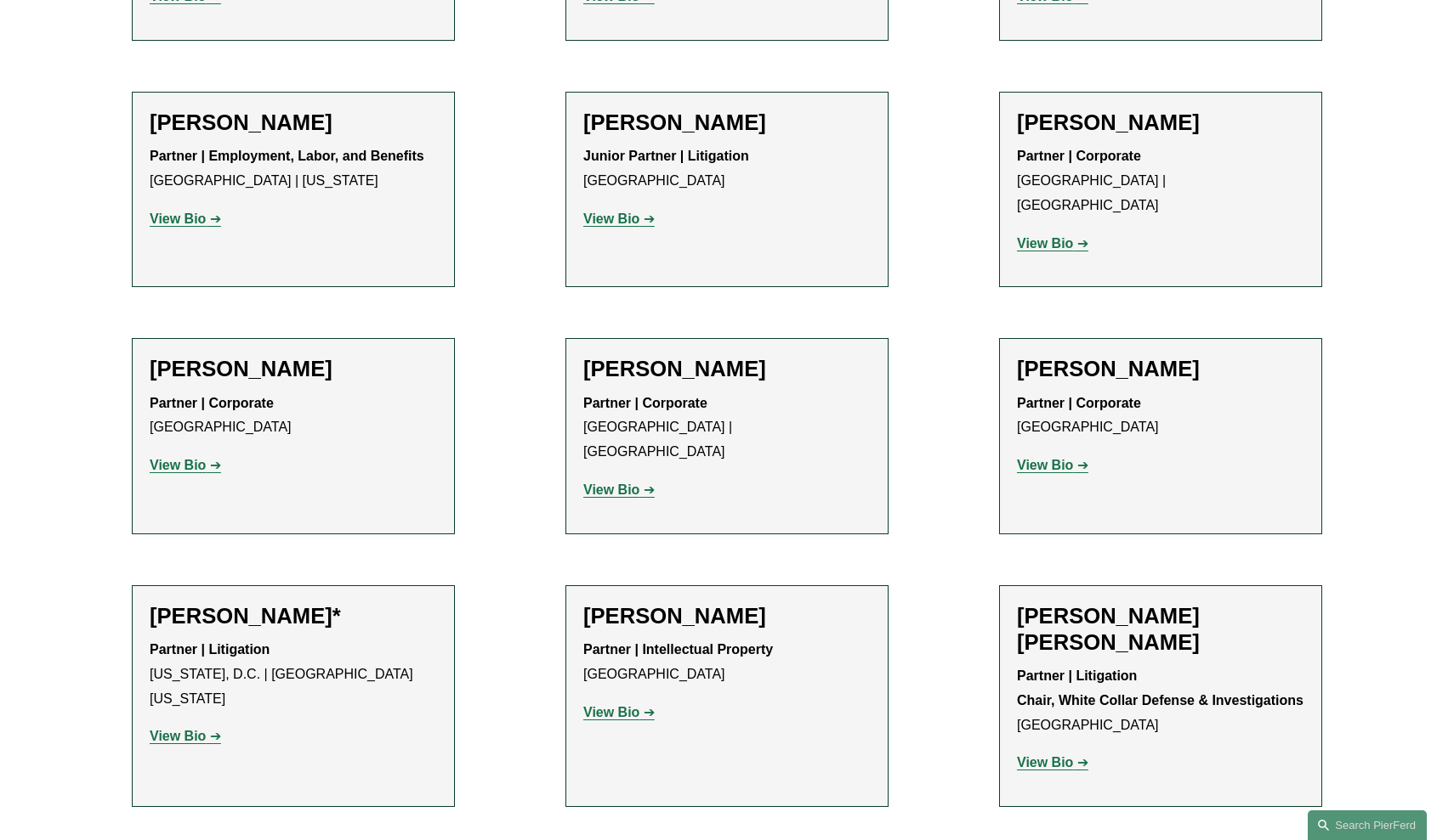
scroll to position [9261, 0]
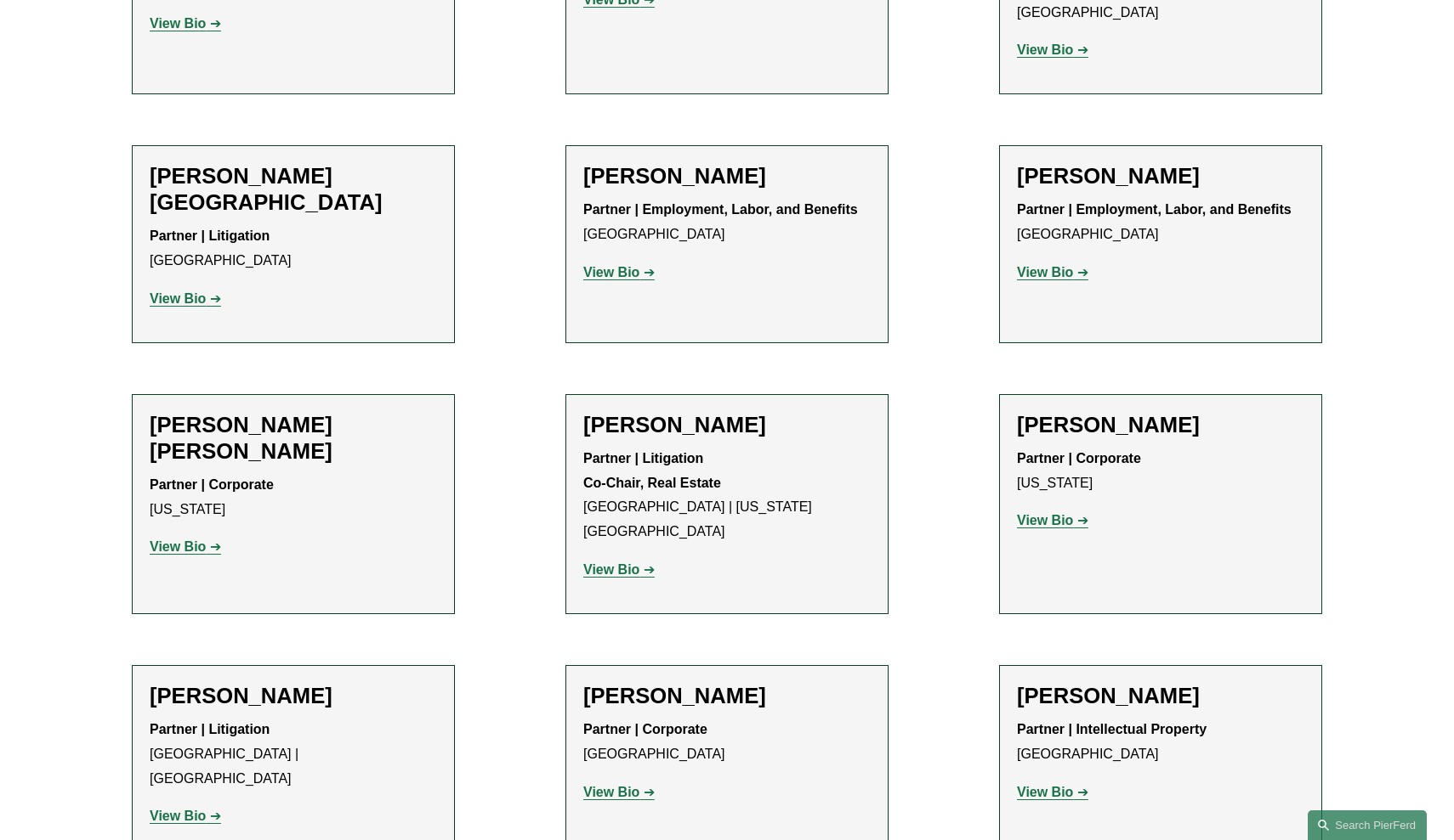
scroll to position [10091, 0]
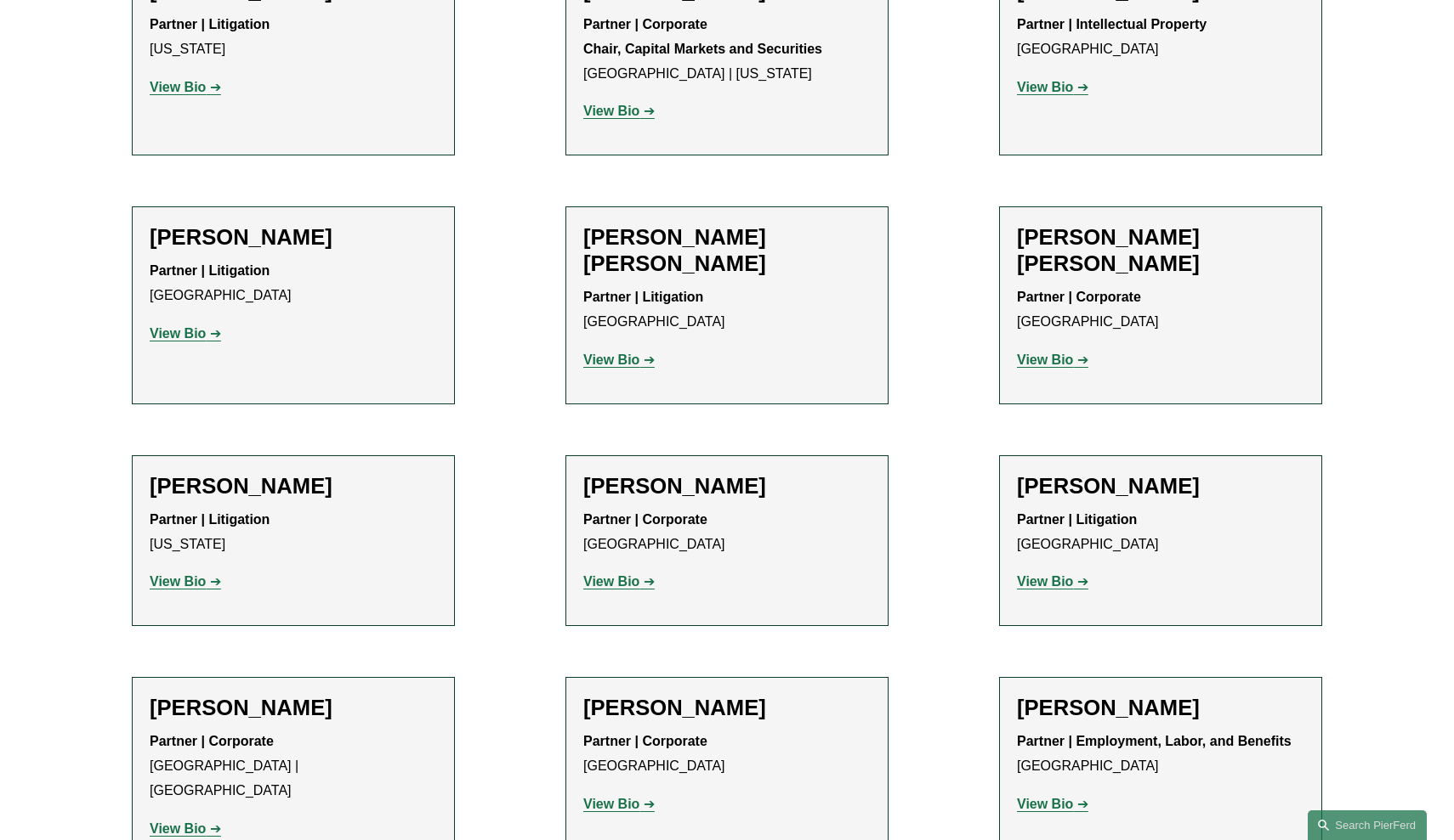
scroll to position [12163, 0]
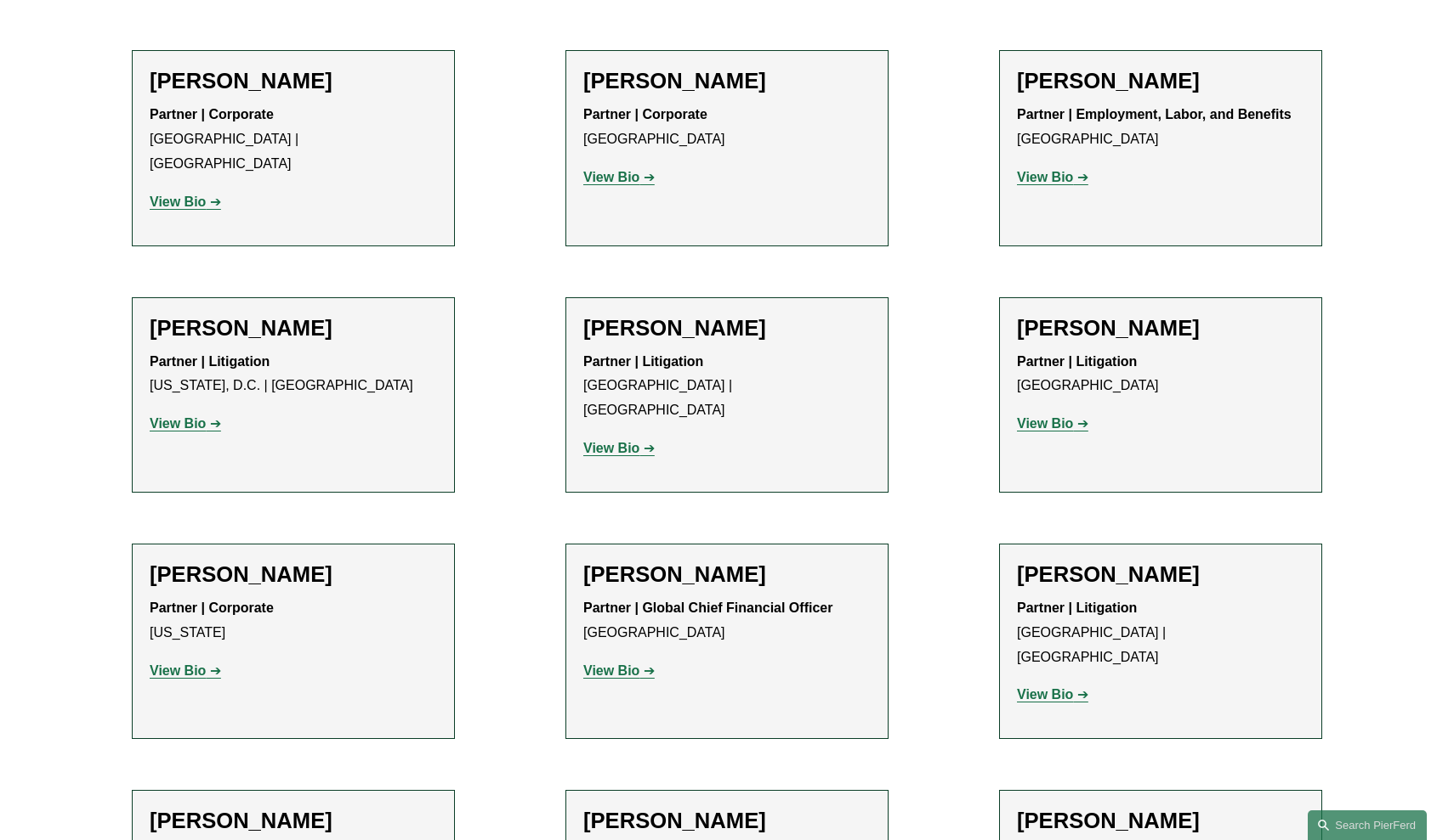
scroll to position [12787, 0]
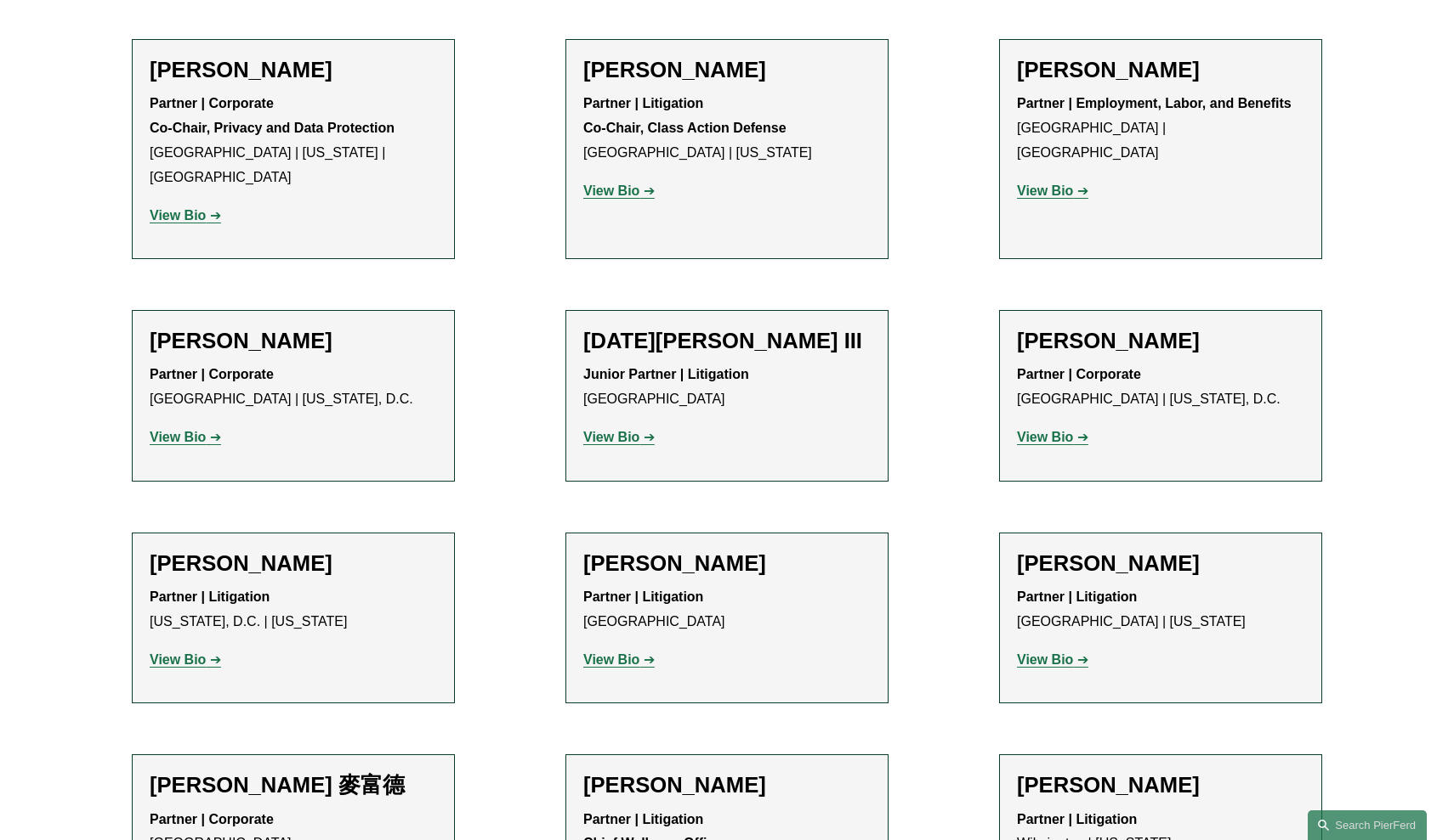
scroll to position [13562, 0]
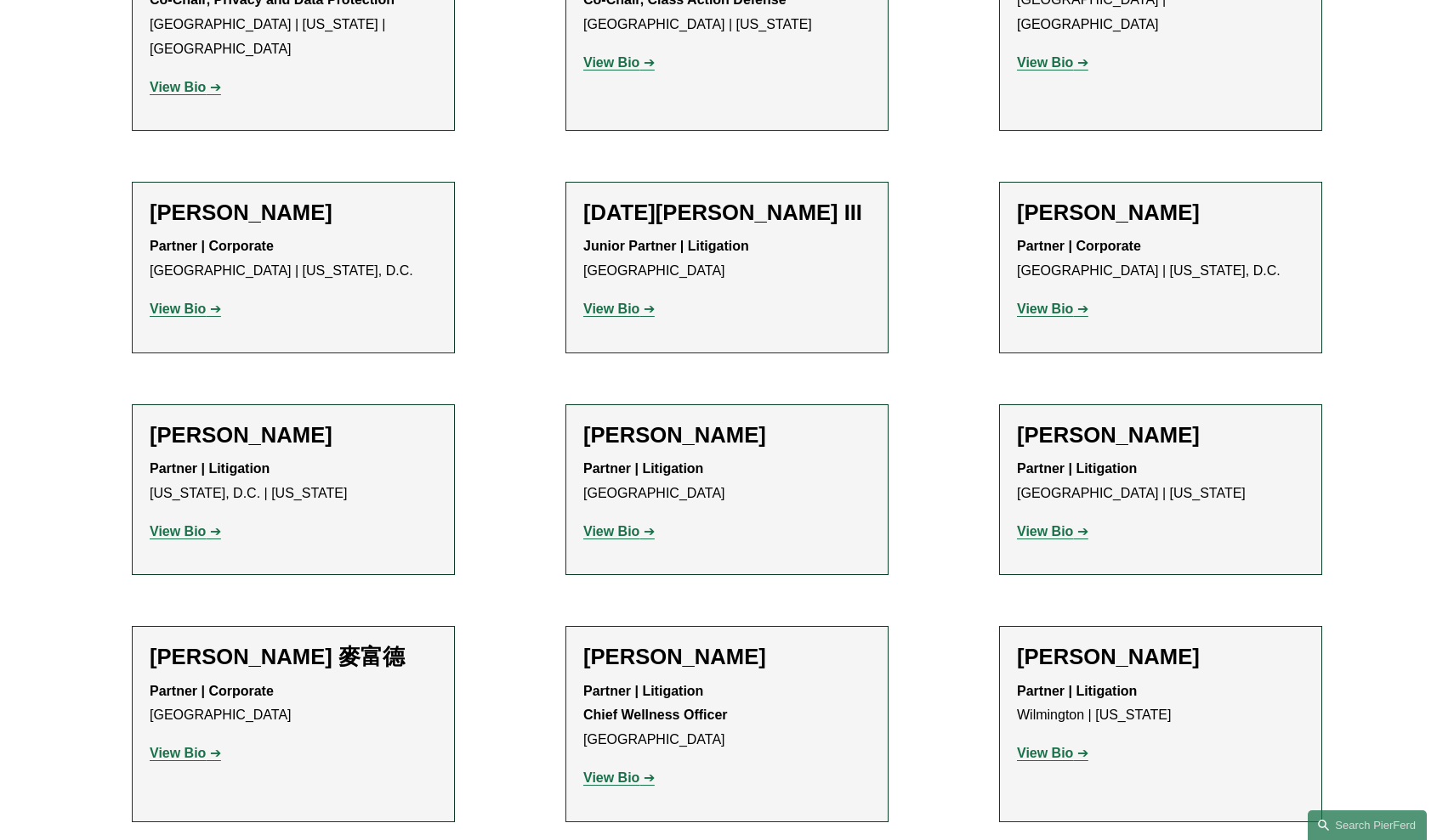
scroll to position [13854, 0]
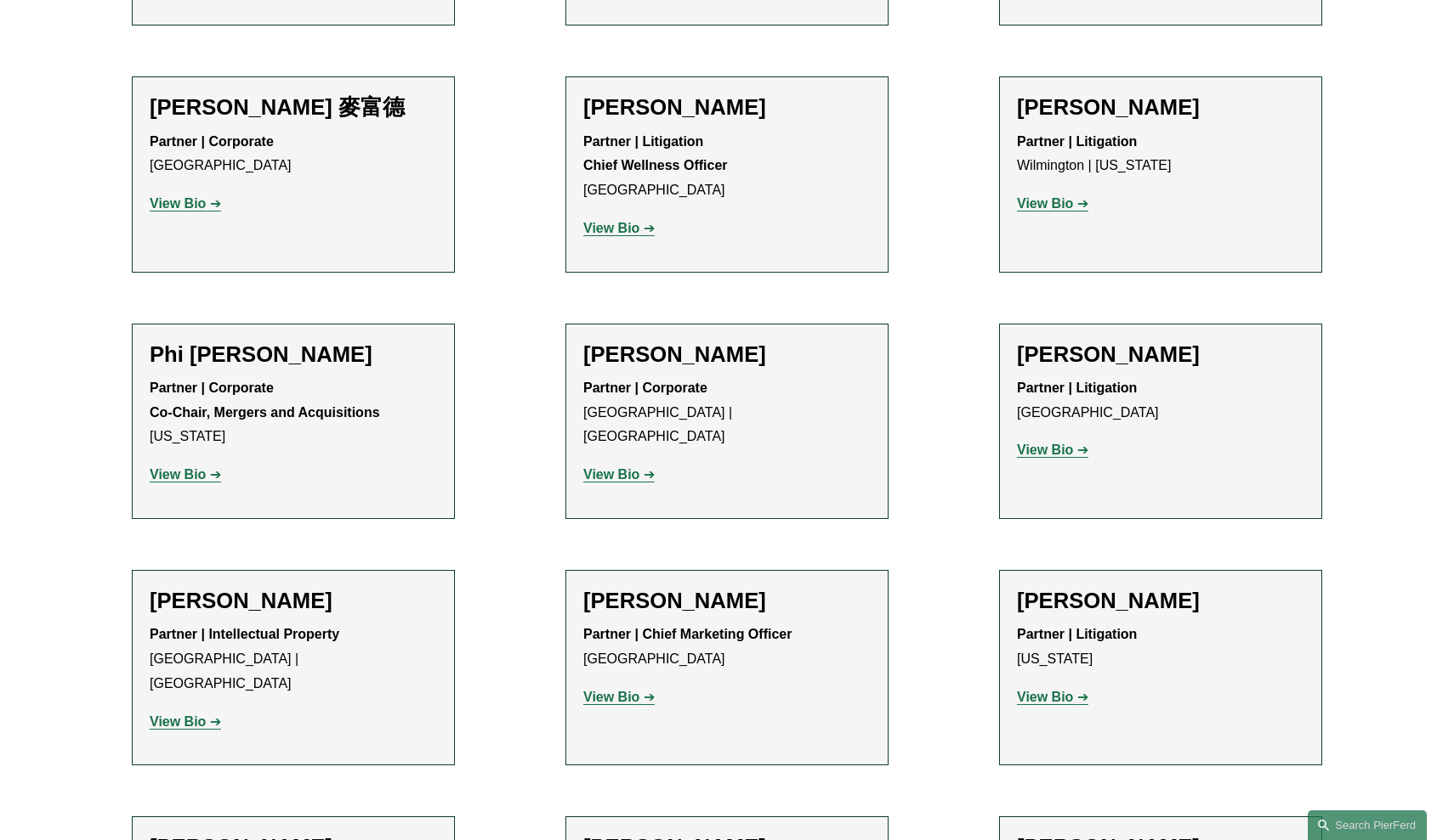
scroll to position [14219, 0]
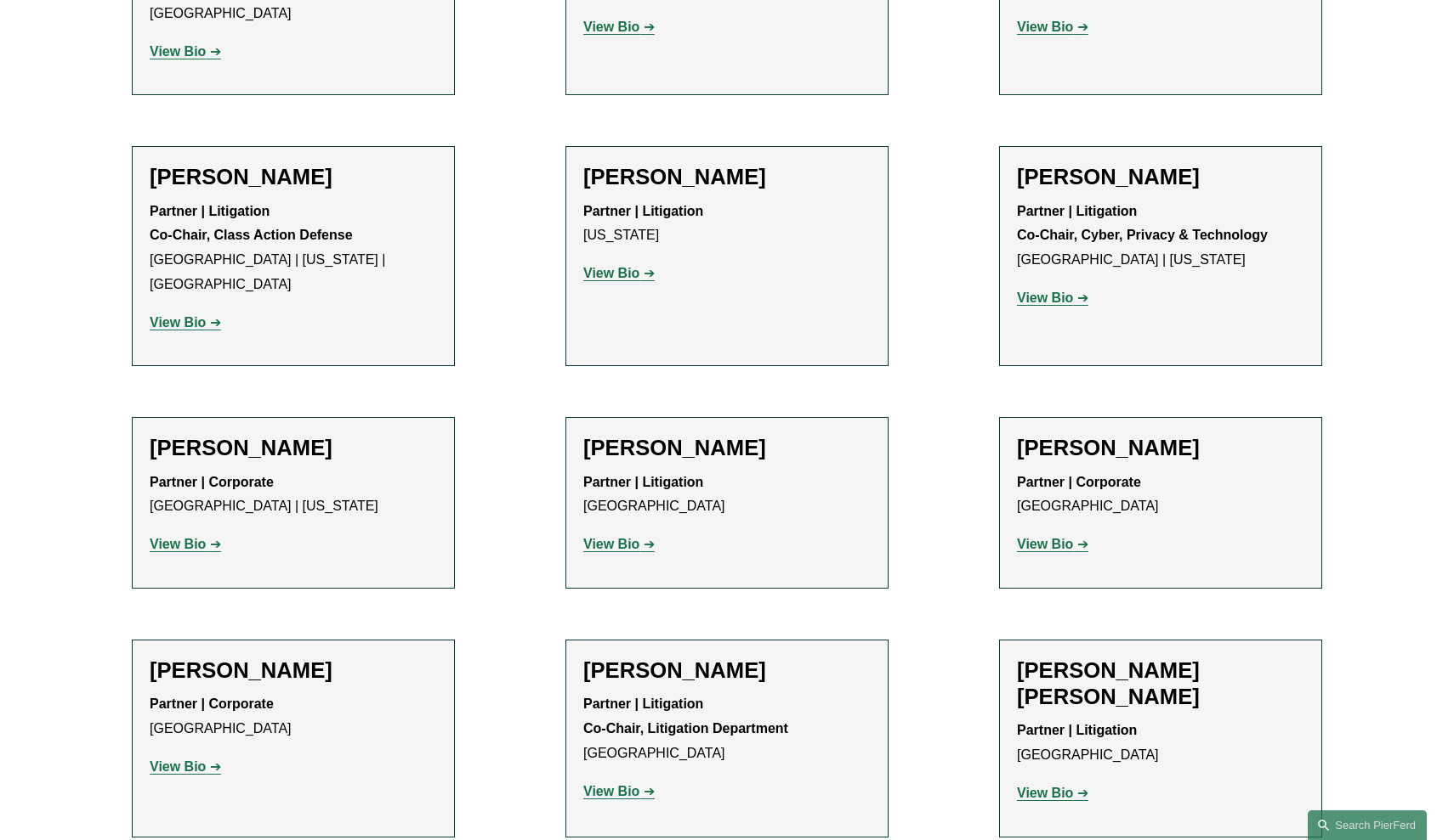
scroll to position [14915, 0]
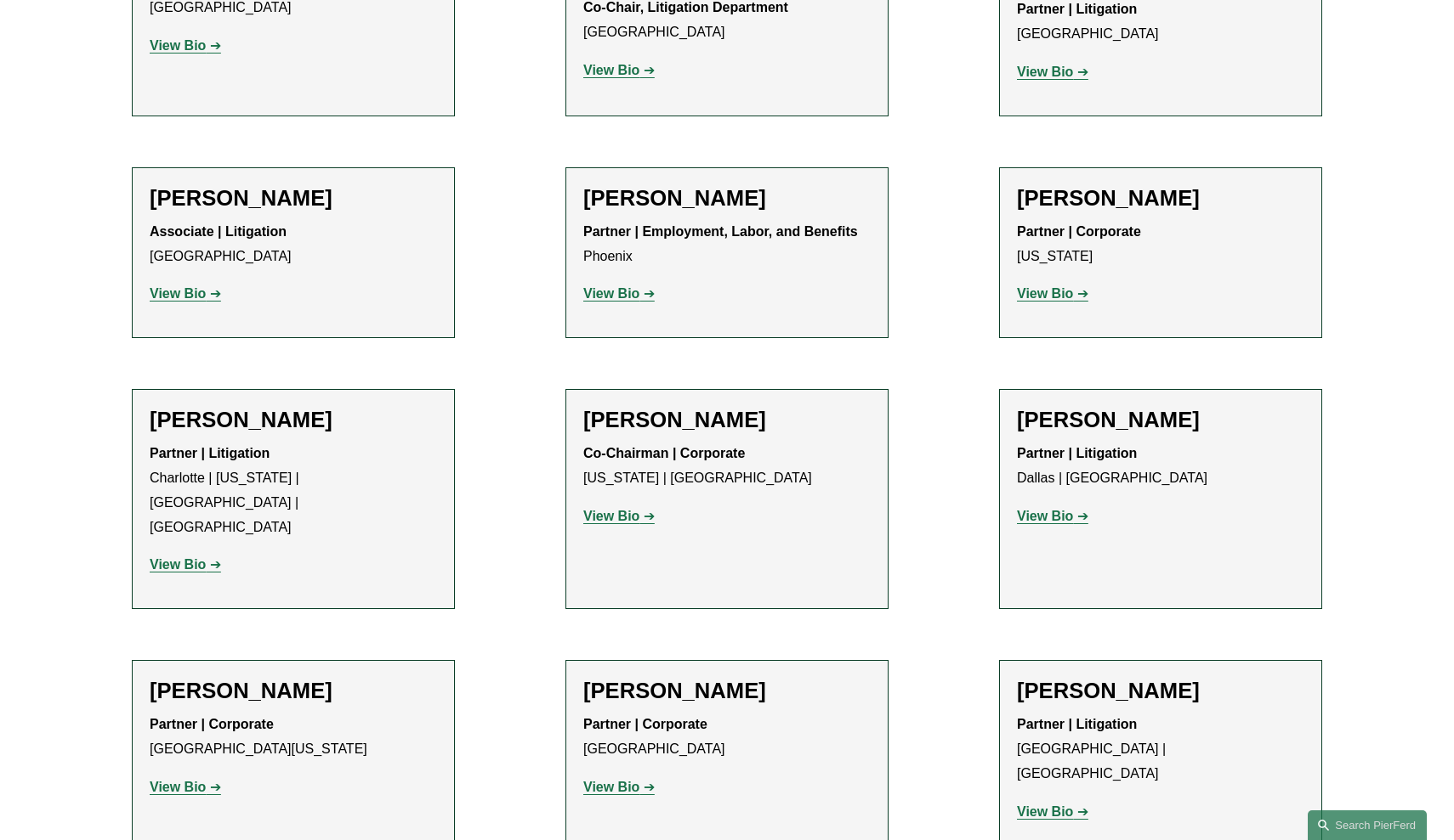
scroll to position [15610, 0]
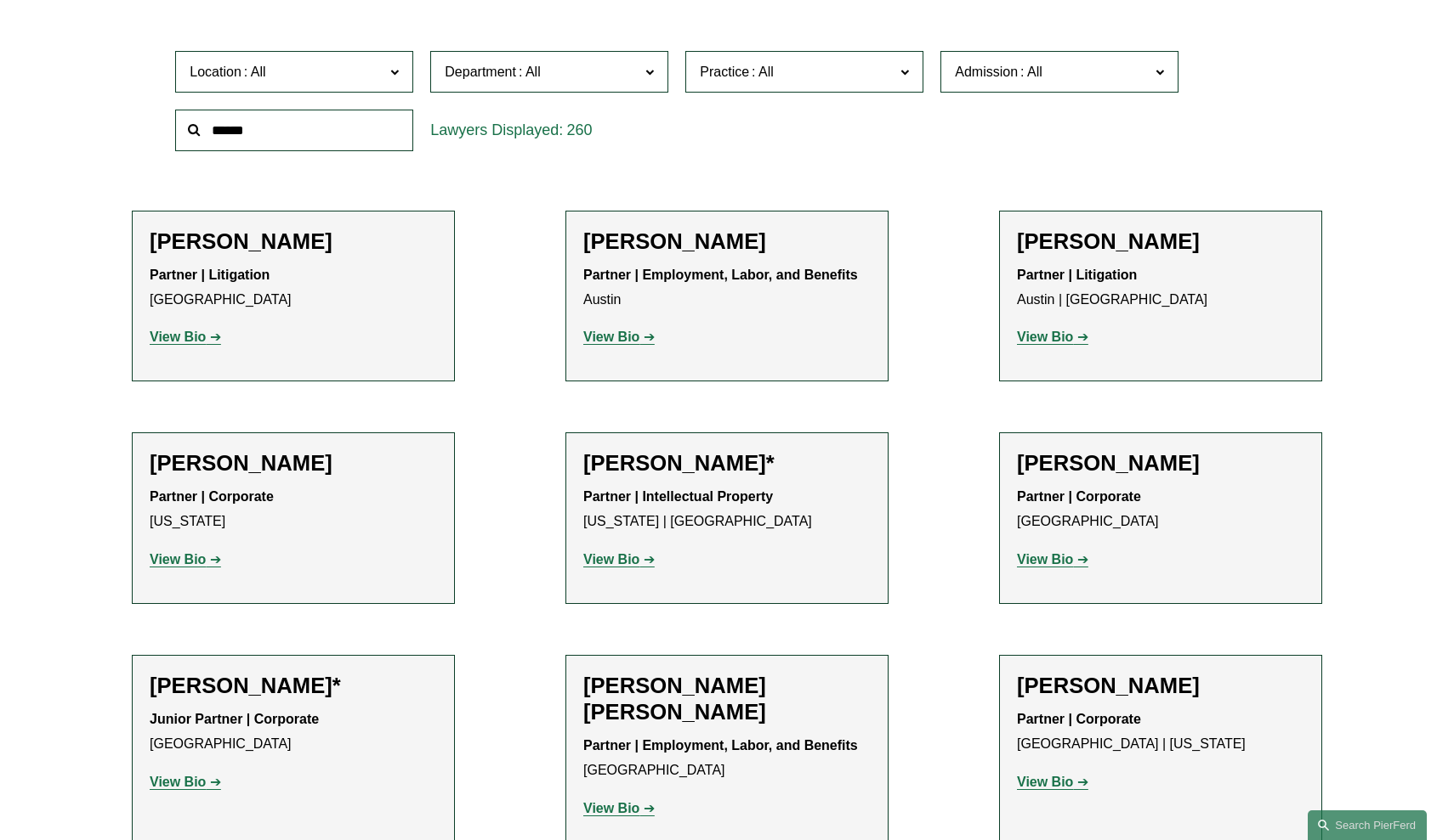
scroll to position [1457, 0]
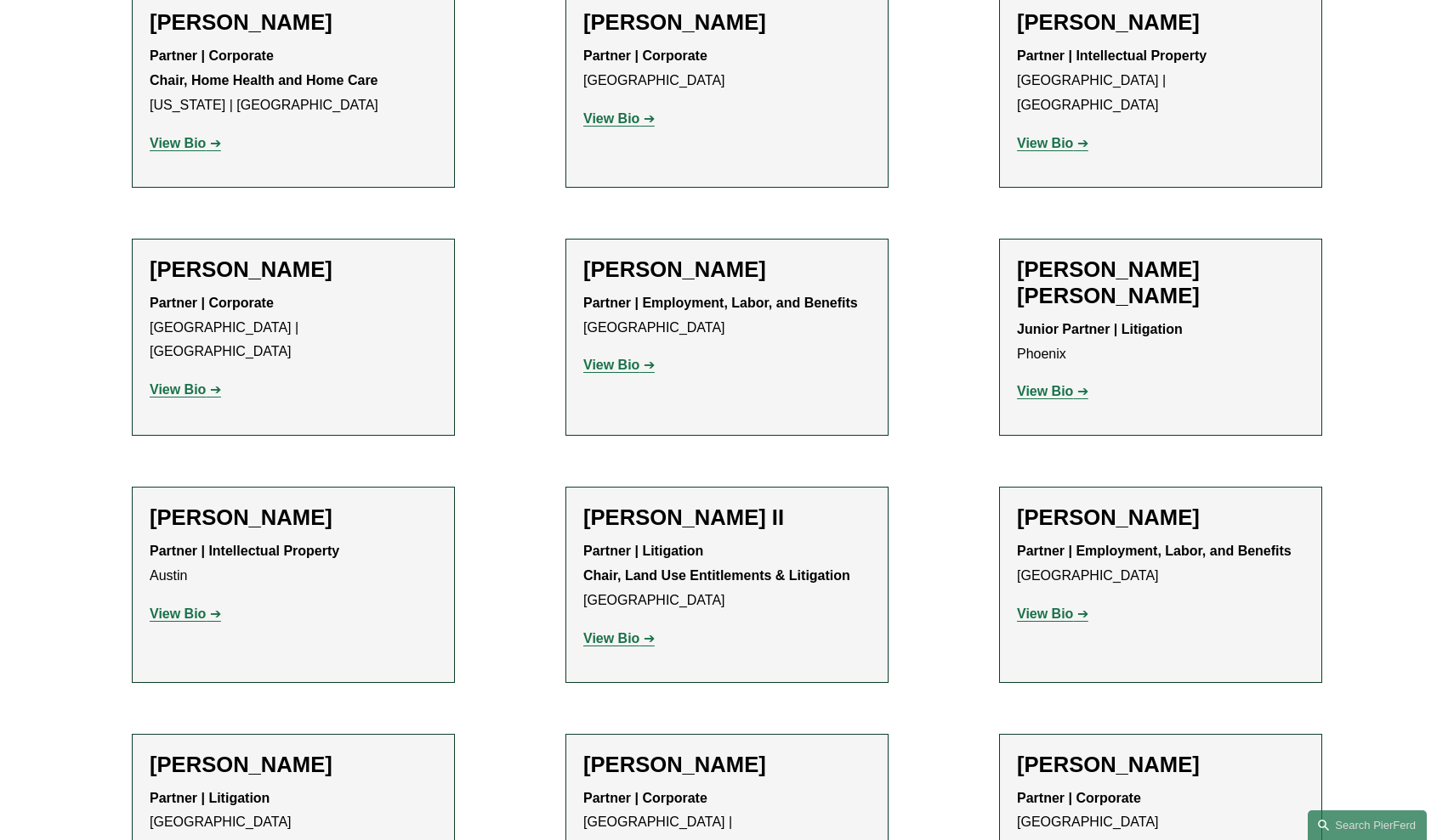
click at [636, 358] on strong "View Bio" at bounding box center [611, 364] width 56 height 14
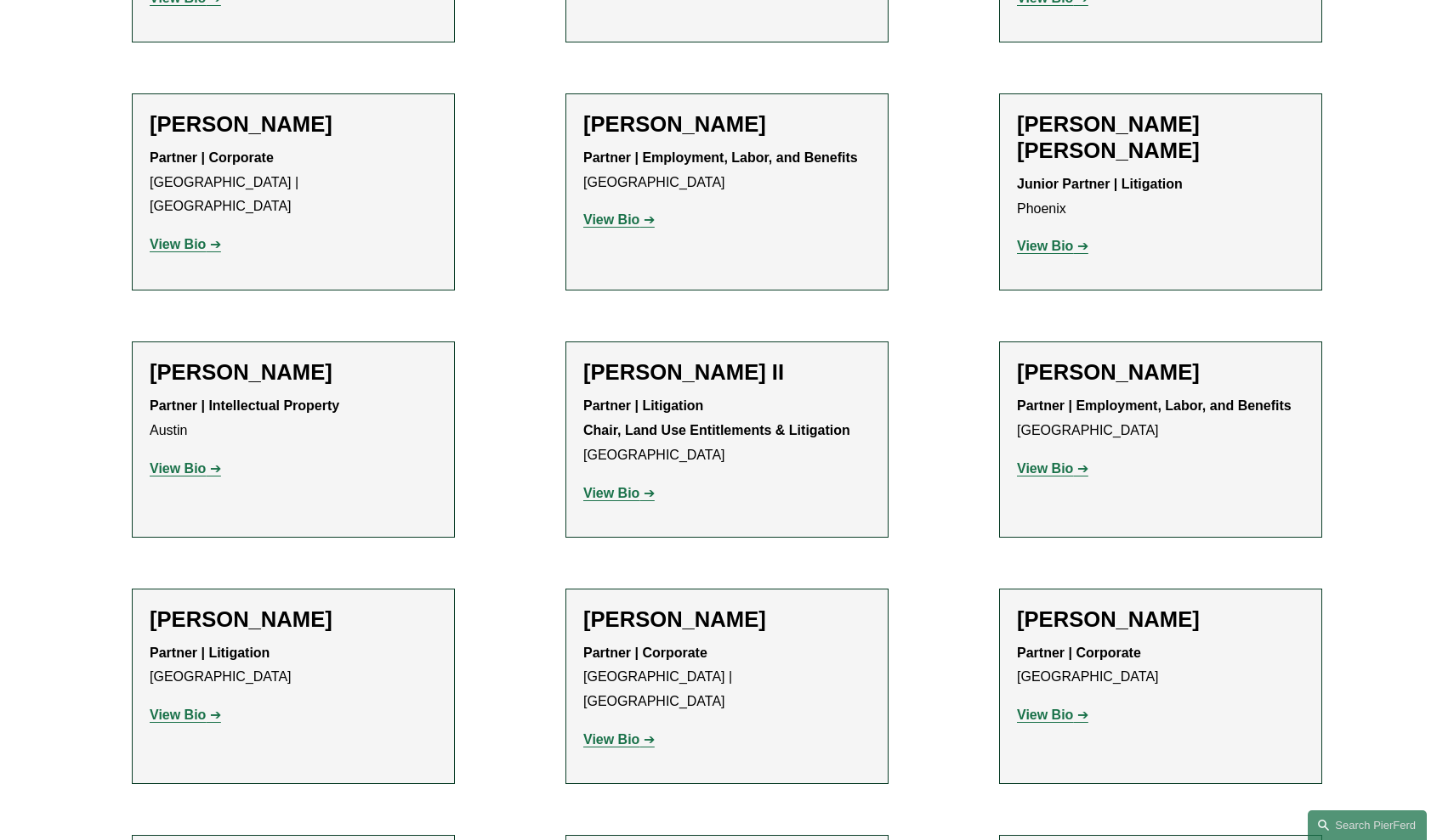
scroll to position [1622, 0]
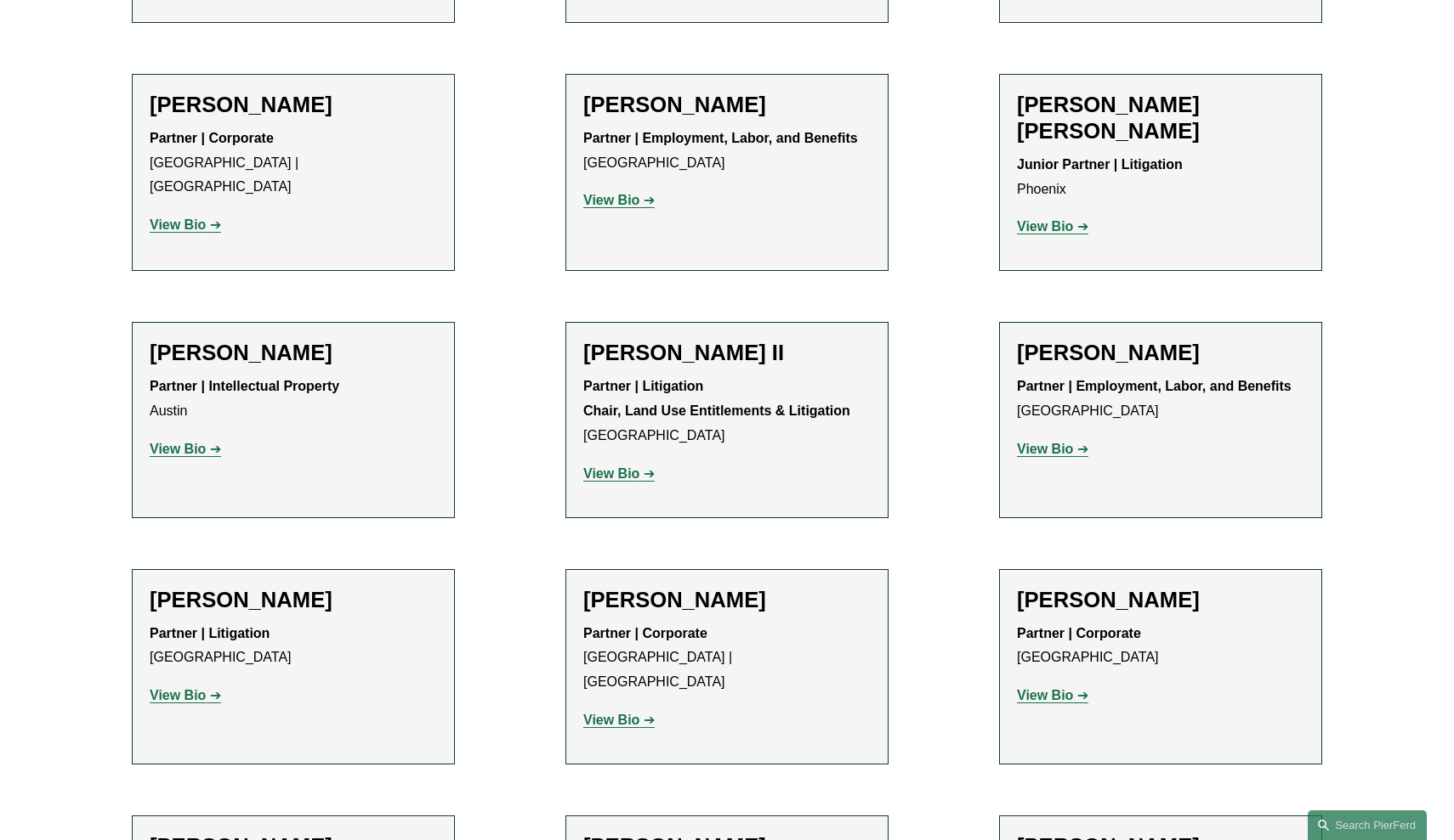
click at [592, 708] on p "View Bio" at bounding box center [726, 721] width 288 height 25
click at [615, 713] on strong "View Bio" at bounding box center [611, 720] width 56 height 14
click at [1053, 442] on strong "View Bio" at bounding box center [1044, 449] width 56 height 14
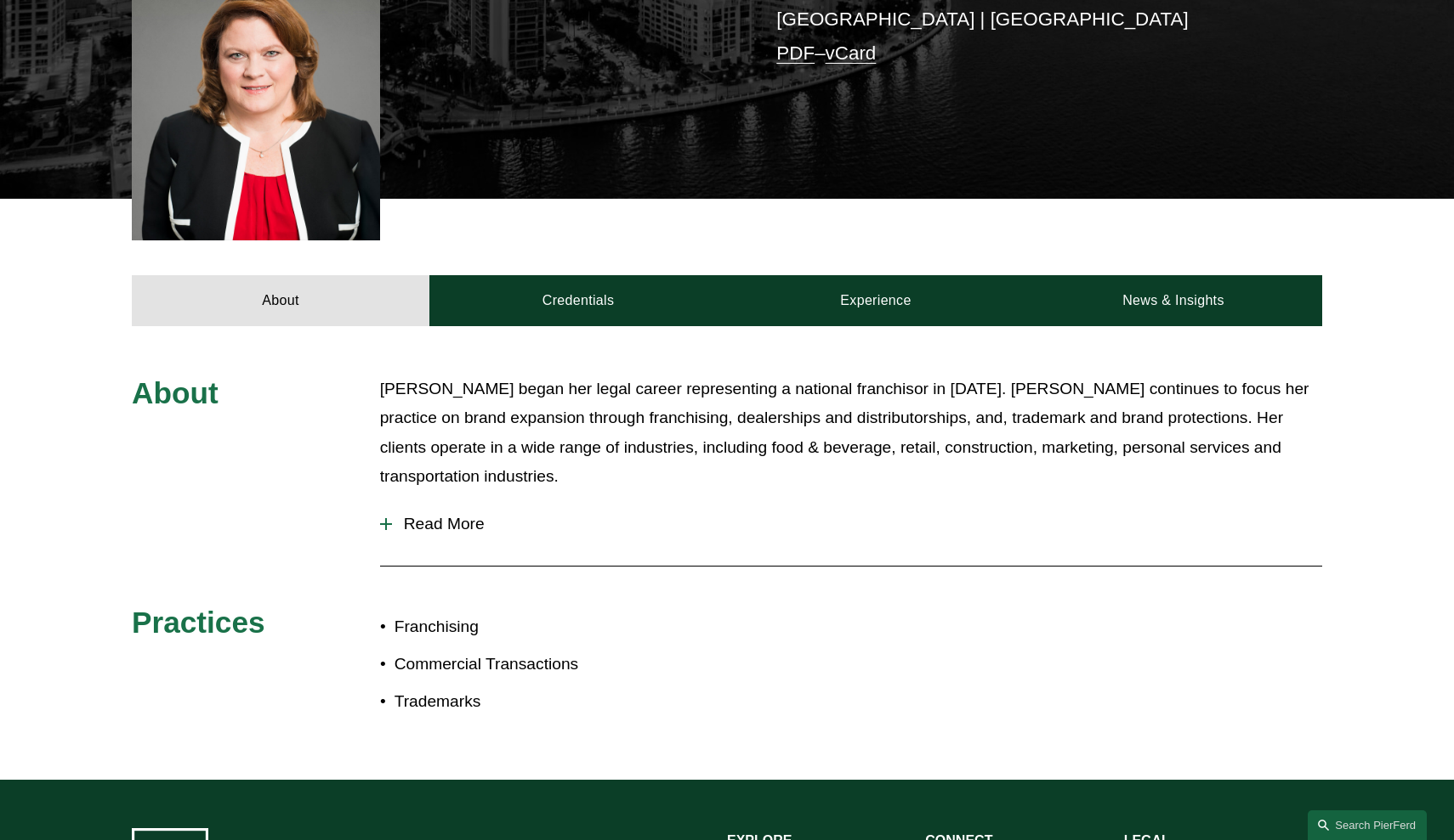
scroll to position [503, 0]
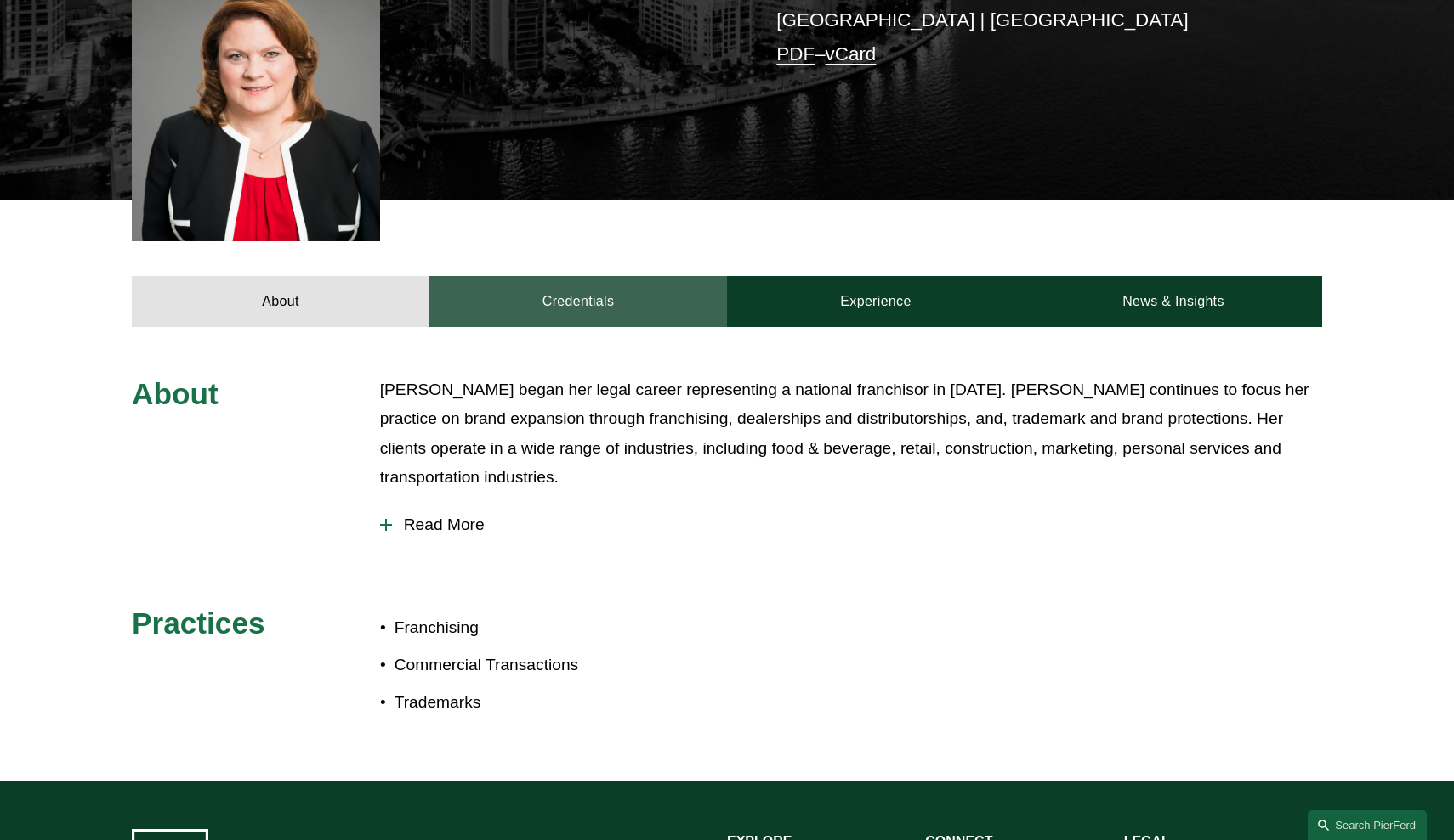
click at [664, 276] on link "Credentials" at bounding box center [577, 301] width 297 height 51
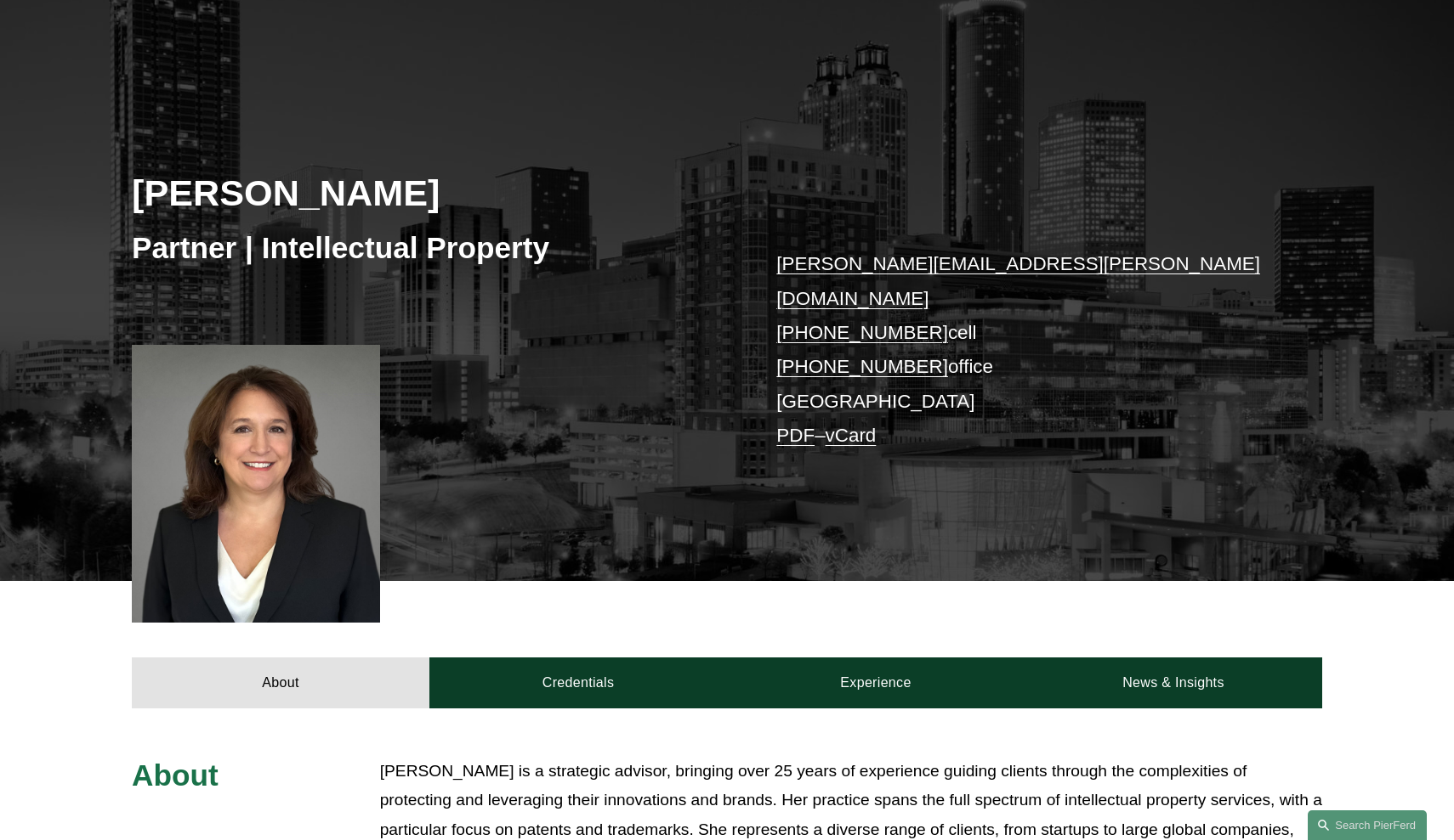
scroll to position [533, 0]
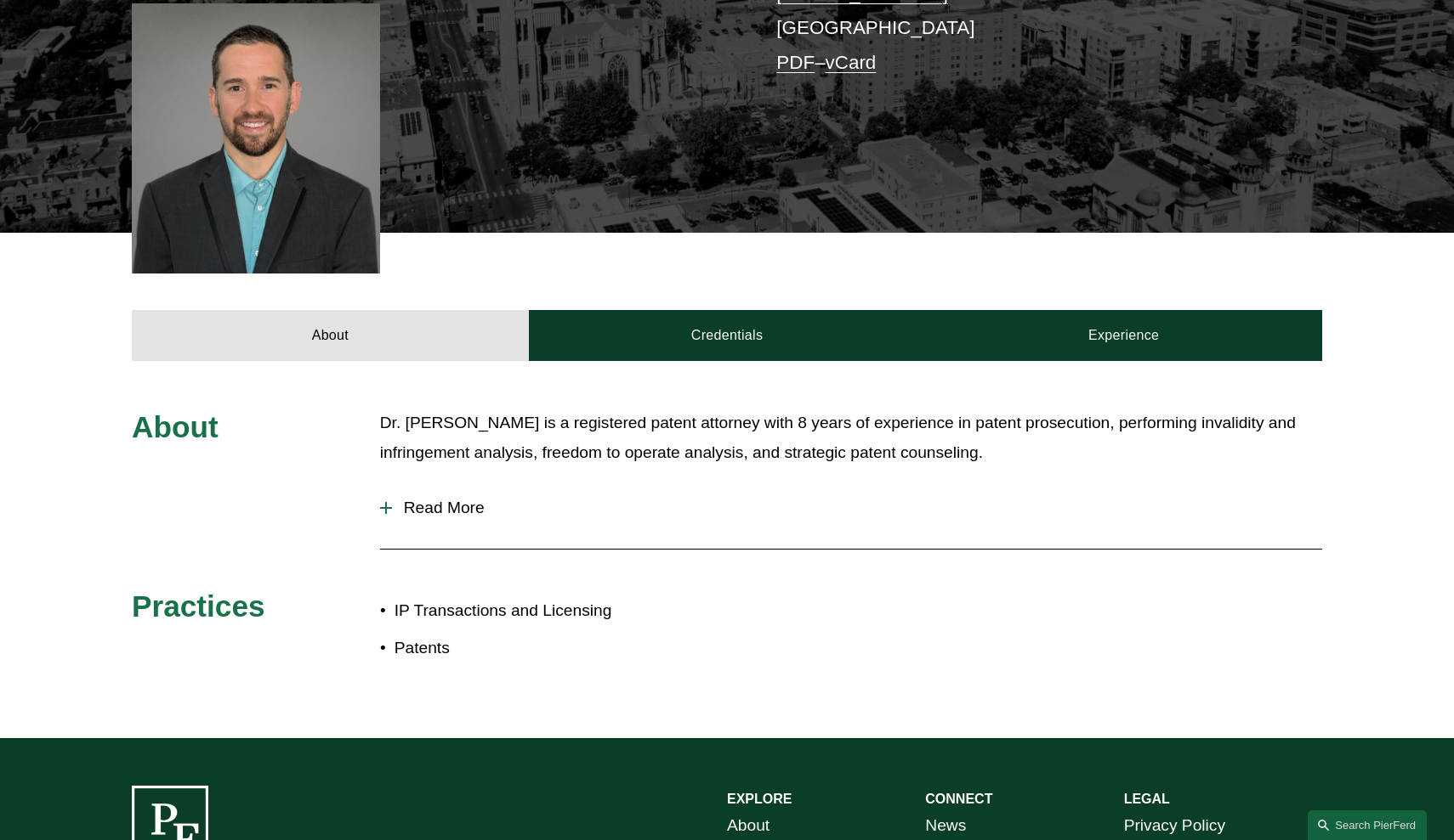
scroll to position [575, 0]
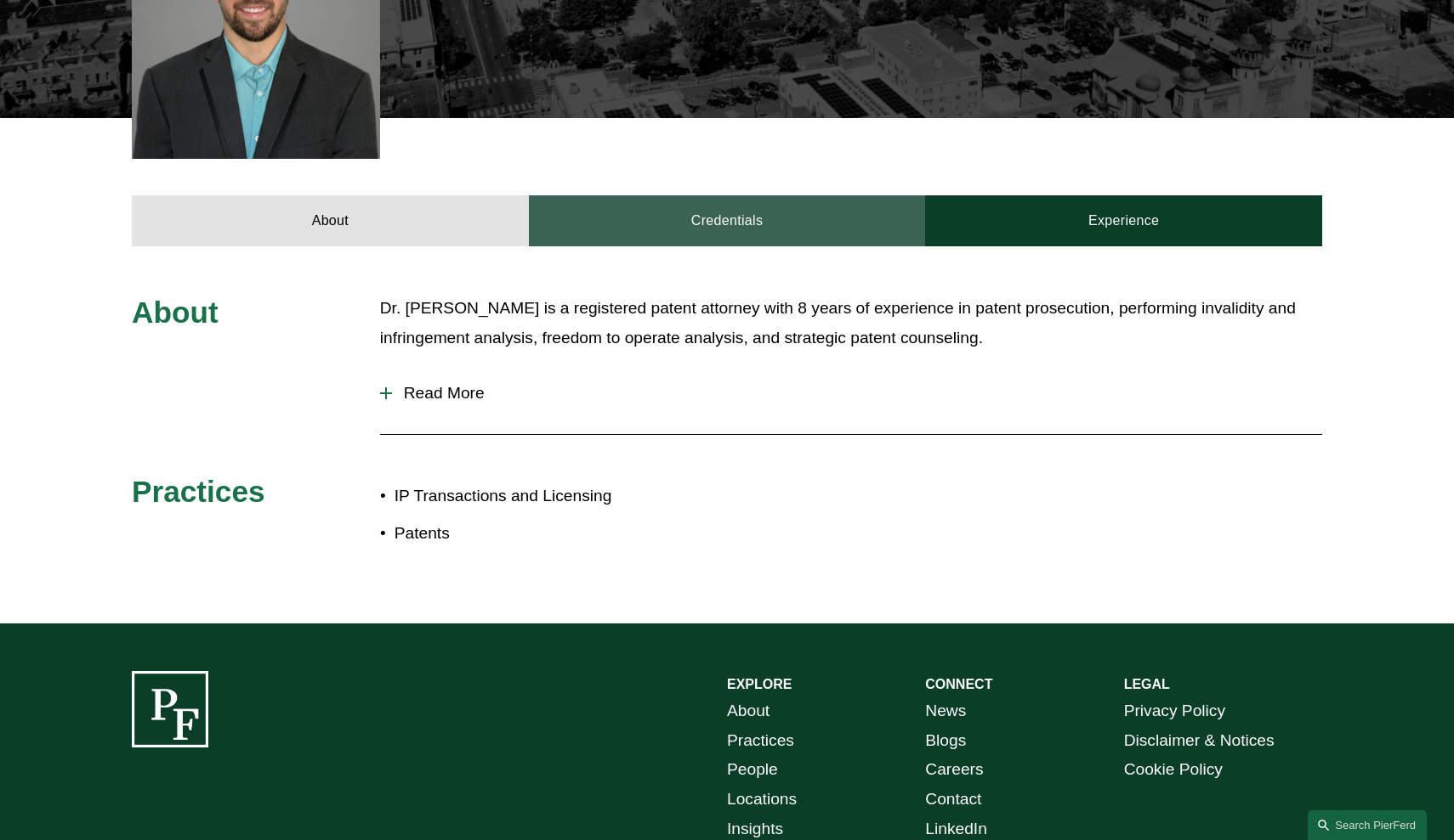
click at [674, 195] on link "Credentials" at bounding box center [727, 220] width 397 height 51
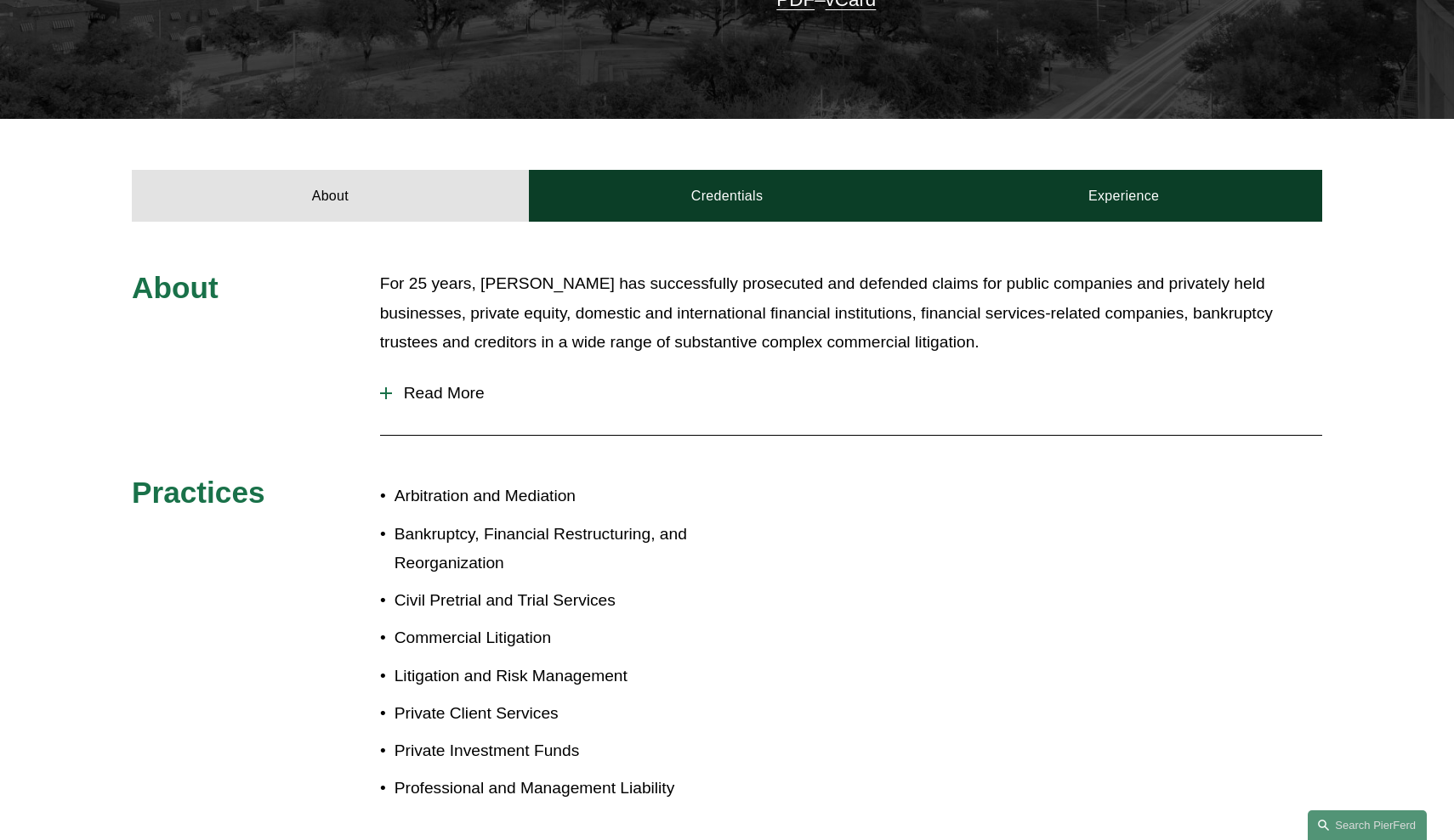
scroll to position [522, 0]
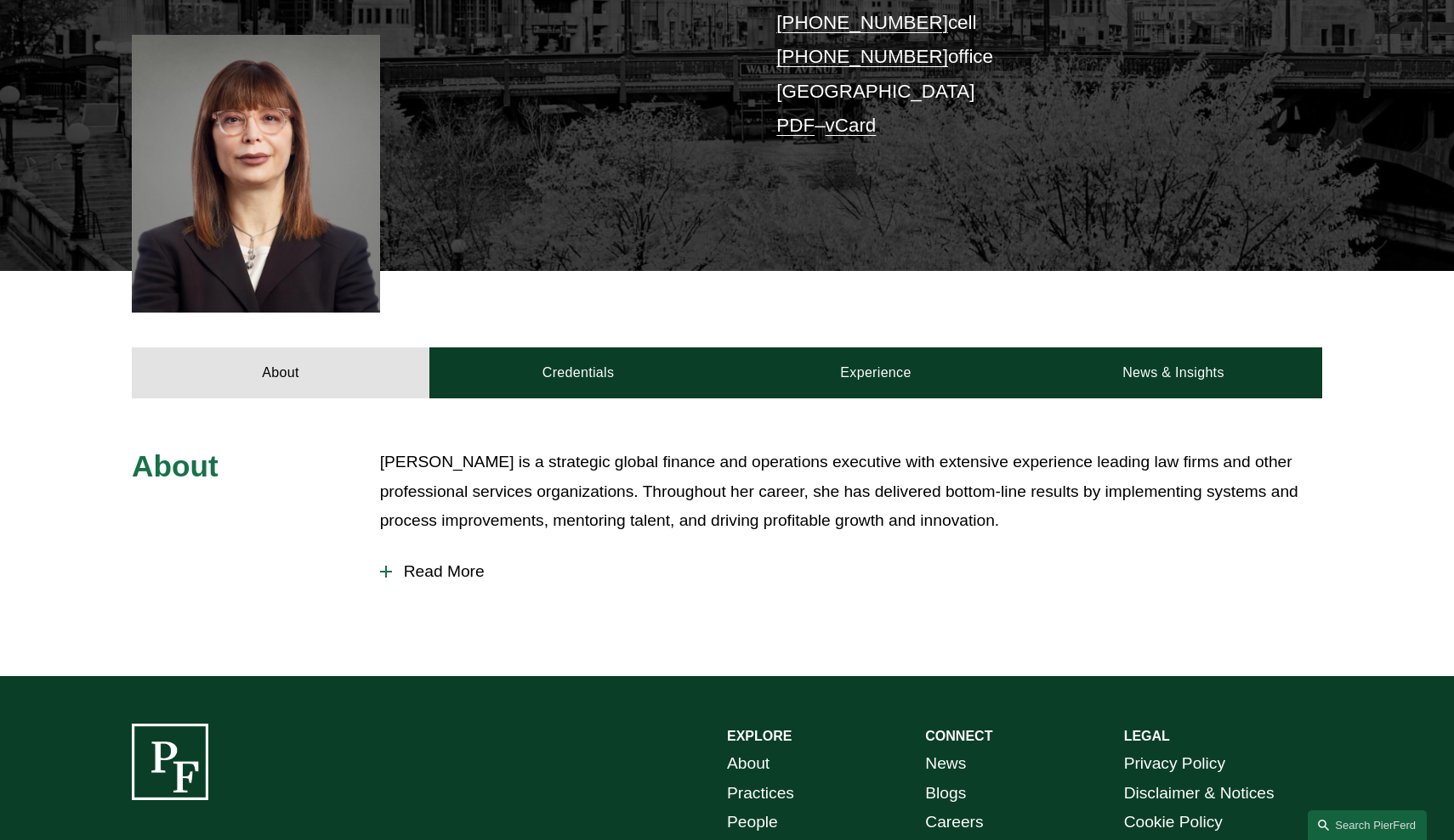
scroll to position [430, 0]
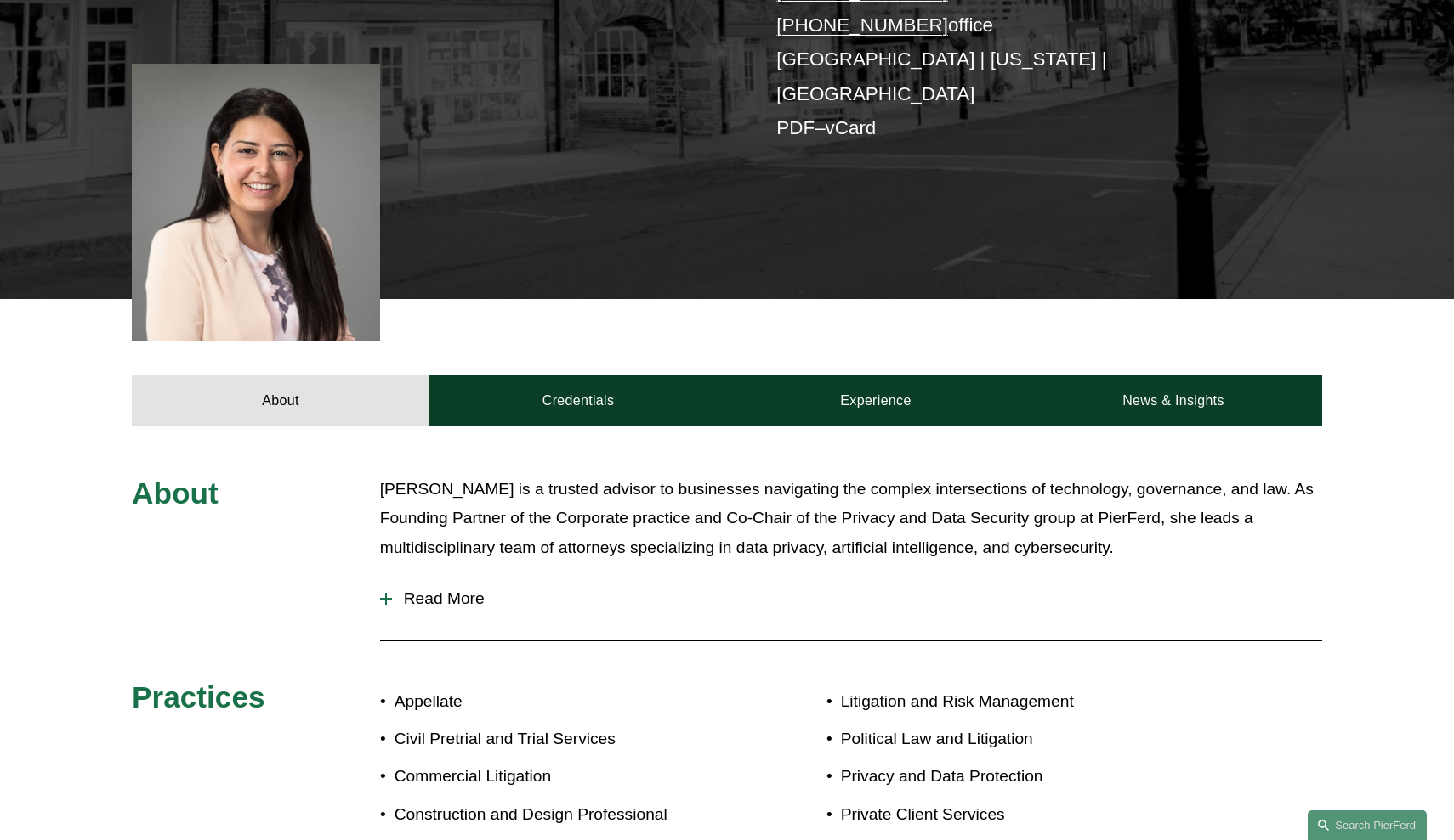
scroll to position [439, 0]
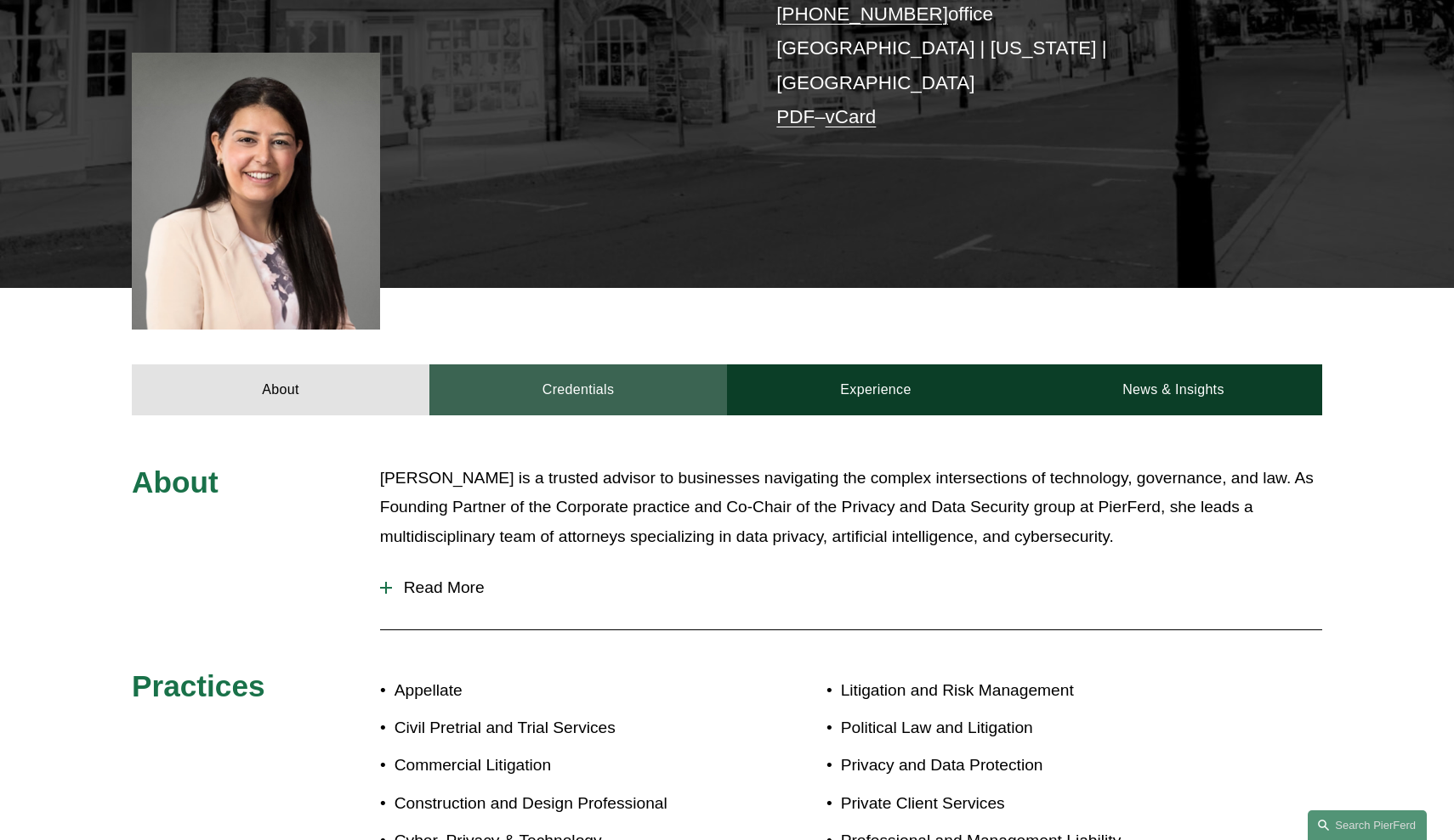
click at [562, 364] on link "Credentials" at bounding box center [577, 389] width 297 height 51
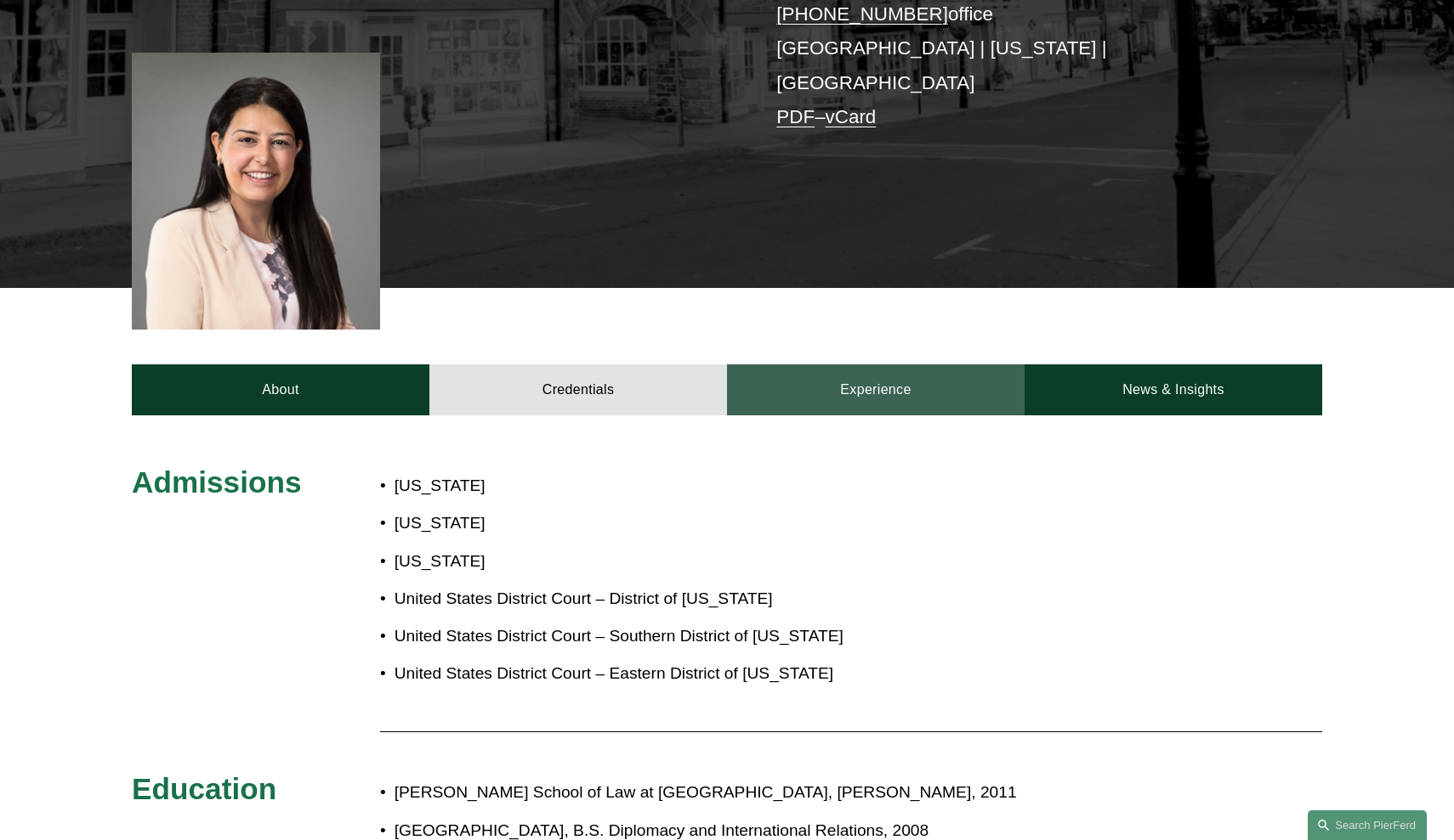
click at [841, 364] on link "Experience" at bounding box center [875, 389] width 297 height 51
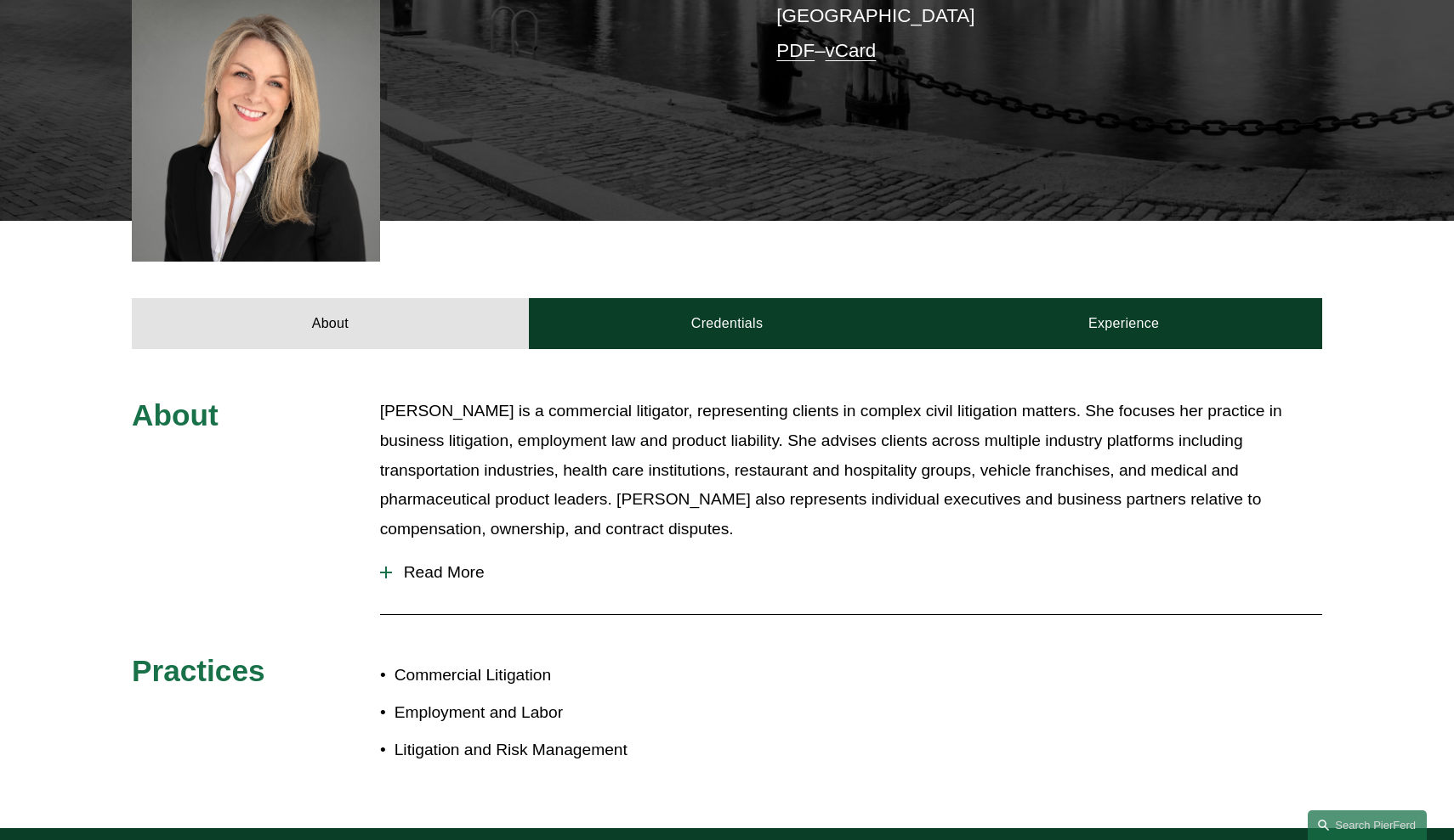
scroll to position [502, 0]
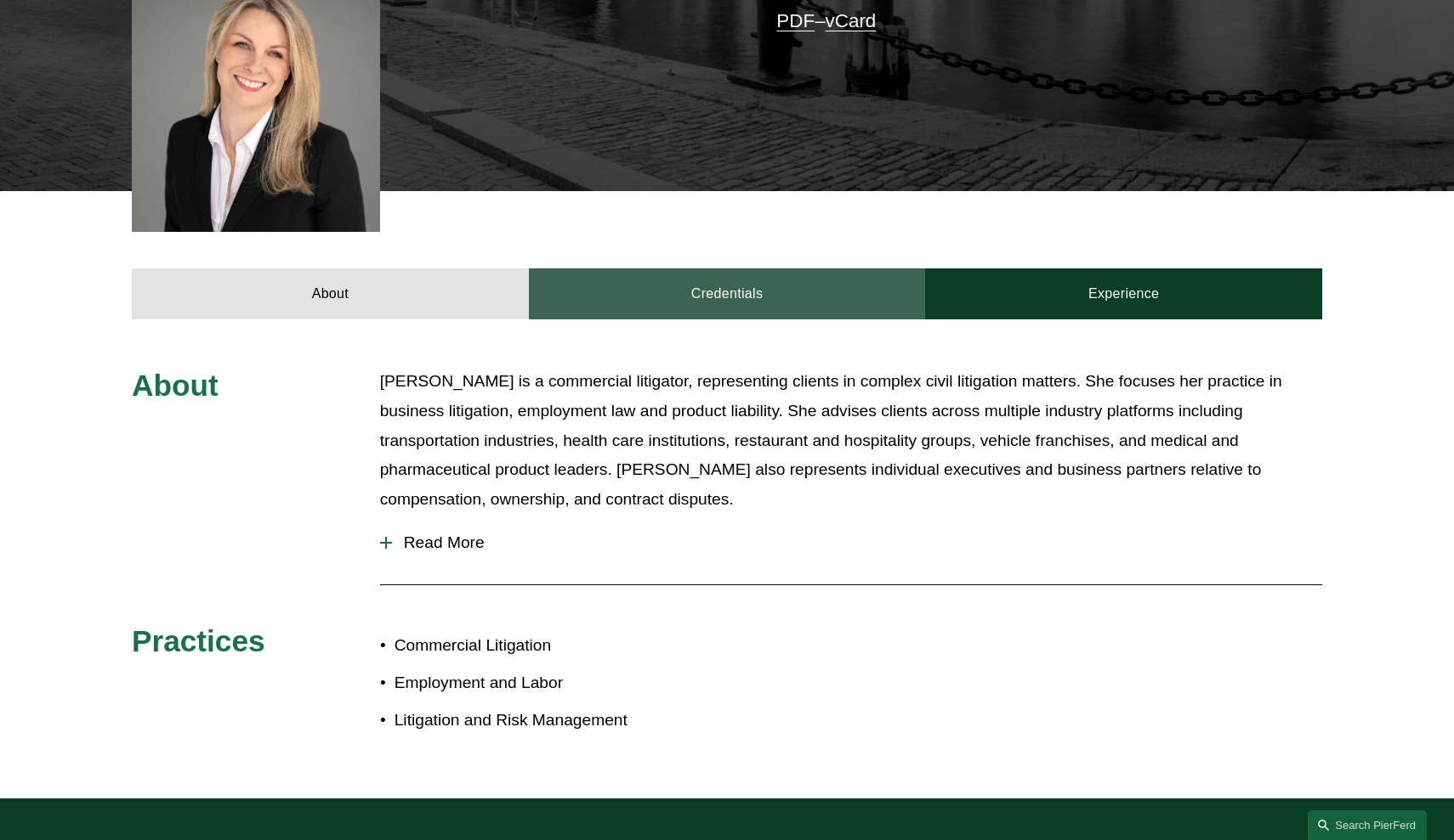
click at [730, 268] on link "Credentials" at bounding box center [727, 293] width 397 height 51
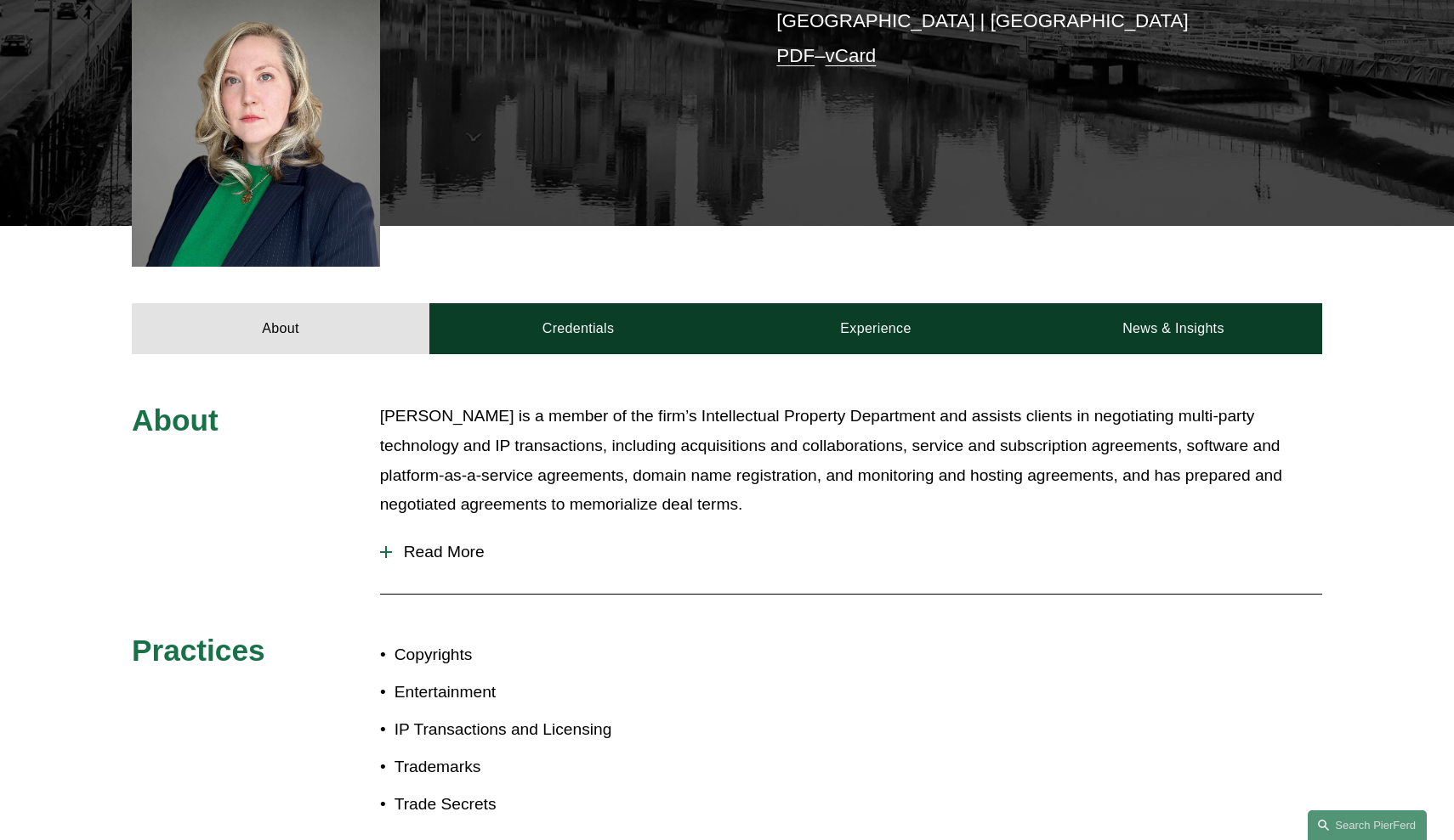
scroll to position [626, 0]
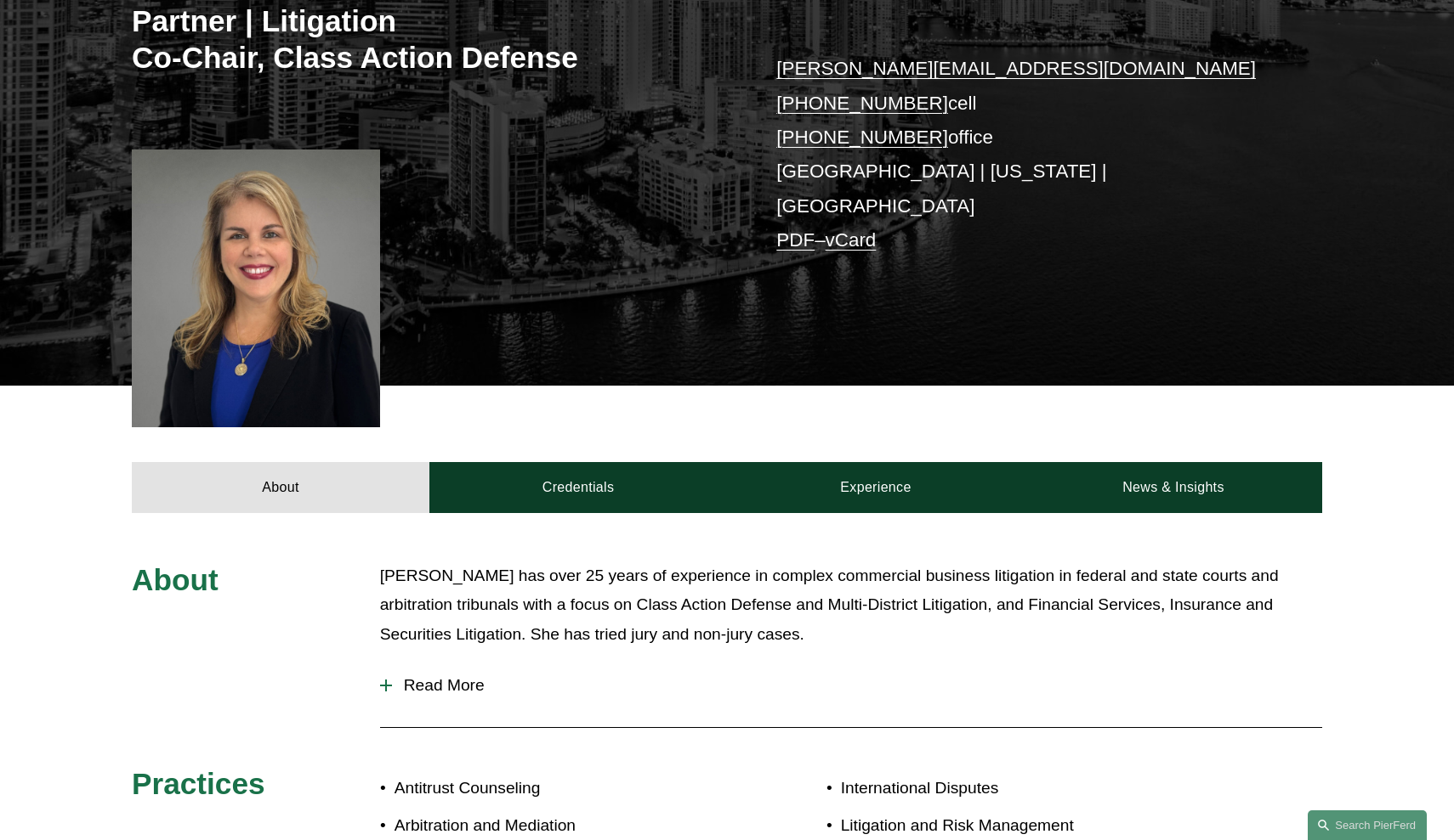
scroll to position [342, 0]
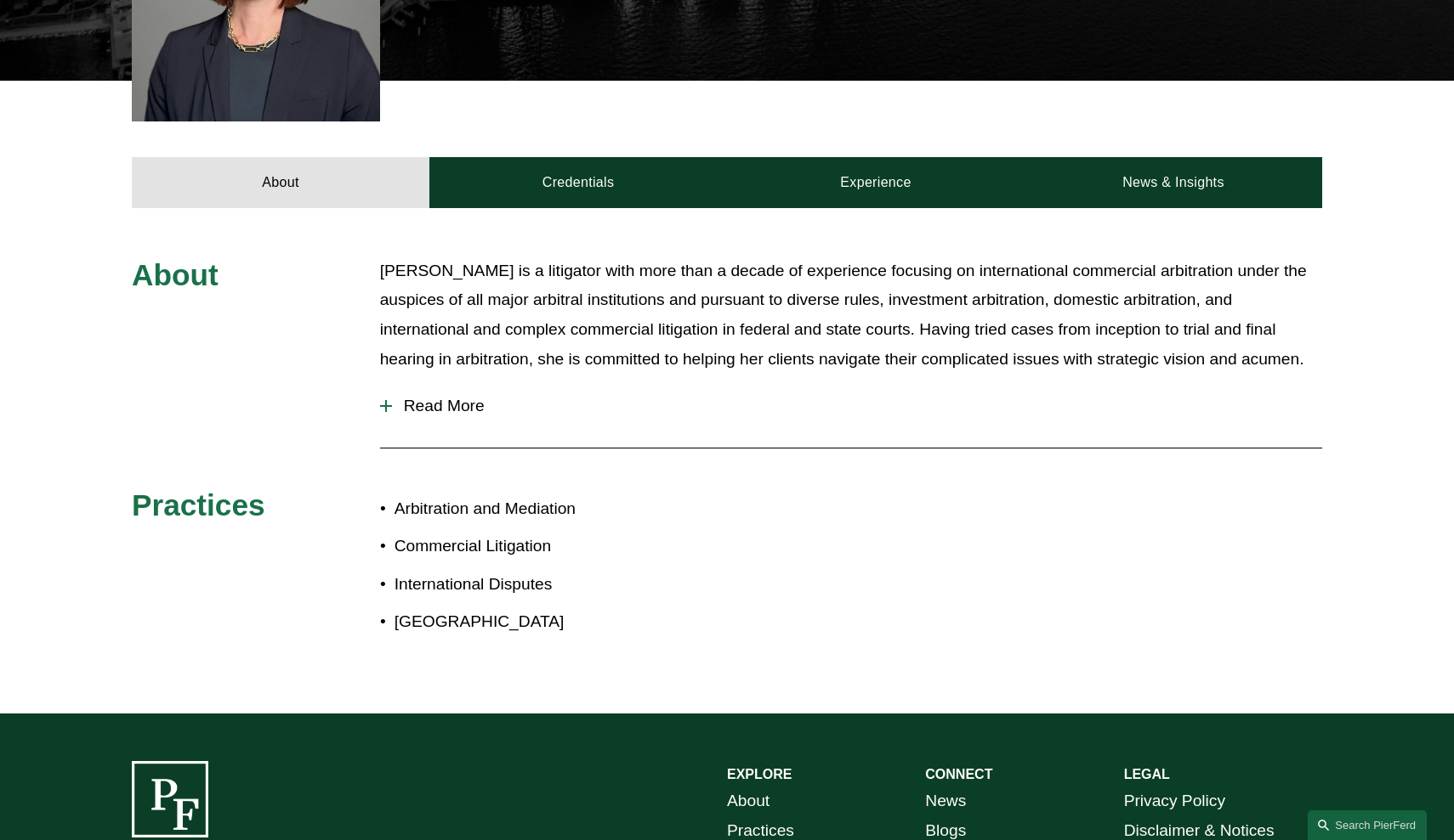
scroll to position [525, 0]
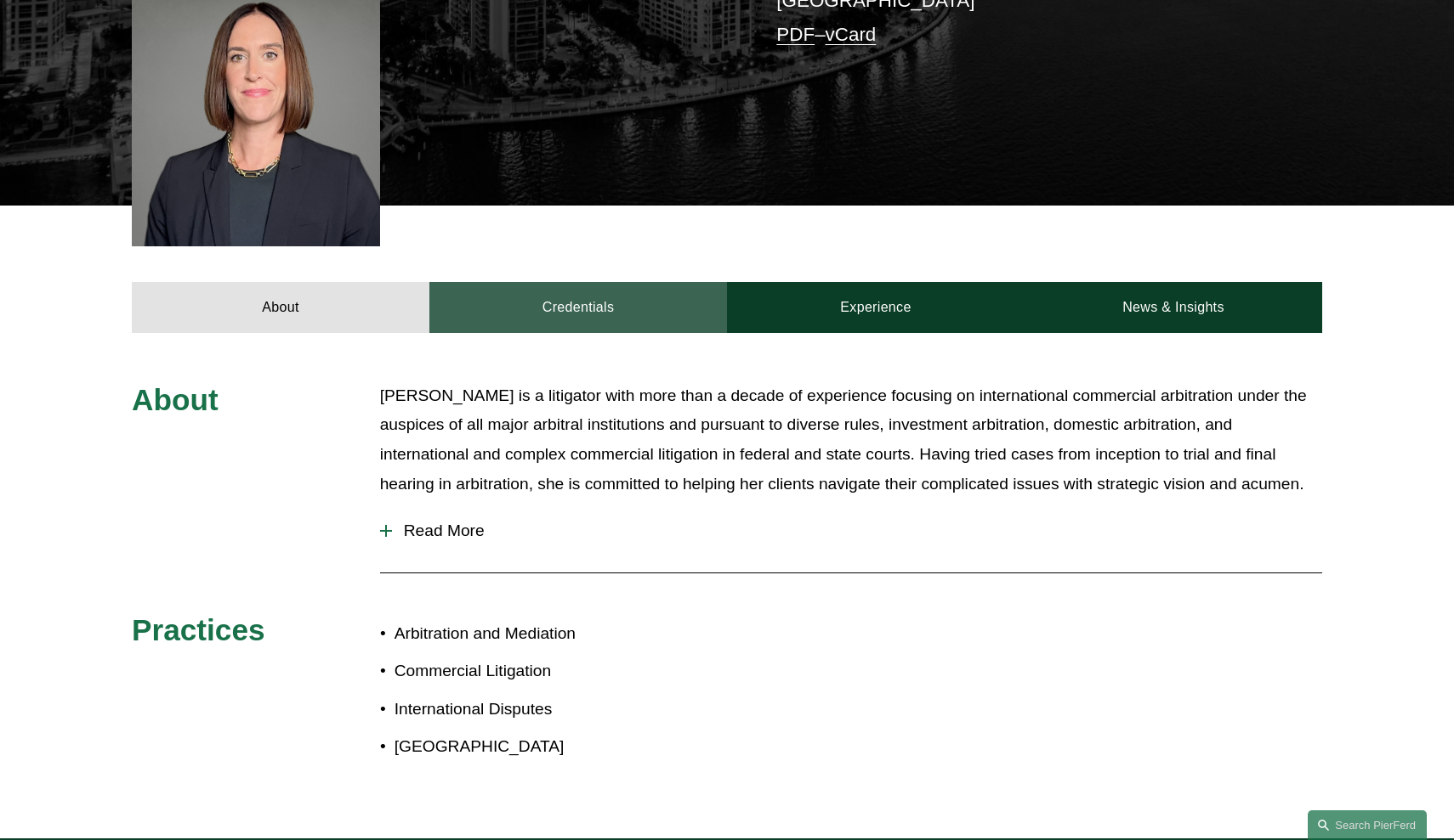
click at [576, 283] on link "Credentials" at bounding box center [577, 308] width 297 height 51
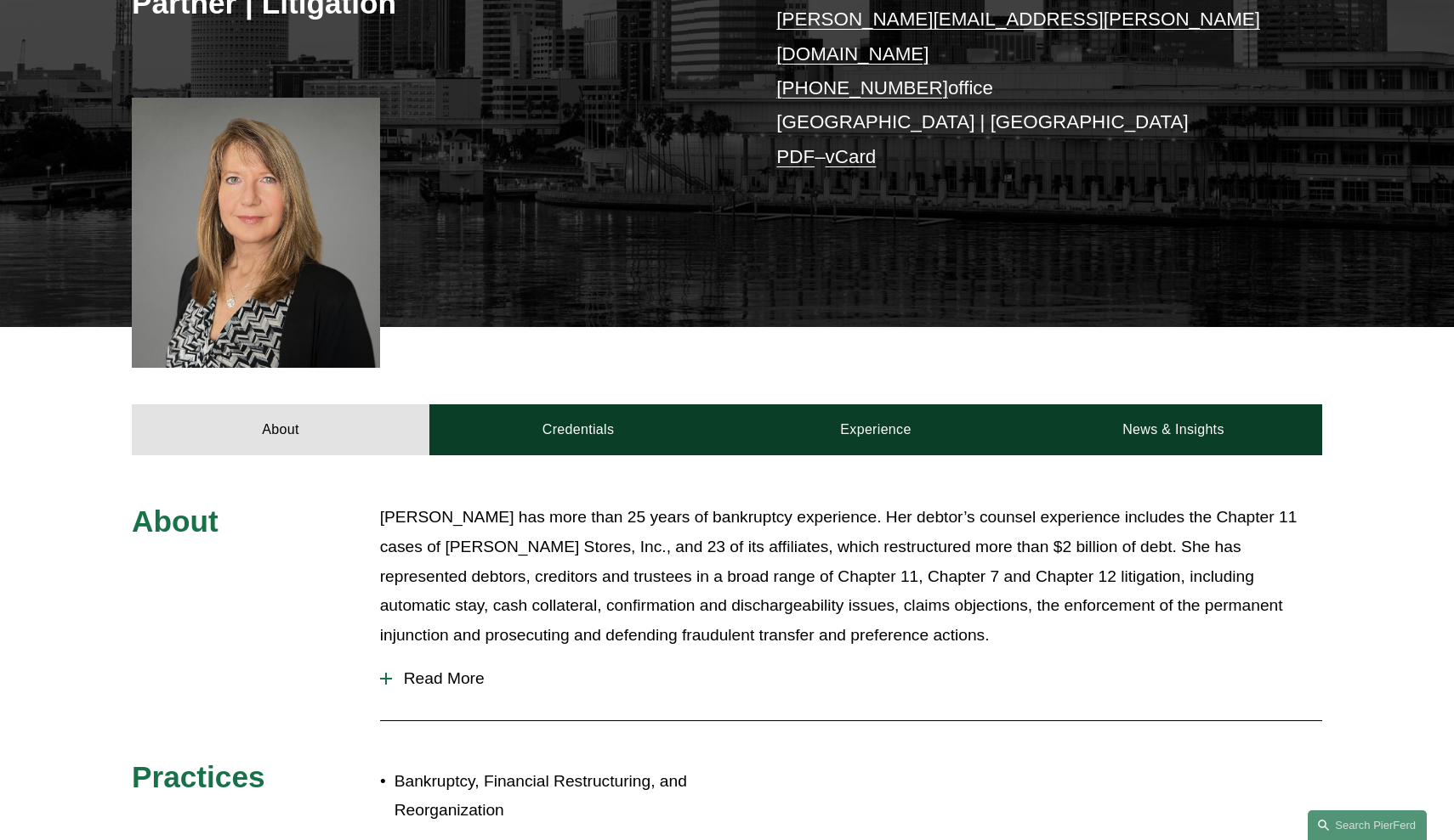
scroll to position [385, 0]
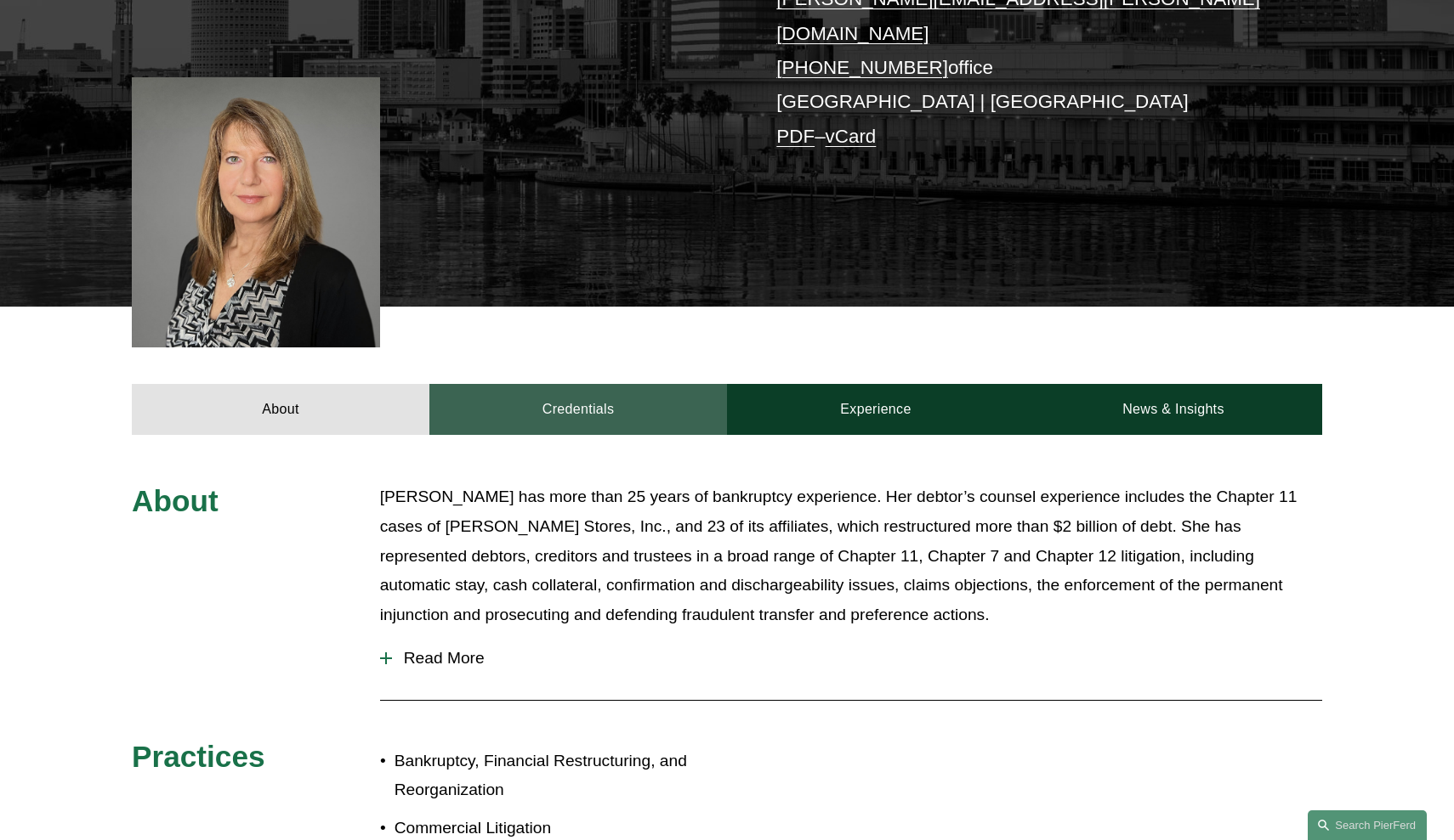
click at [583, 385] on link "Credentials" at bounding box center [577, 409] width 297 height 51
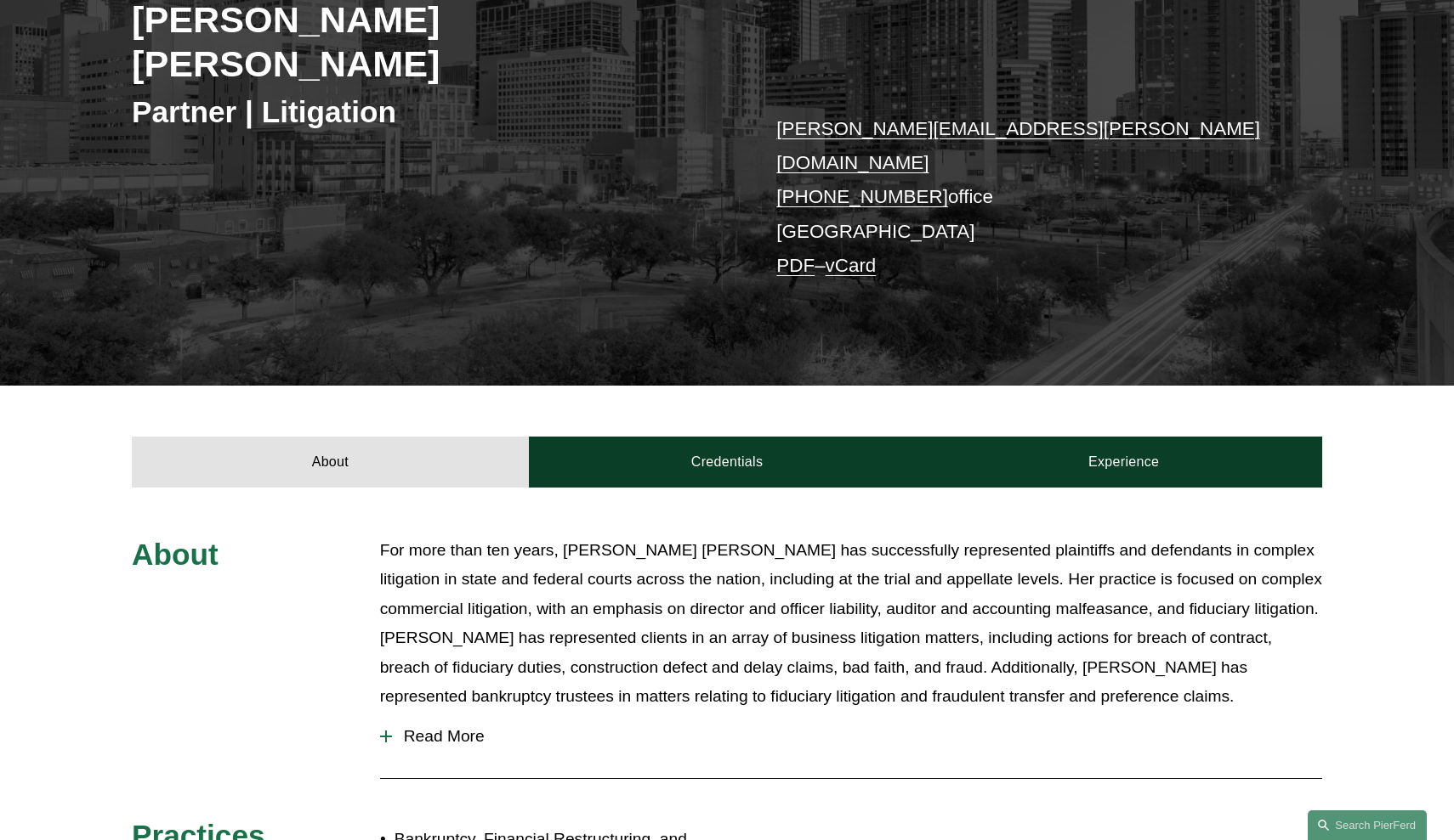
scroll to position [301, 0]
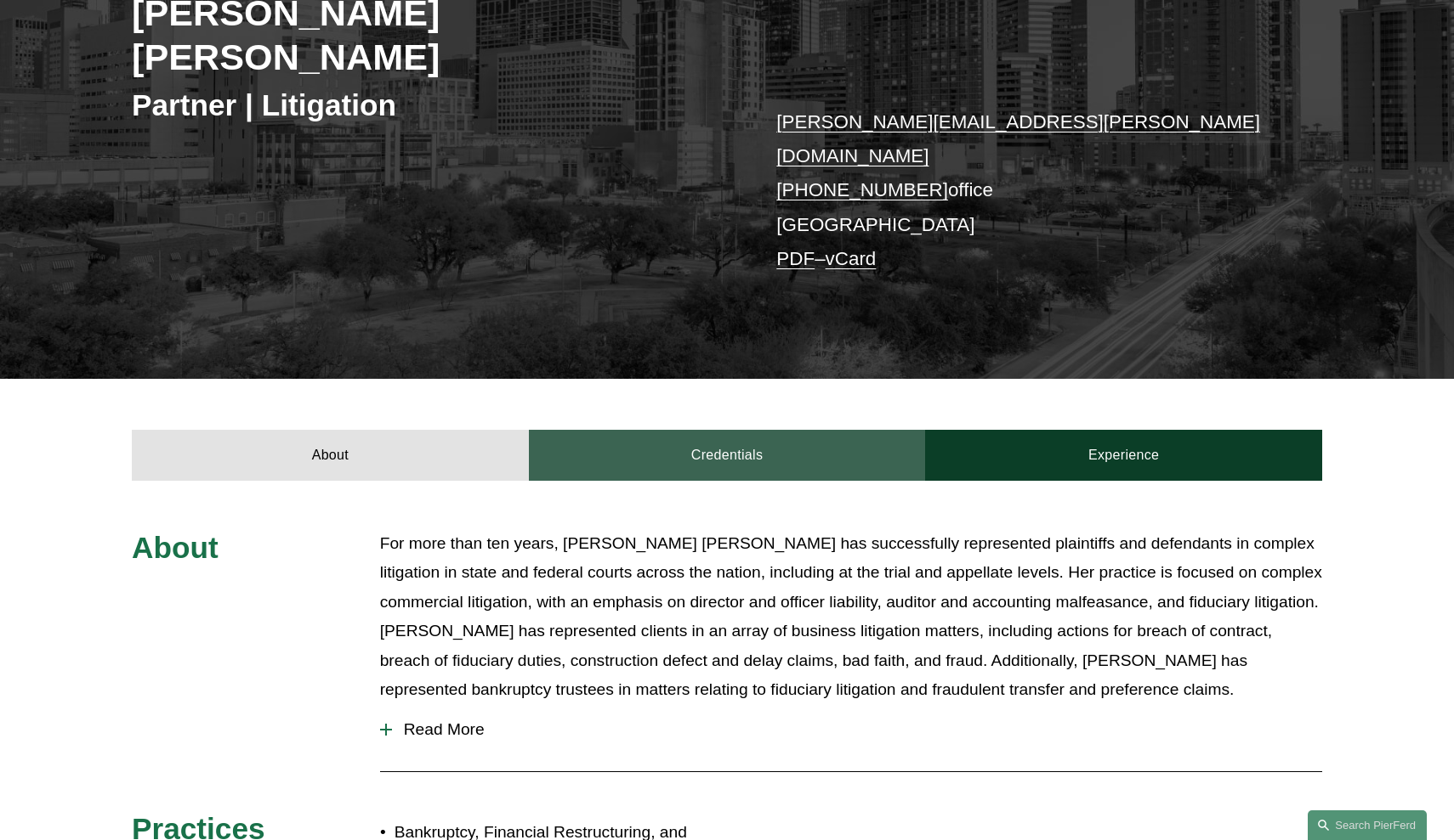
click at [750, 430] on link "Credentials" at bounding box center [727, 455] width 397 height 51
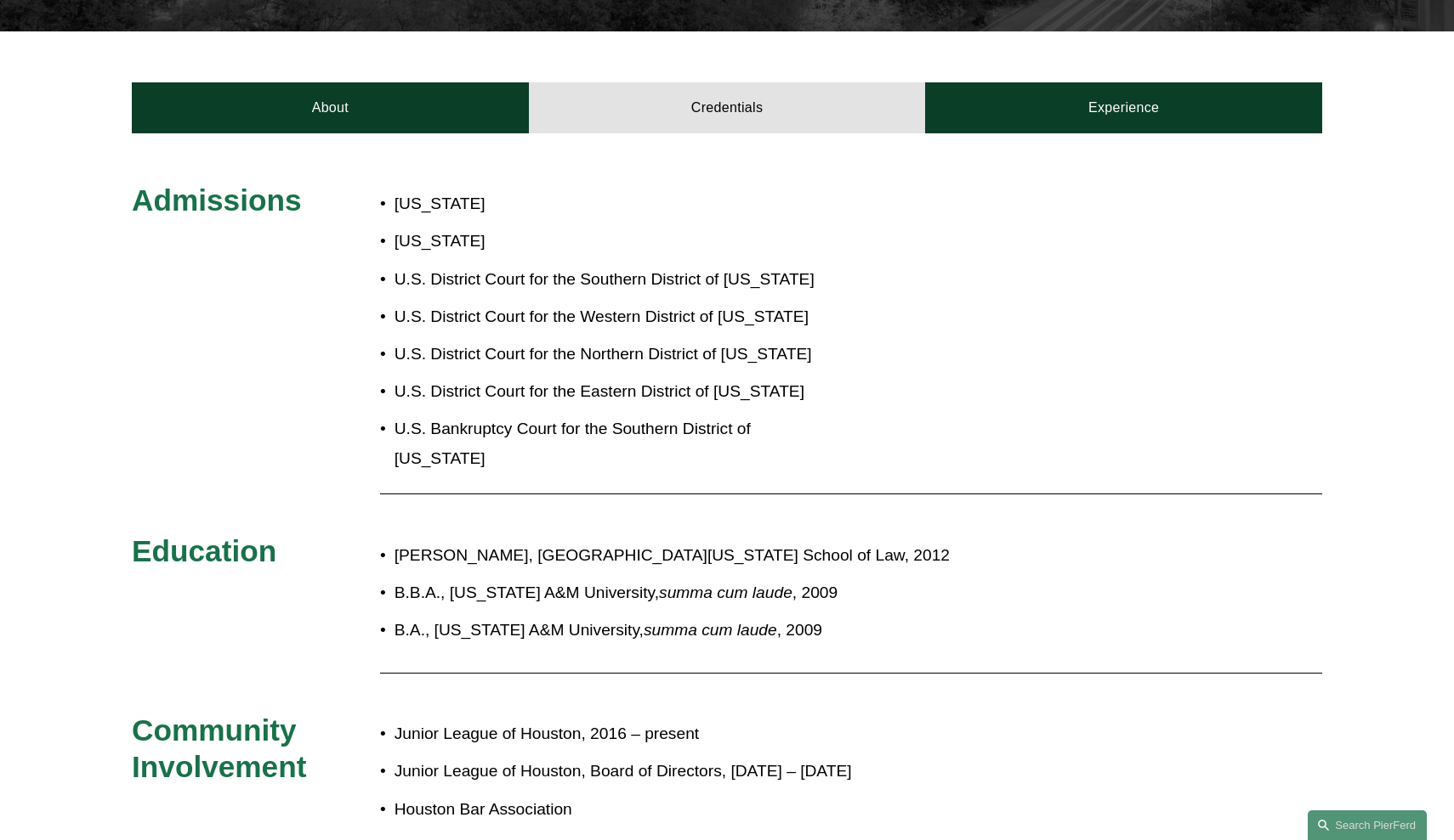
scroll to position [647, 0]
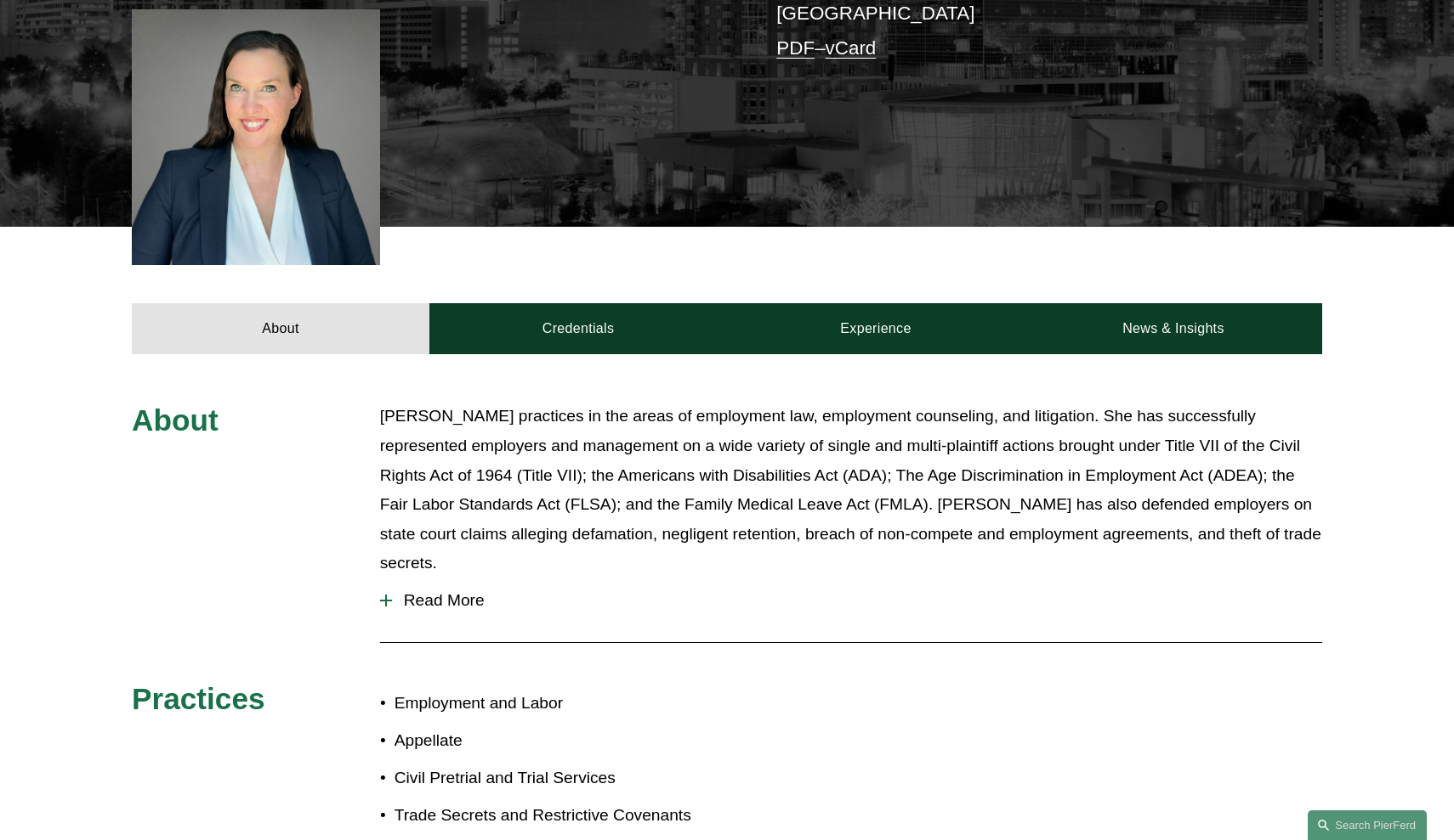
scroll to position [726, 0]
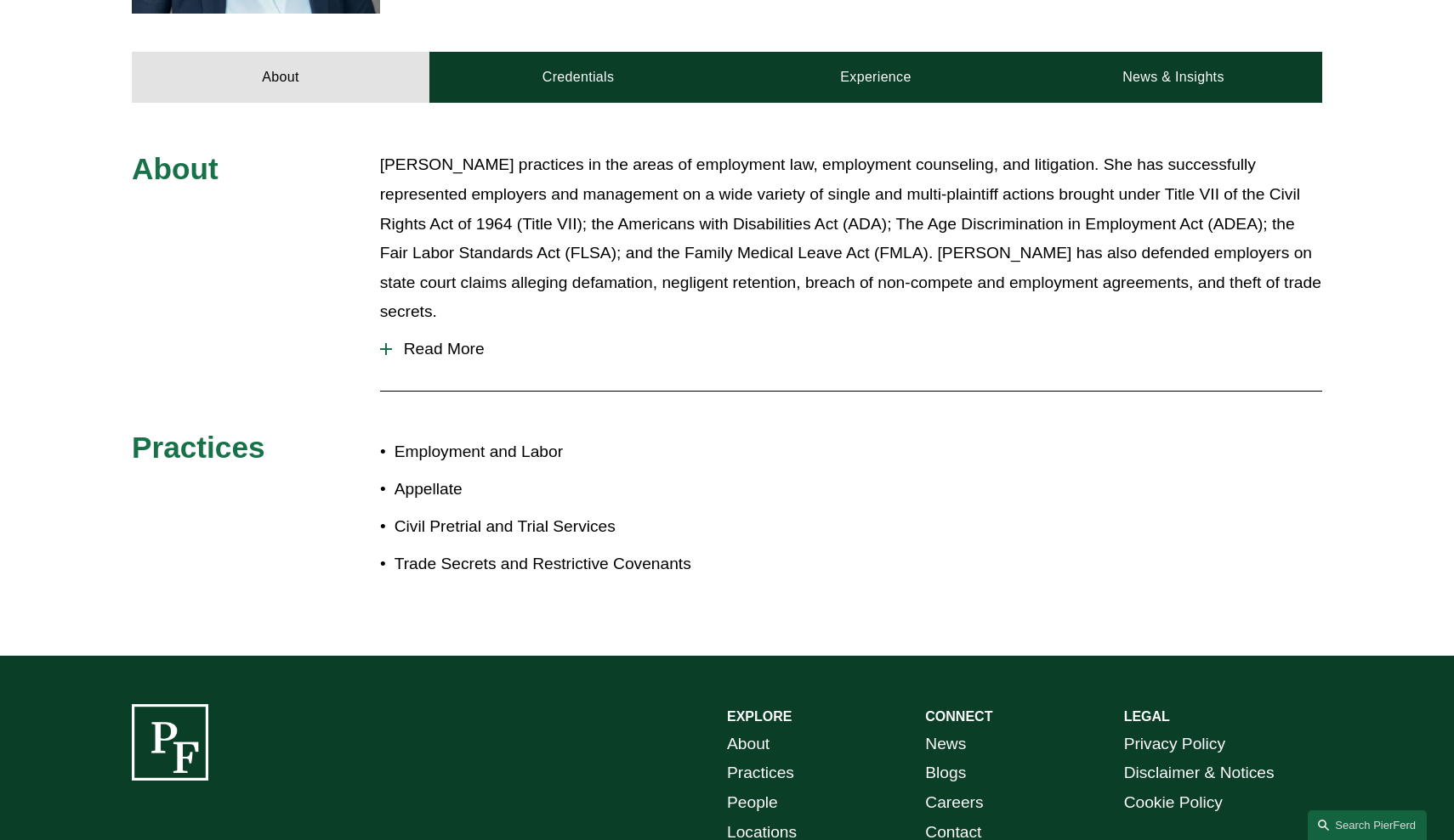
click at [423, 340] on span "Read More" at bounding box center [857, 349] width 930 height 18
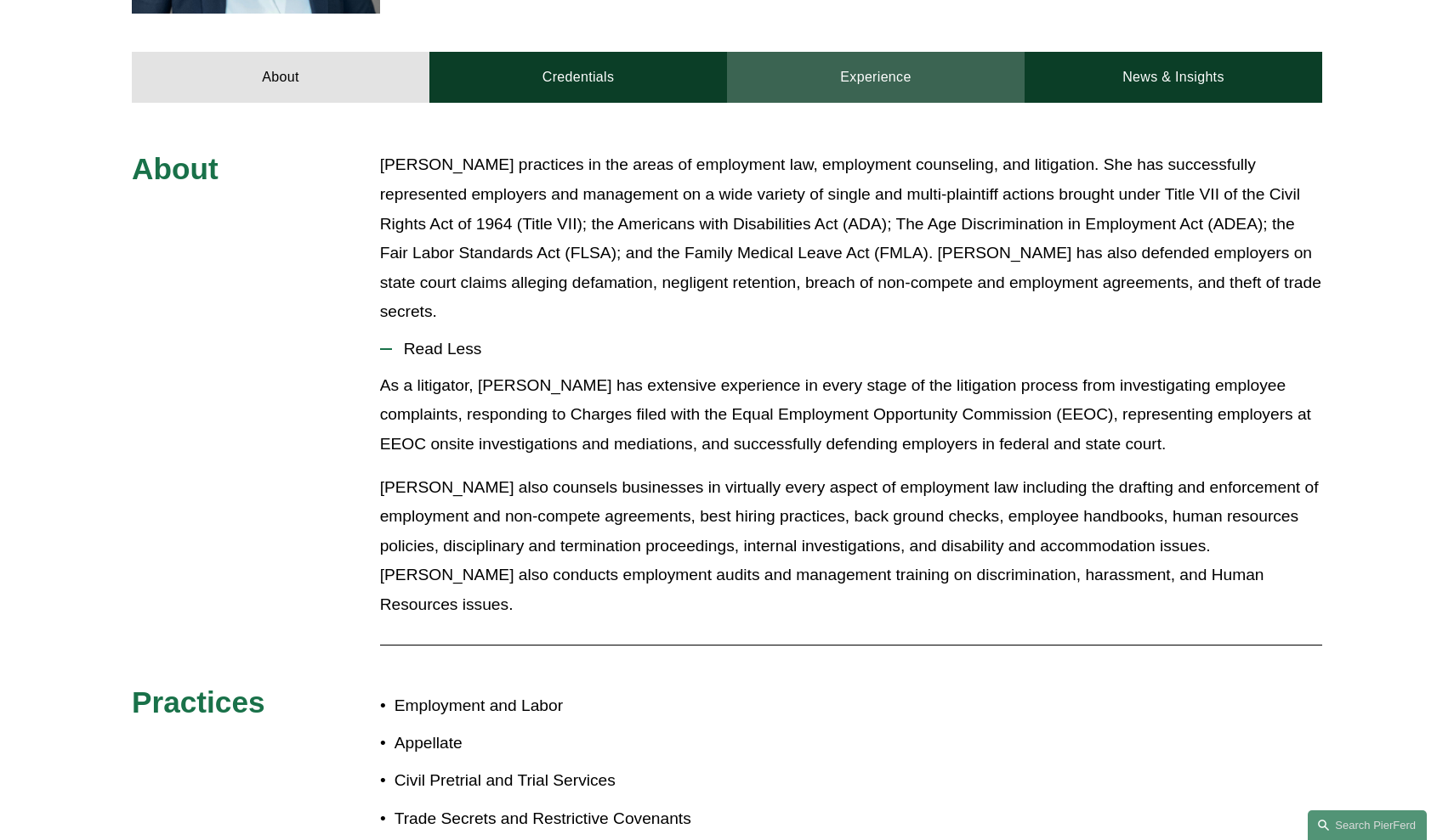
click at [912, 90] on link "Experience" at bounding box center [875, 77] width 297 height 51
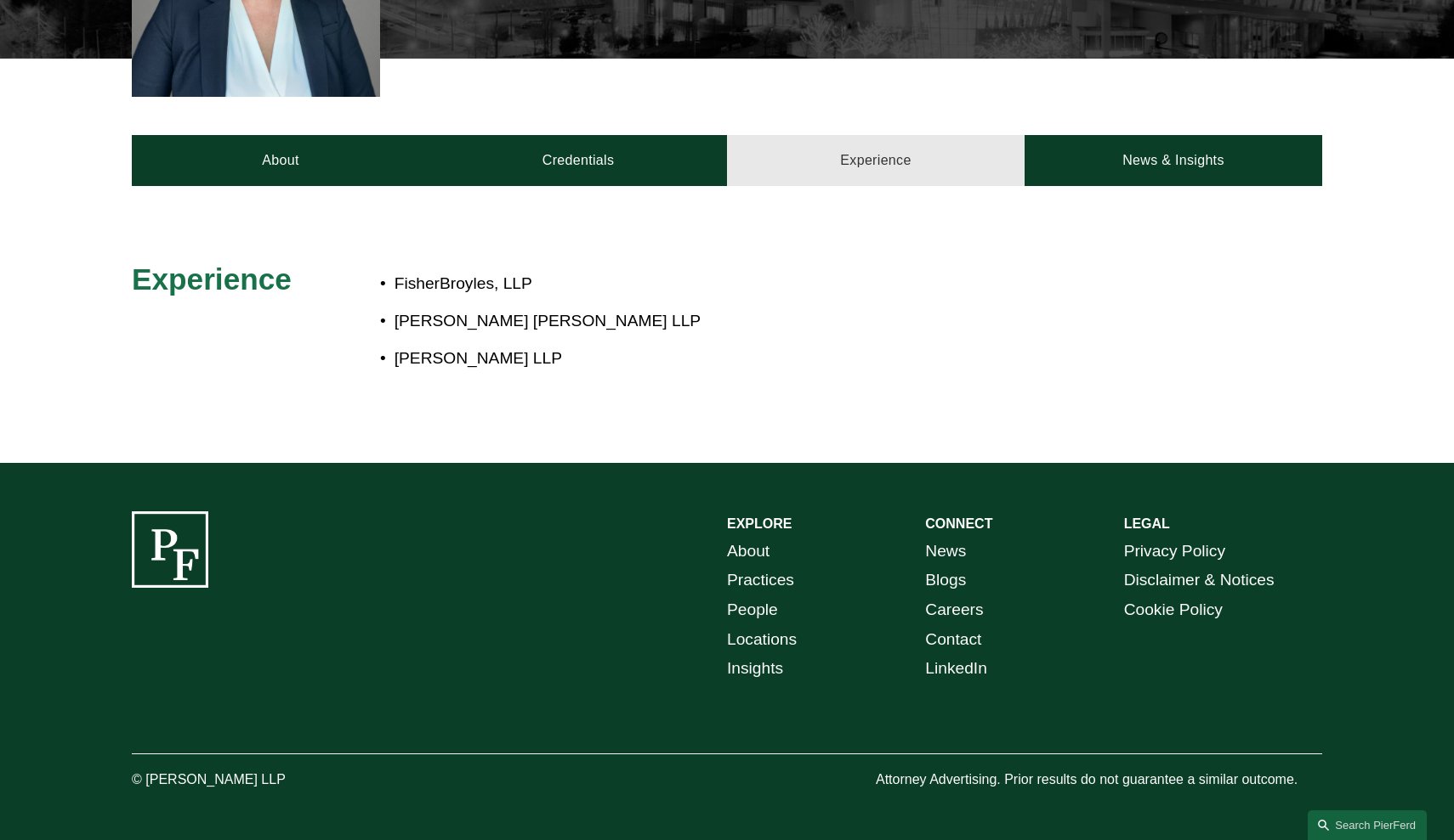
click at [727, 169] on link "Experience" at bounding box center [875, 161] width 297 height 51
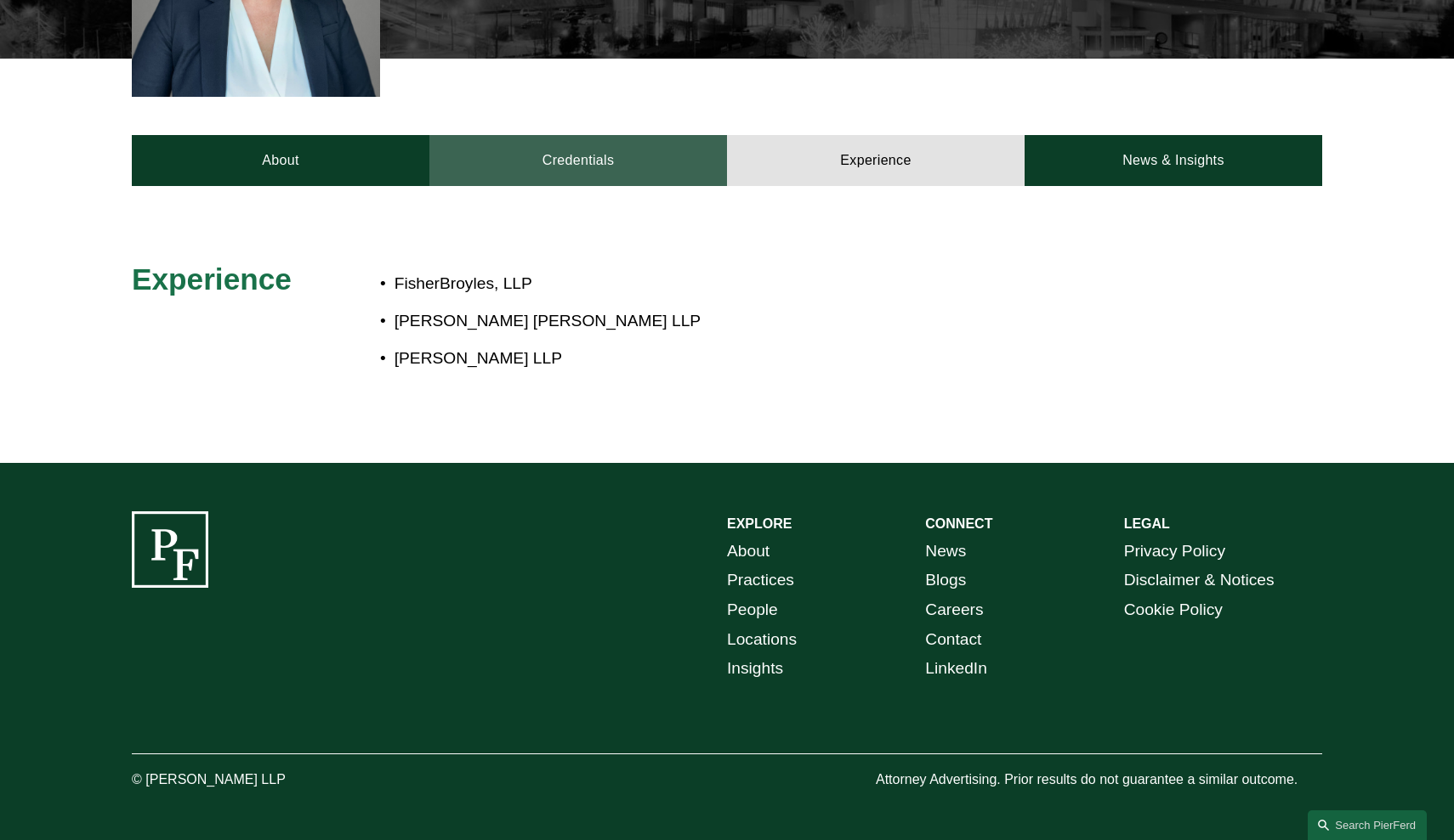
click at [687, 169] on link "Credentials" at bounding box center [577, 161] width 297 height 51
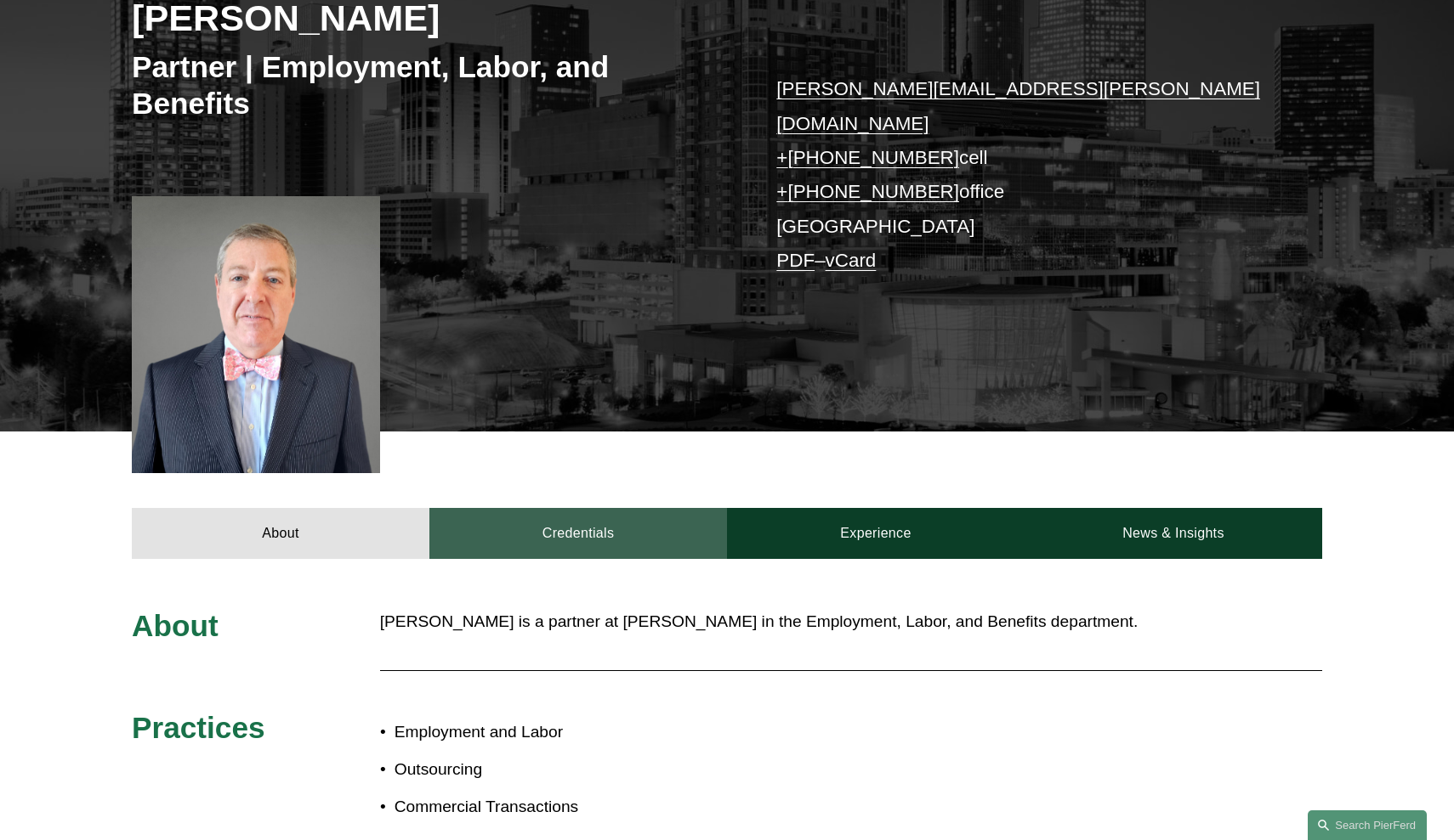
scroll to position [293, 0]
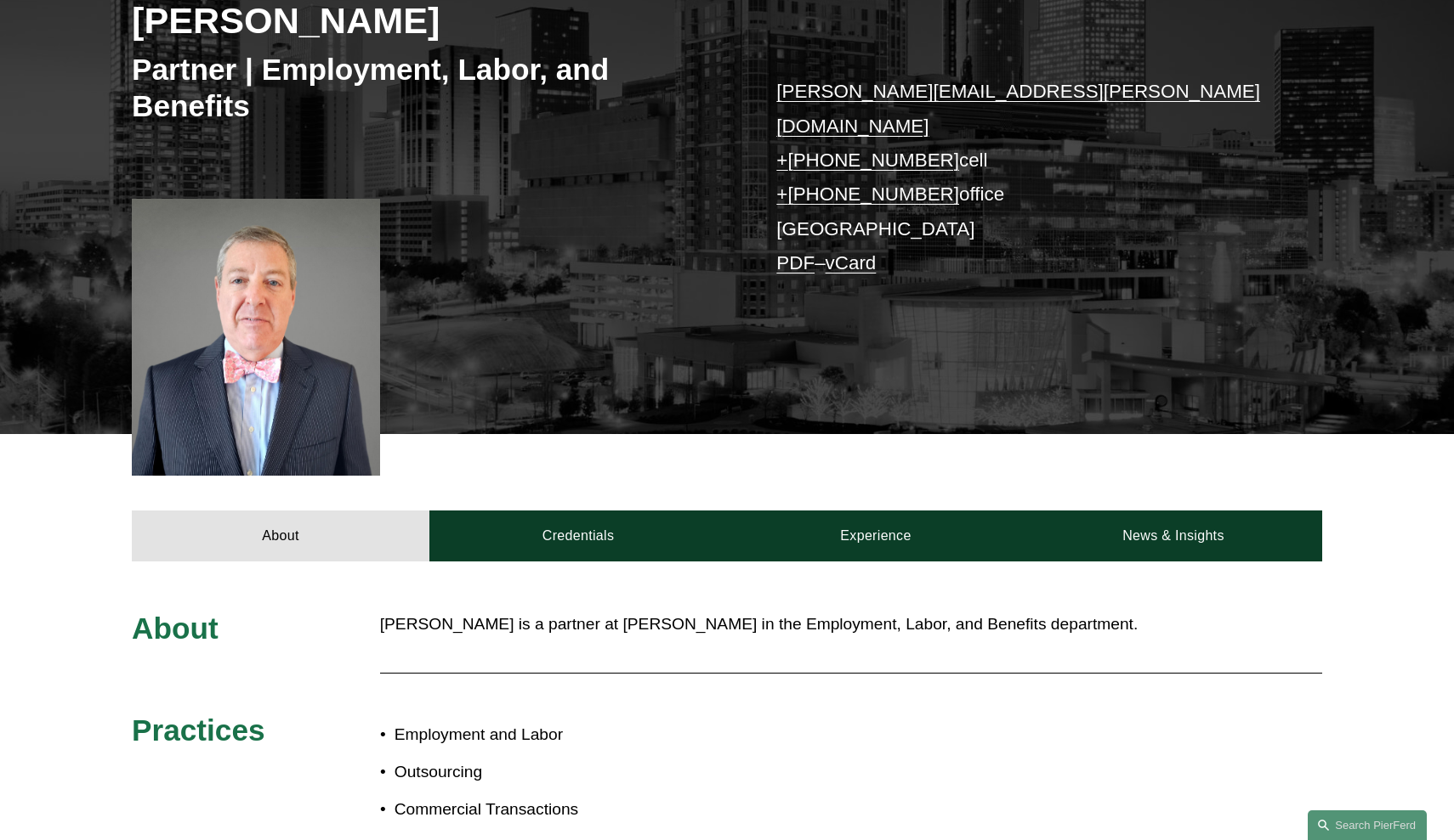
click at [783, 253] on link "PDF" at bounding box center [795, 263] width 38 height 21
